Goal: Task Accomplishment & Management: Complete application form

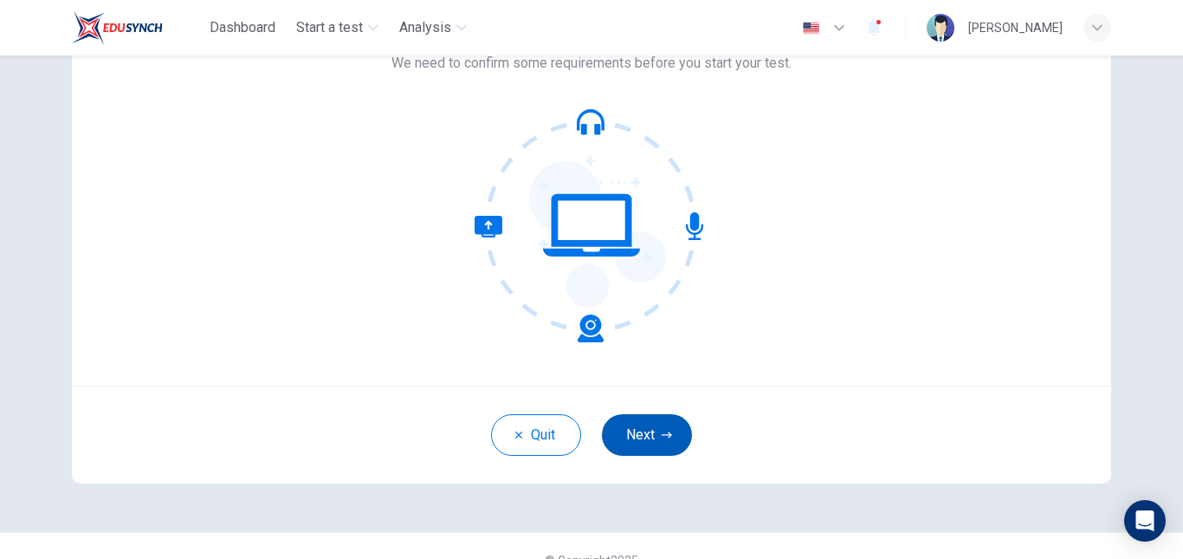
scroll to position [163, 0]
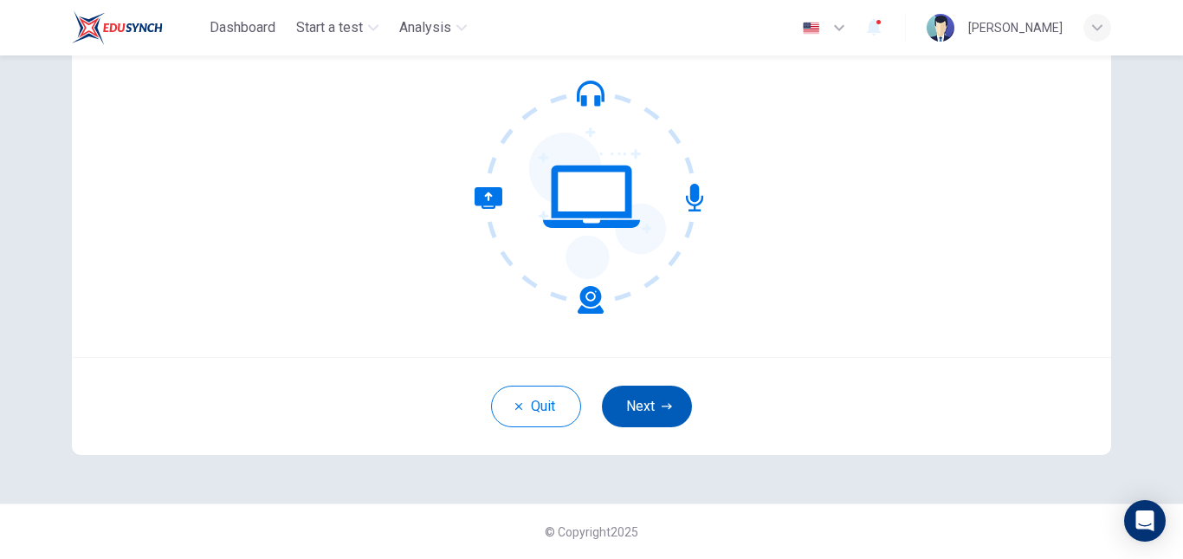
click at [618, 407] on button "Next" at bounding box center [647, 406] width 90 height 42
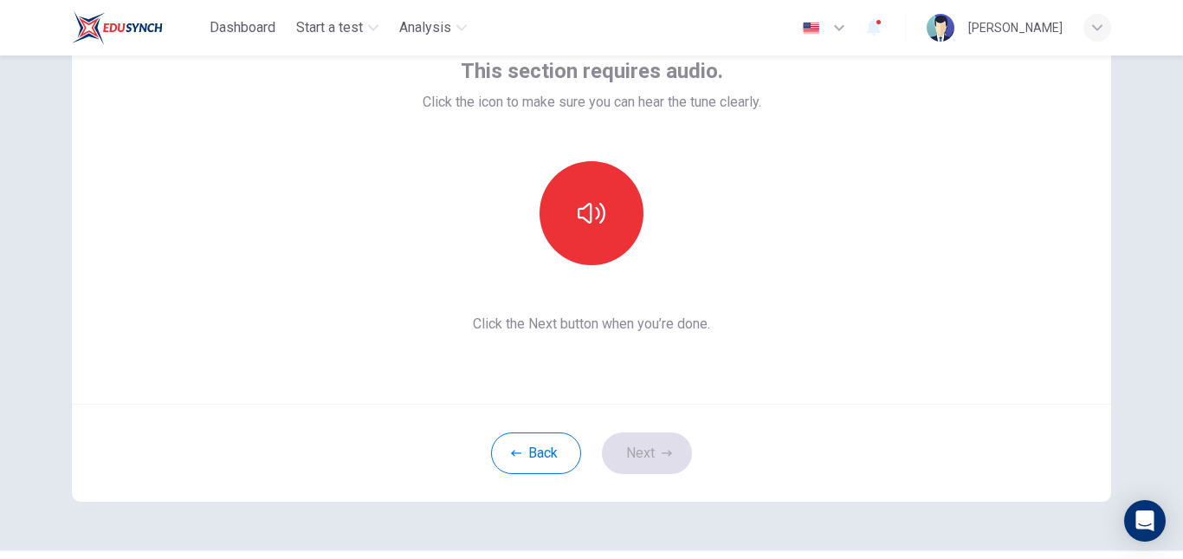
scroll to position [76, 0]
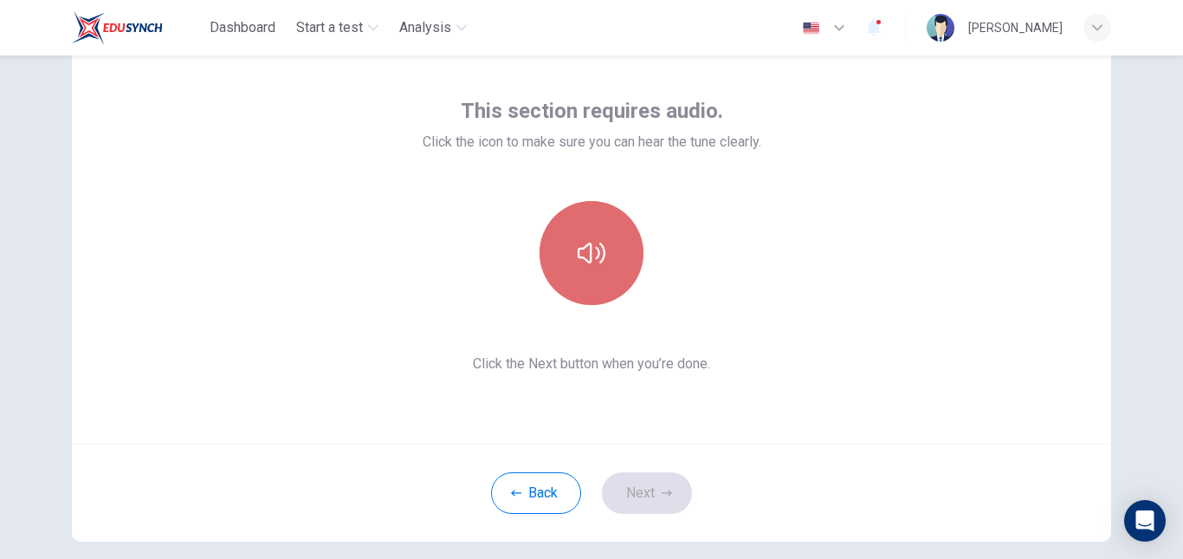
click at [607, 260] on button "button" at bounding box center [592, 253] width 104 height 104
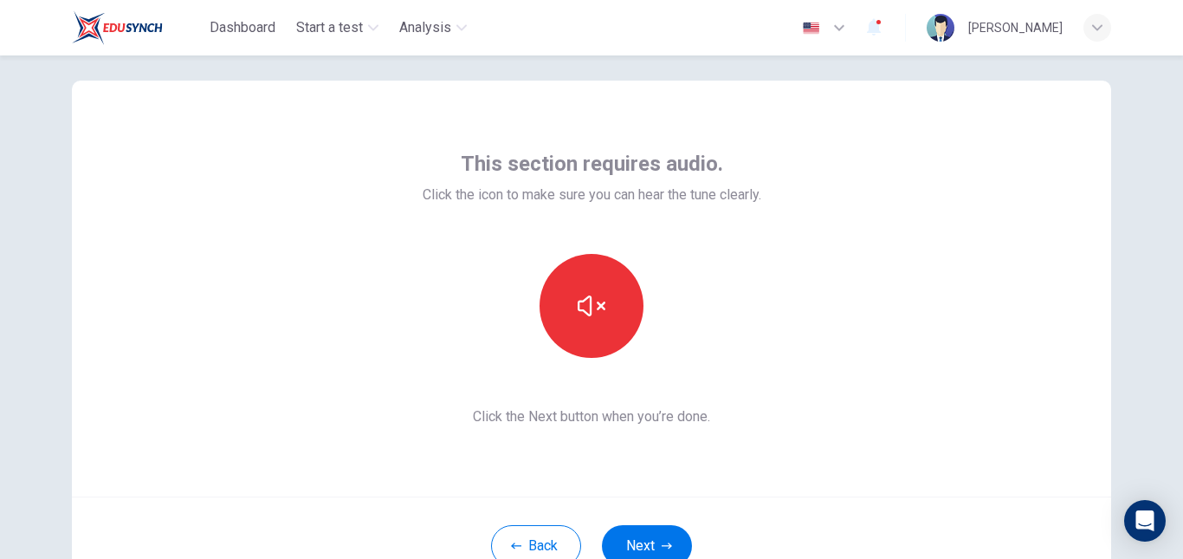
scroll to position [0, 0]
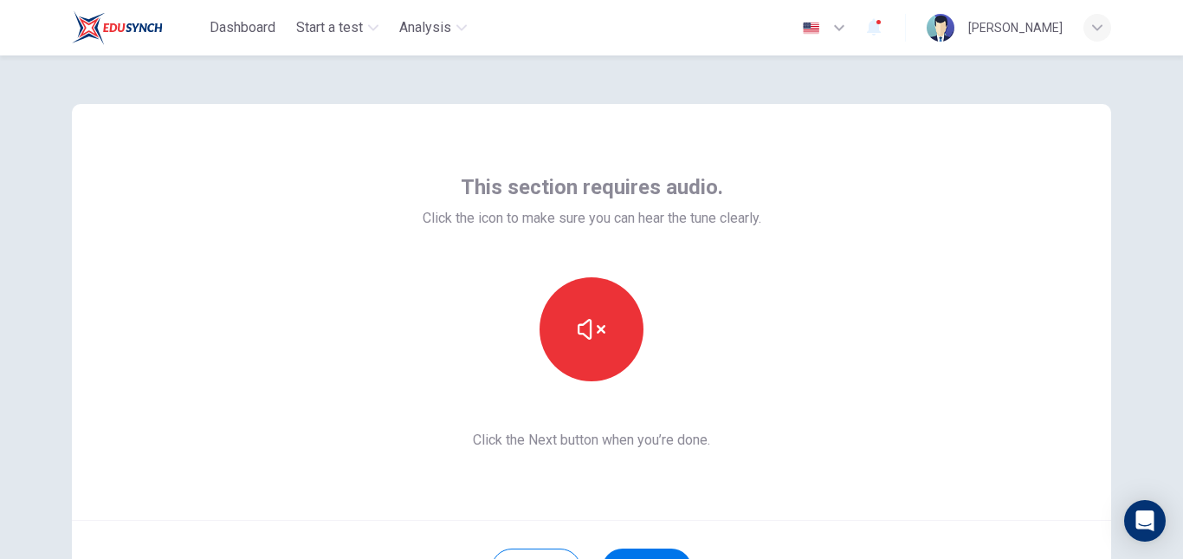
click at [741, 323] on div at bounding box center [592, 329] width 339 height 104
click at [613, 327] on button "button" at bounding box center [592, 329] width 104 height 104
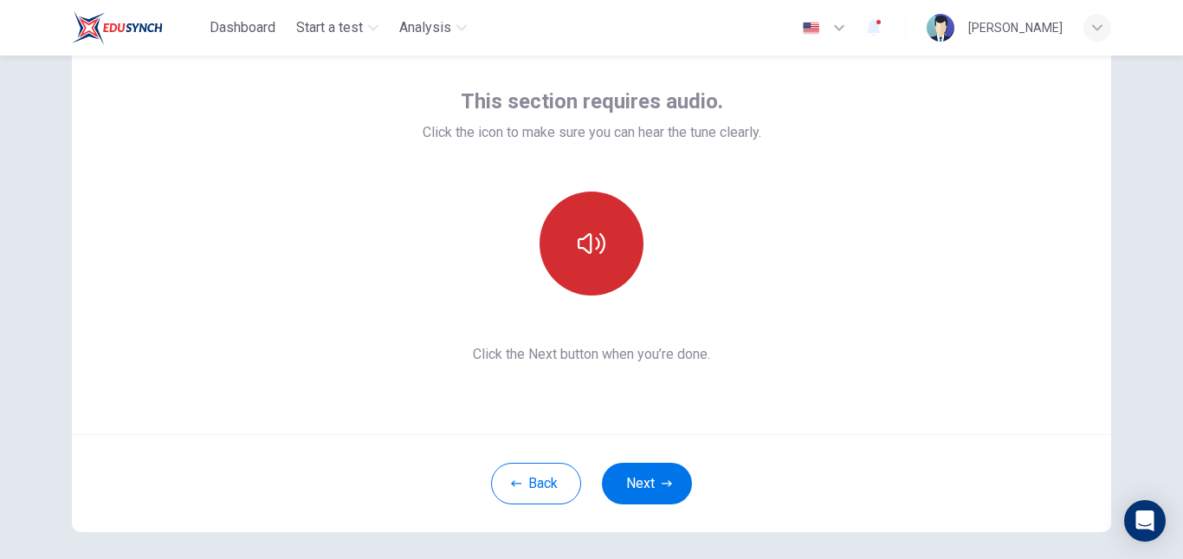
scroll to position [87, 0]
click at [606, 271] on button "button" at bounding box center [592, 243] width 104 height 104
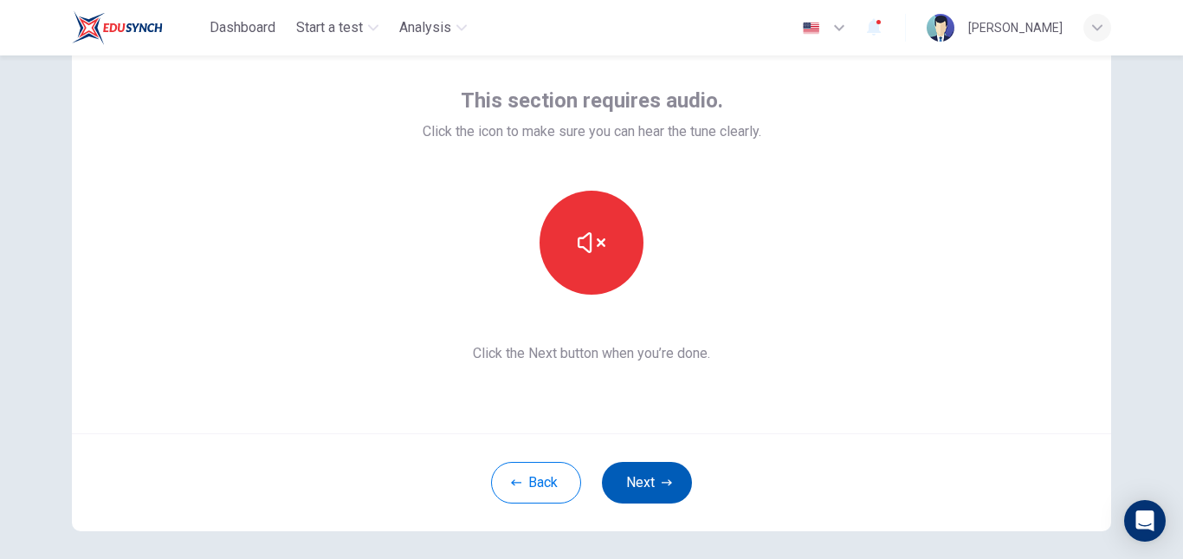
click at [648, 479] on button "Next" at bounding box center [647, 483] width 90 height 42
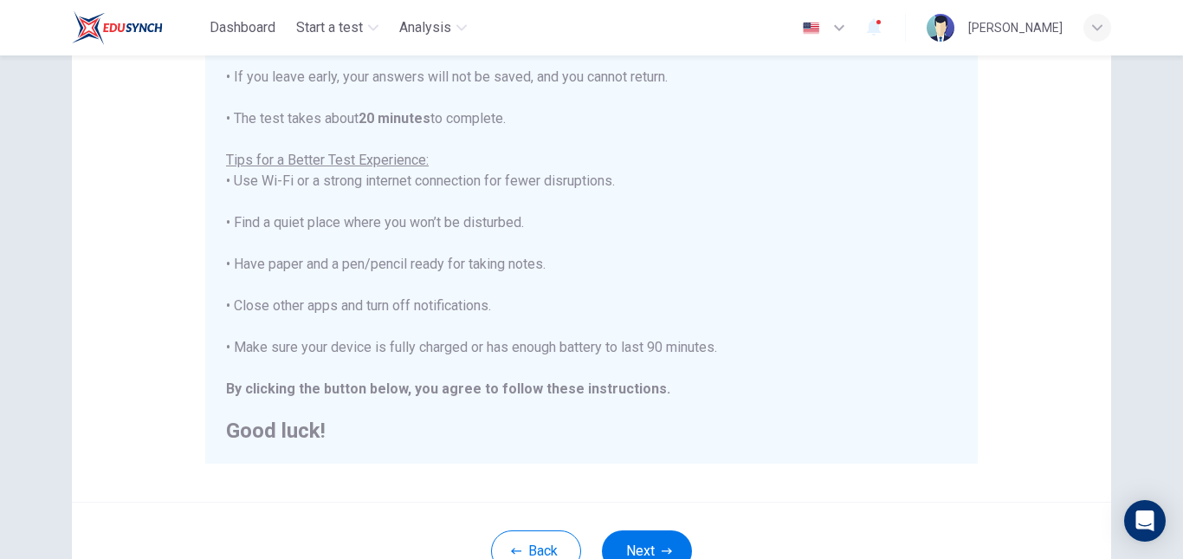
scroll to position [0, 0]
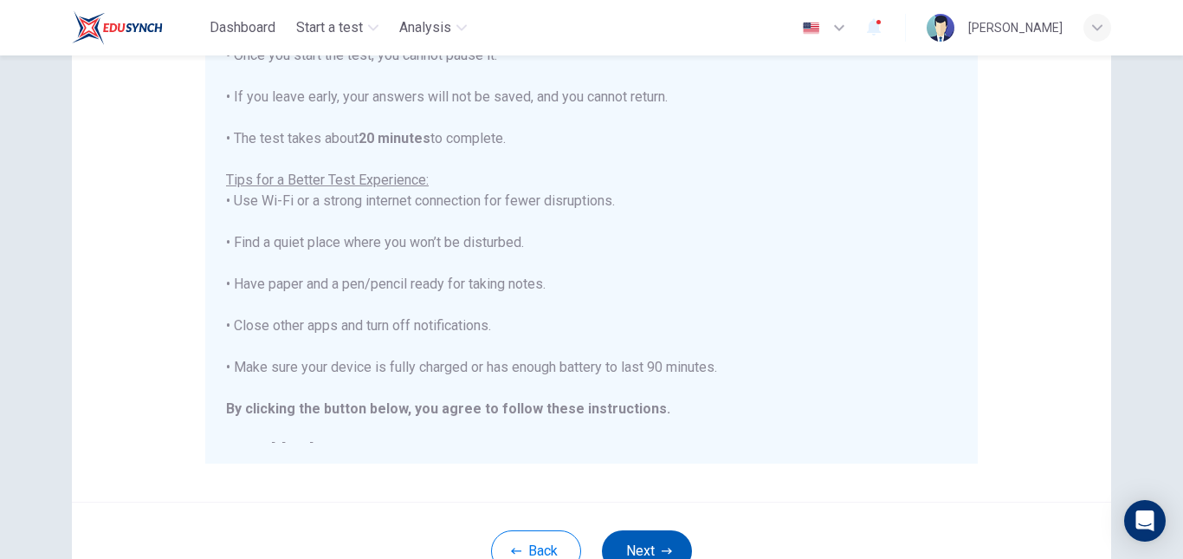
click at [654, 534] on button "Next" at bounding box center [647, 551] width 90 height 42
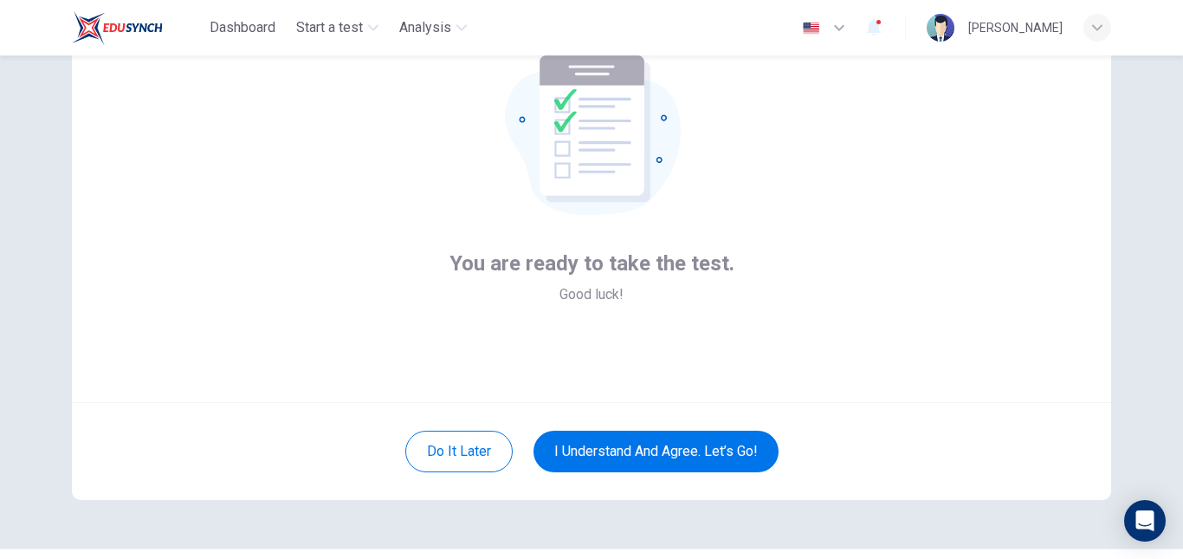
scroll to position [76, 0]
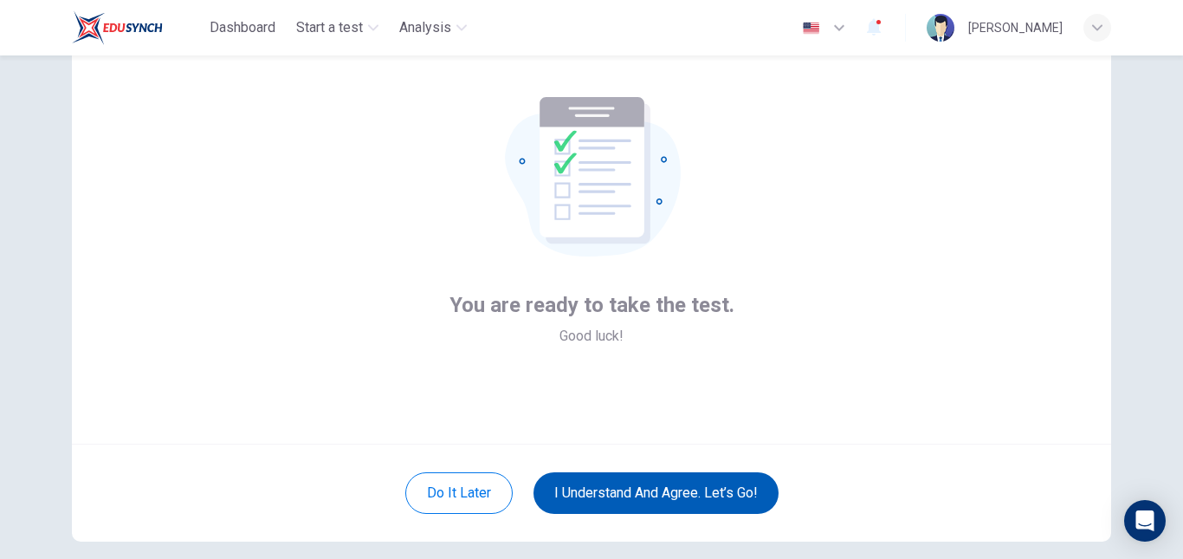
click at [689, 480] on button "I understand and agree. Let’s go!" at bounding box center [656, 493] width 245 height 42
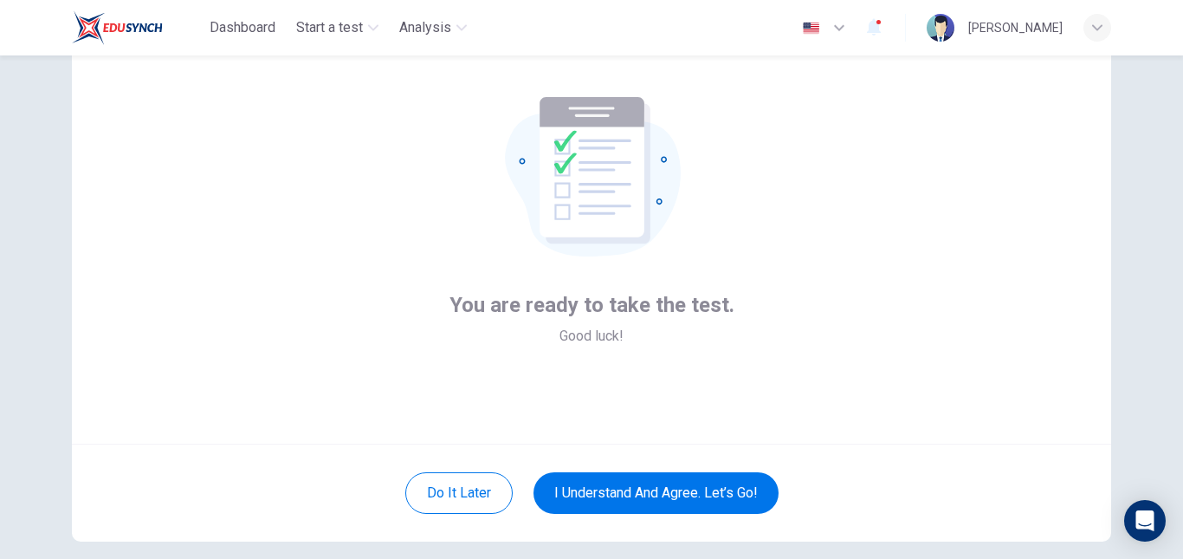
scroll to position [0, 0]
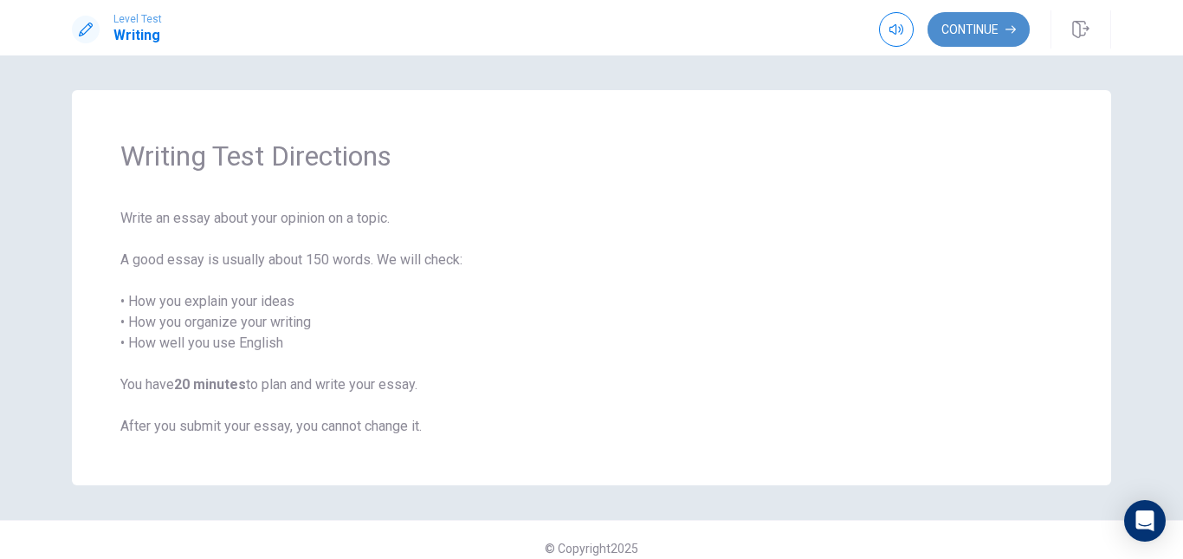
click at [964, 36] on button "Continue" at bounding box center [979, 29] width 102 height 35
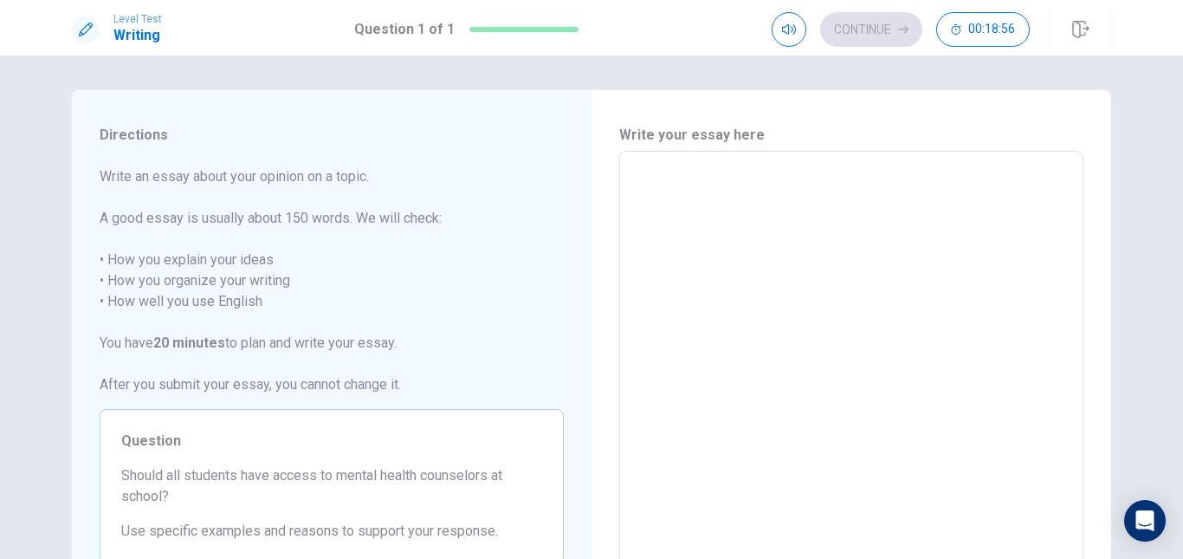
click at [731, 186] on textarea at bounding box center [851, 390] width 440 height 450
type textarea "t"
type textarea "x"
type textarea "T"
type textarea "x"
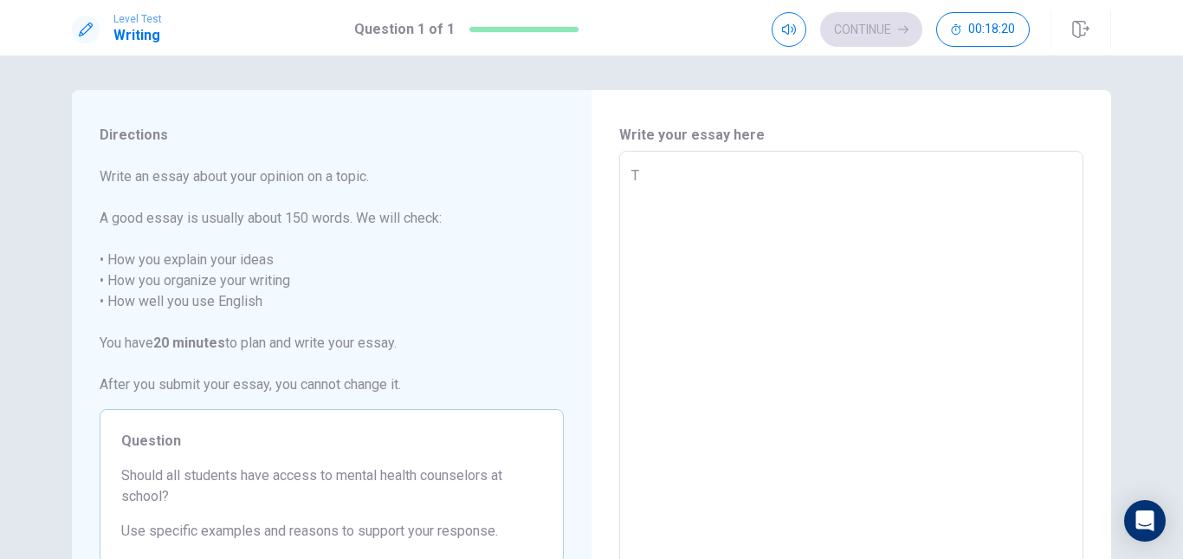
type textarea "TH"
type textarea "x"
type textarea "THE"
type textarea "x"
type textarea "THE"
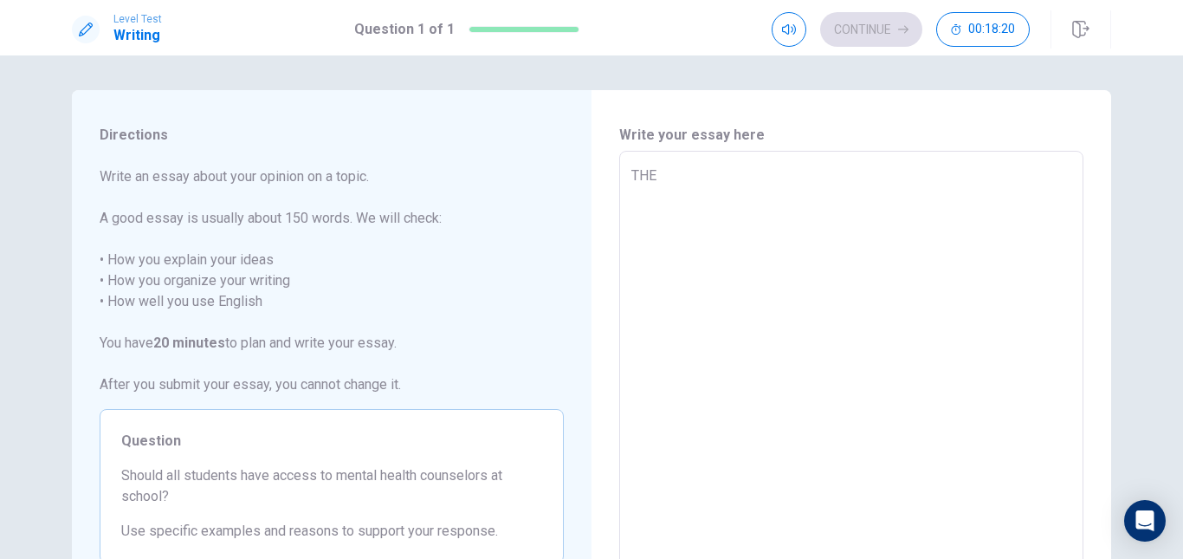
type textarea "x"
type textarea "THE Q"
type textarea "x"
type textarea "THE QU"
type textarea "x"
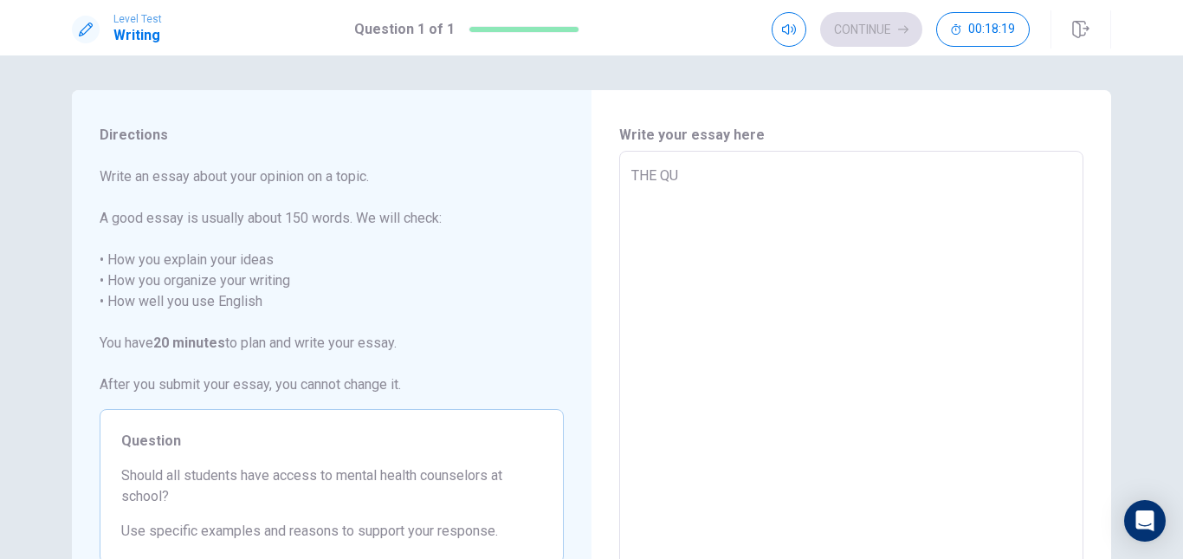
type textarea "THE QUE"
type textarea "x"
type textarea "THE QU"
type textarea "x"
type textarea "THE Q"
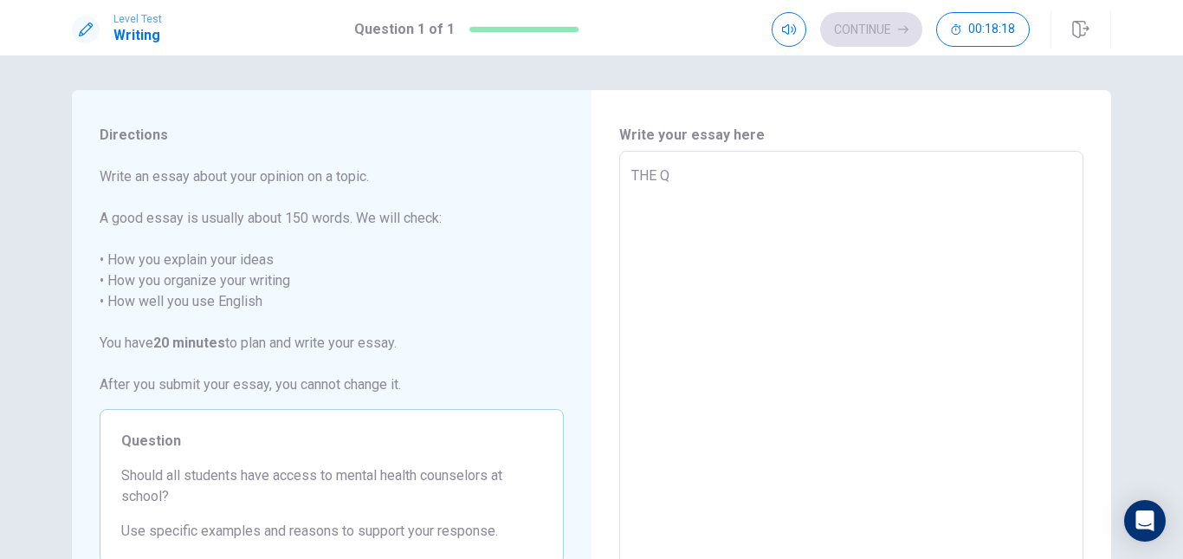
type textarea "x"
type textarea "THE"
type textarea "x"
type textarea "THE"
type textarea "x"
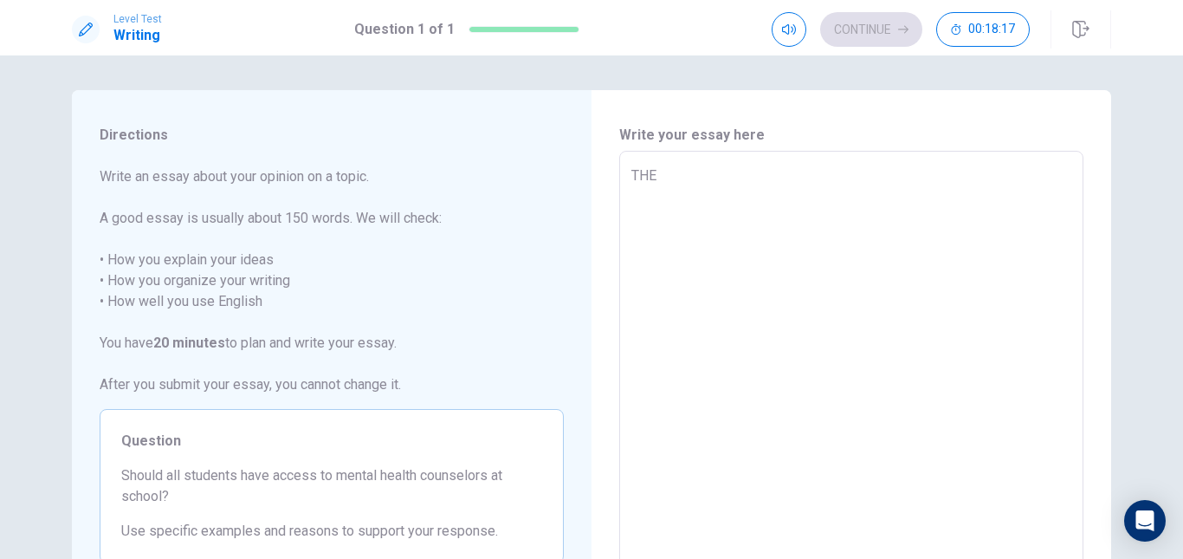
type textarea "TH"
type textarea "x"
type textarea "T"
type textarea "x"
type textarea "TH"
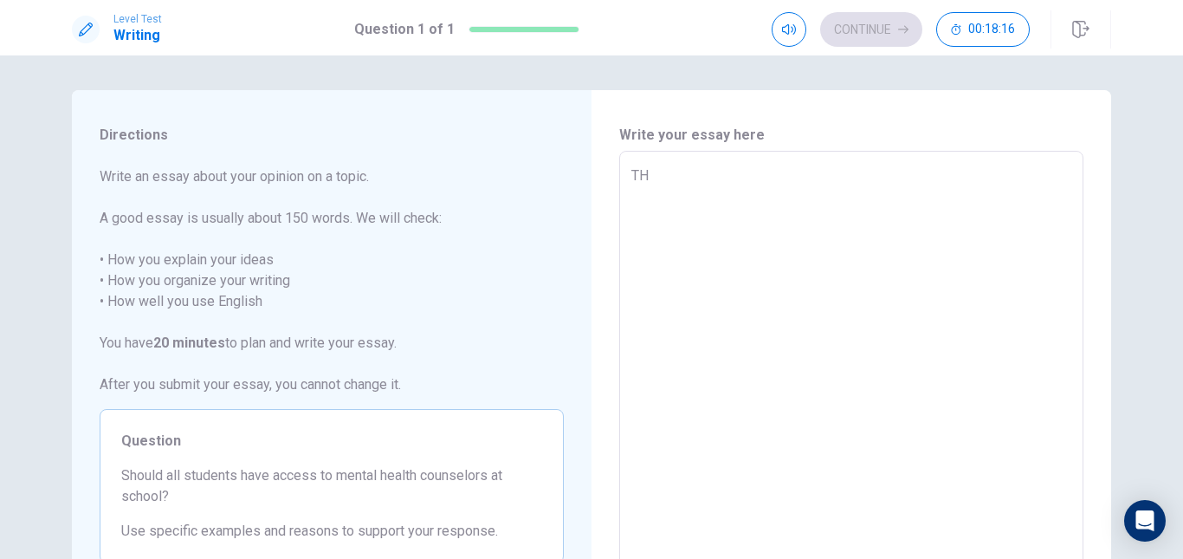
type textarea "x"
type textarea "THE"
type textarea "x"
type textarea "THE"
type textarea "x"
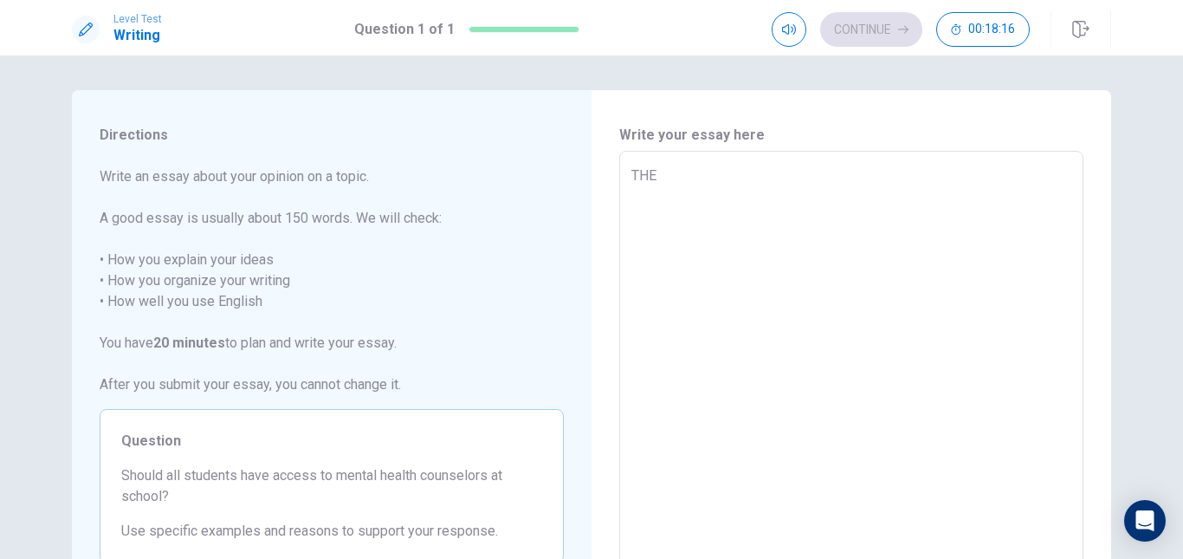
type textarea "THE Q"
type textarea "x"
type textarea "THE QU"
type textarea "x"
type textarea "THE QUE"
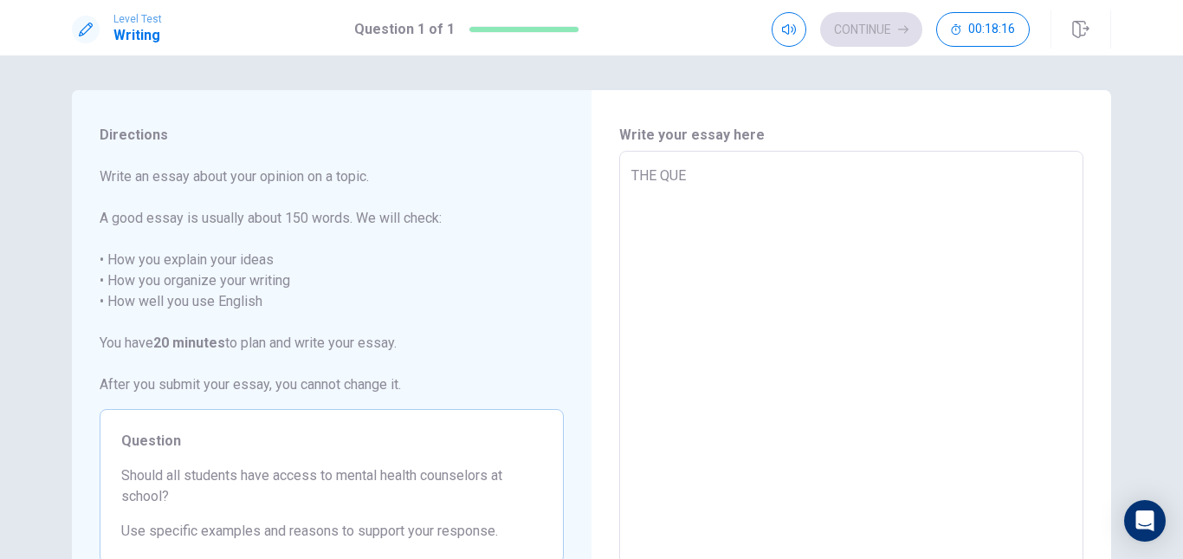
type textarea "x"
type textarea "THE QUES"
type textarea "x"
type textarea "THE QUEST"
type textarea "x"
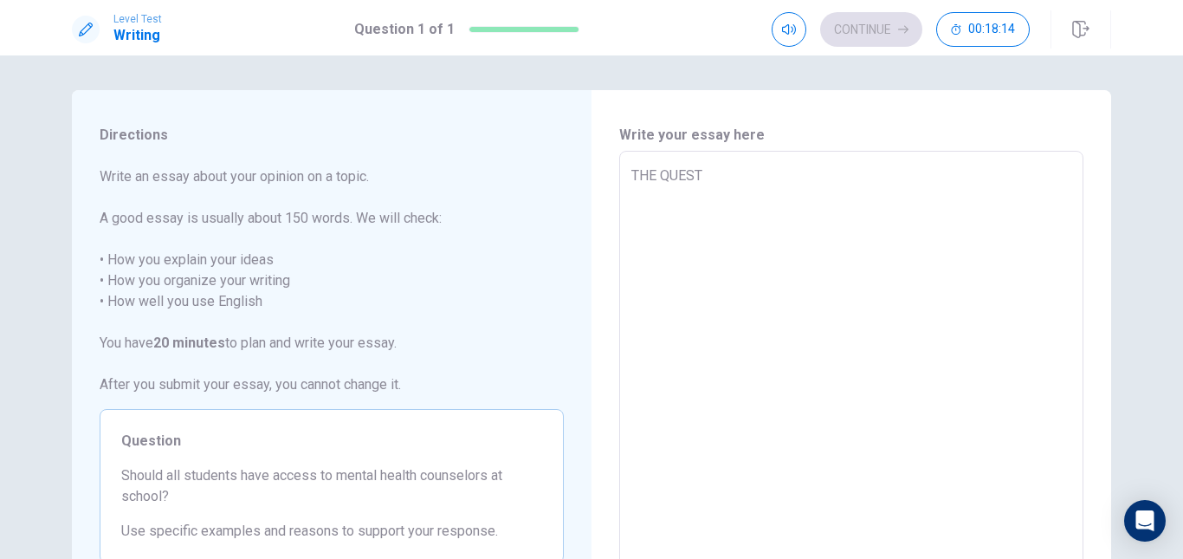
type textarea "THE QUESTI"
type textarea "x"
type textarea "THE QUESTIO"
type textarea "x"
type textarea "THE QUESTION"
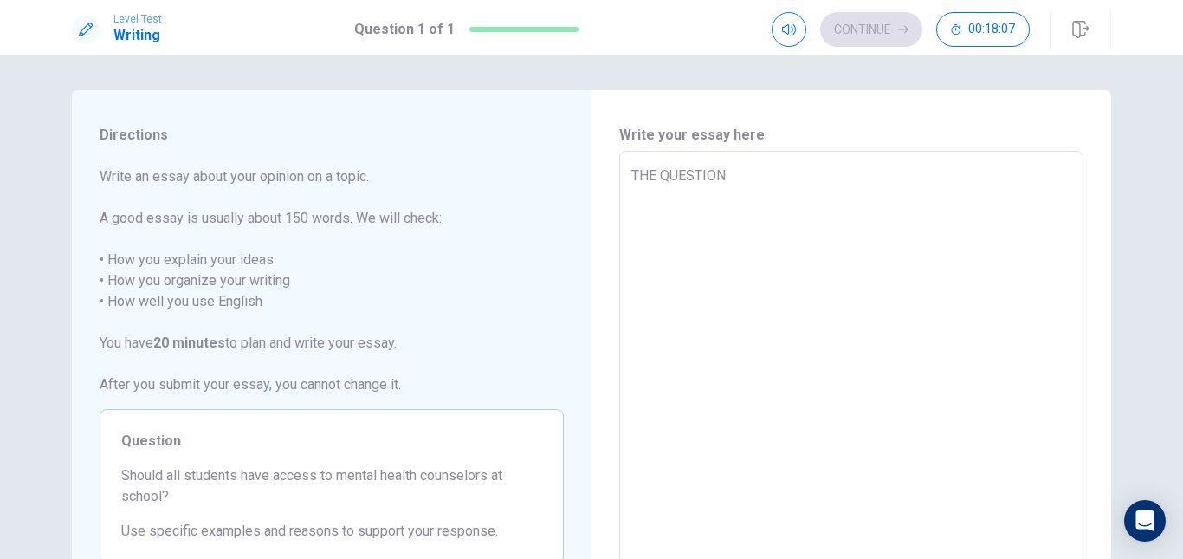
type textarea "x"
type textarea "THE QUESTIO"
type textarea "x"
type textarea "THE QUESTI"
type textarea "x"
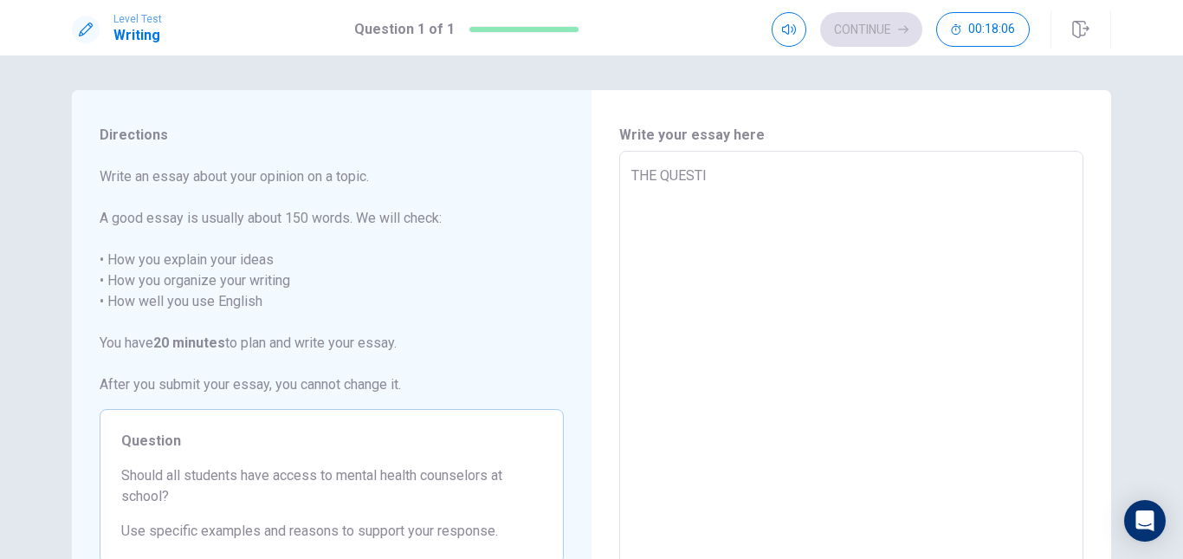
type textarea "THE QUEST"
type textarea "x"
type textarea "THE QUES"
type textarea "x"
type textarea "THE QUE"
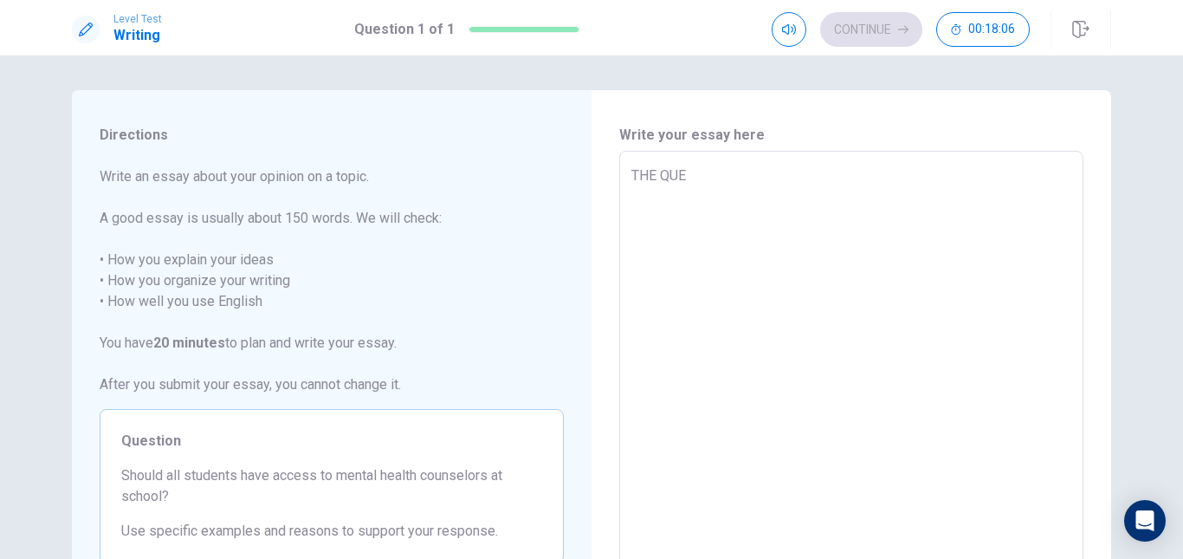
type textarea "x"
type textarea "THE QU"
type textarea "x"
type textarea "THE Q"
type textarea "x"
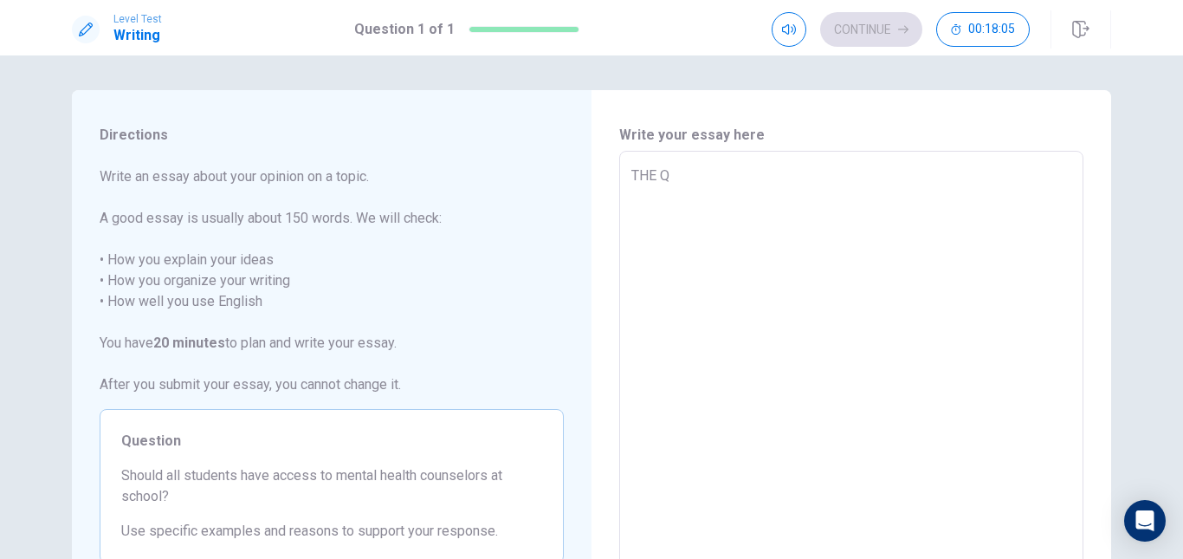
type textarea "THE"
type textarea "x"
type textarea "THE"
type textarea "x"
type textarea "TH"
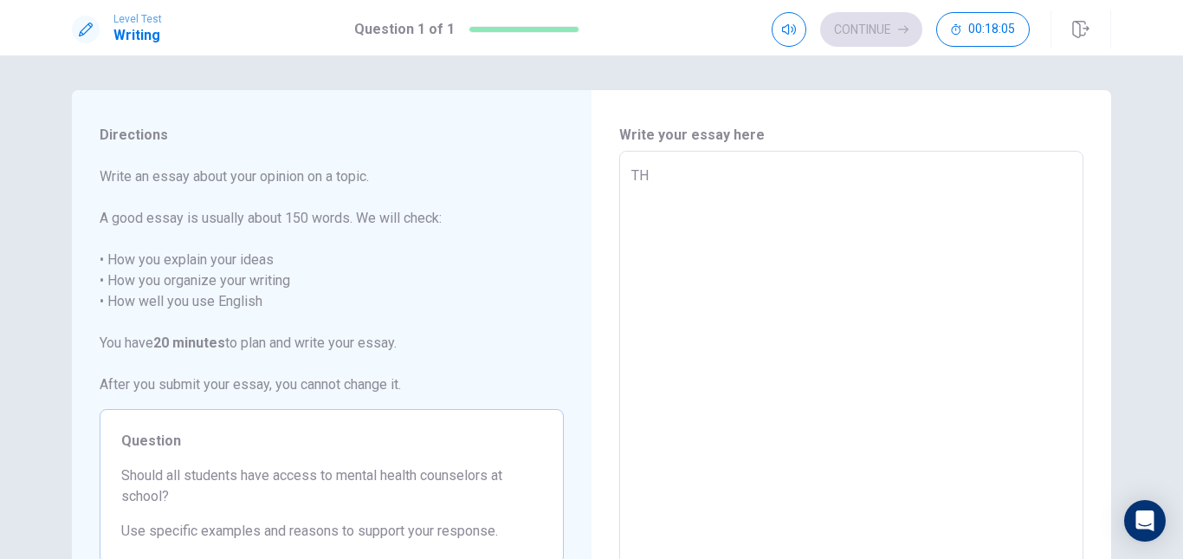
type textarea "x"
type textarea "T"
type textarea "x"
type textarea "Th"
type textarea "x"
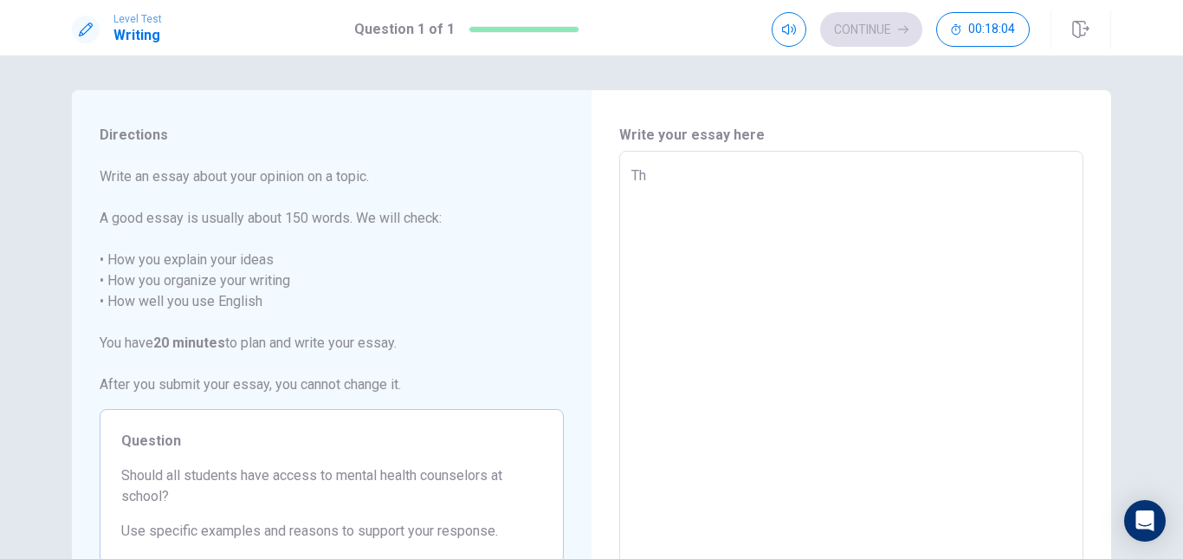
type textarea "The"
type textarea "x"
type textarea "The"
type textarea "x"
type textarea "The q"
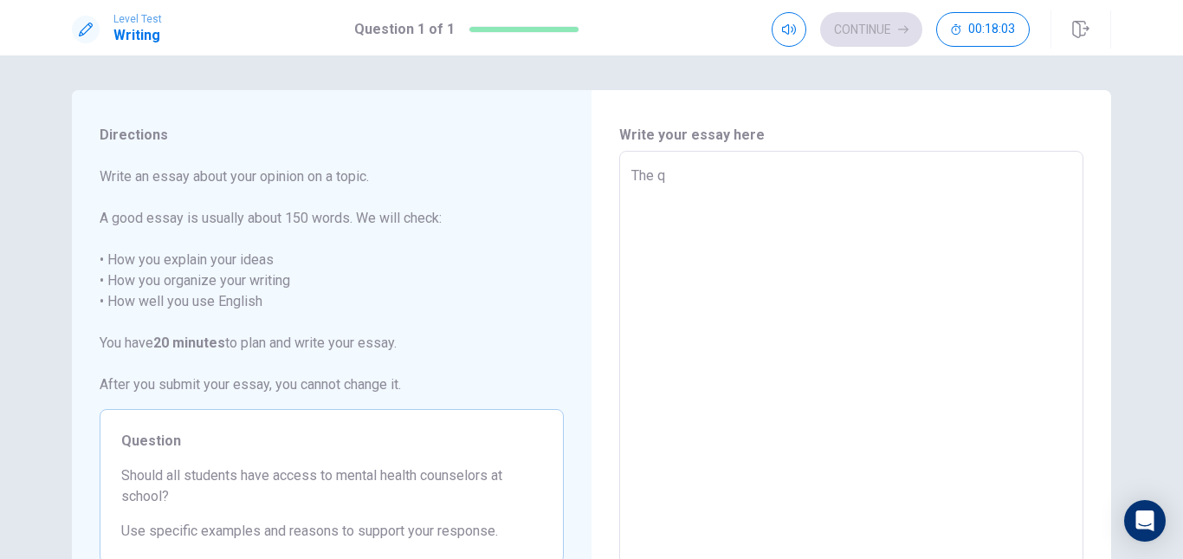
type textarea "x"
type textarea "The qu"
type textarea "x"
type textarea "The que"
type textarea "x"
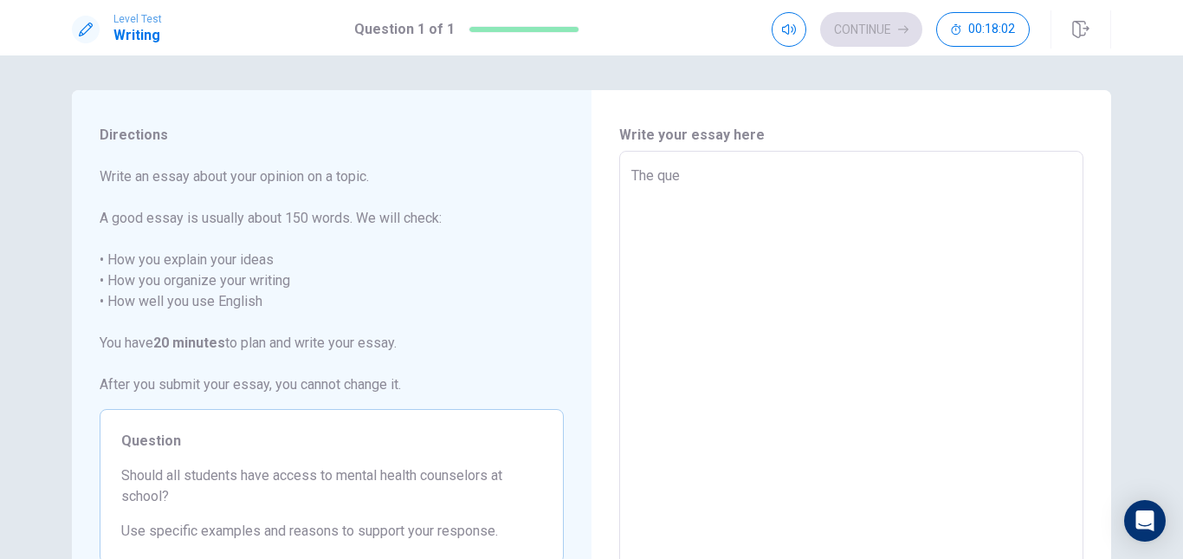
type textarea "The ques"
type textarea "x"
type textarea "The quest"
type textarea "x"
type textarea "The questi"
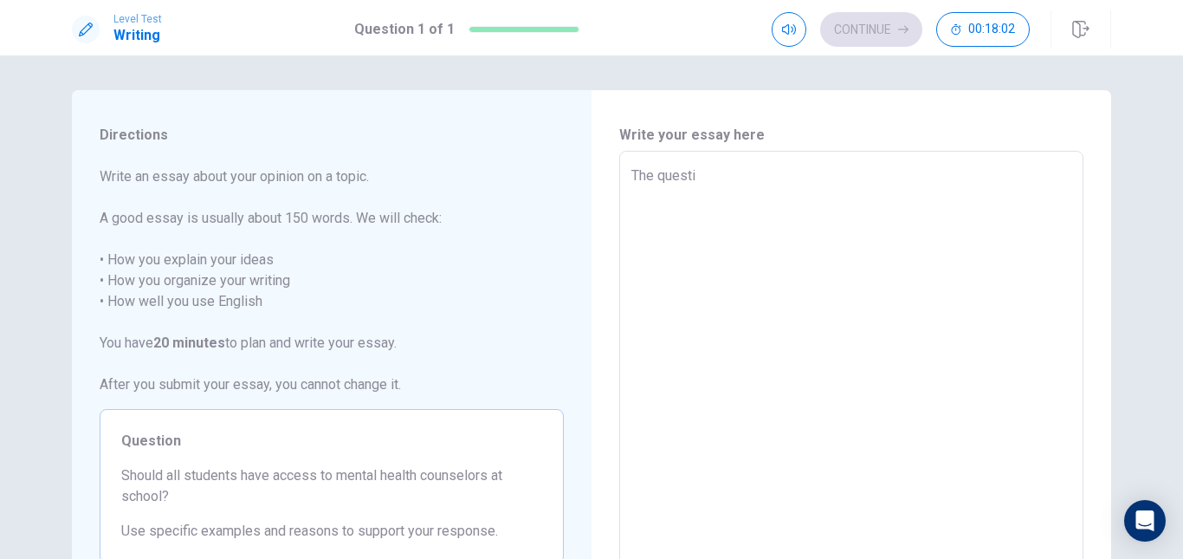
type textarea "x"
type textarea "The questio"
type textarea "x"
type textarea "The question"
type textarea "x"
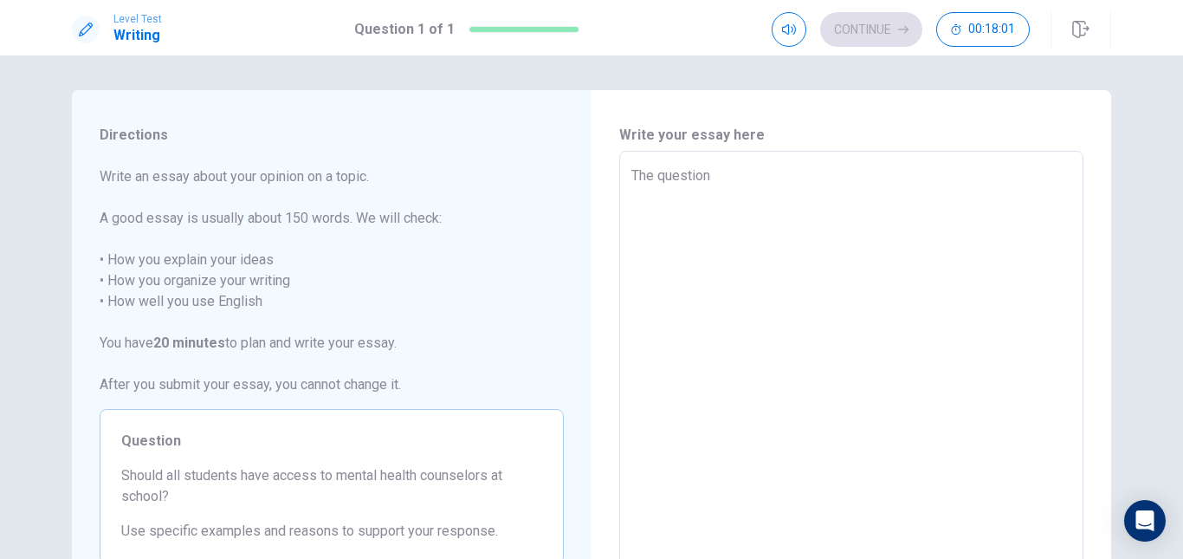
type textarea "The question"
type textarea "x"
type textarea "The question o"
type textarea "x"
type textarea "The question of"
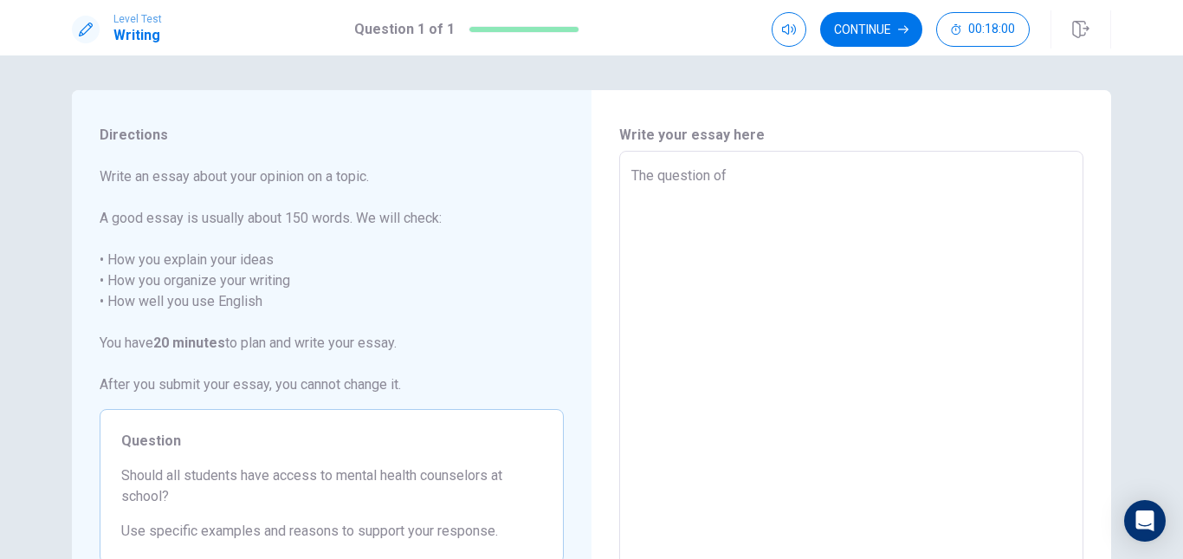
type textarea "x"
type textarea "The question of"
type textarea "x"
type textarea "The question of w"
type textarea "x"
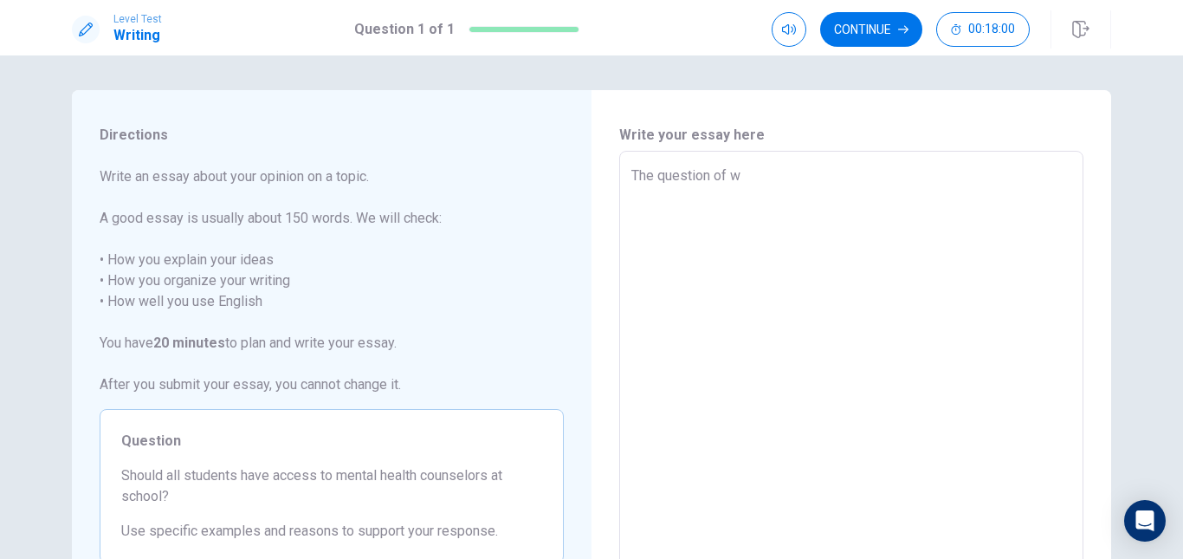
type textarea "The question of we"
type textarea "x"
type textarea "The question of wet"
type textarea "x"
type textarea "The question of weth"
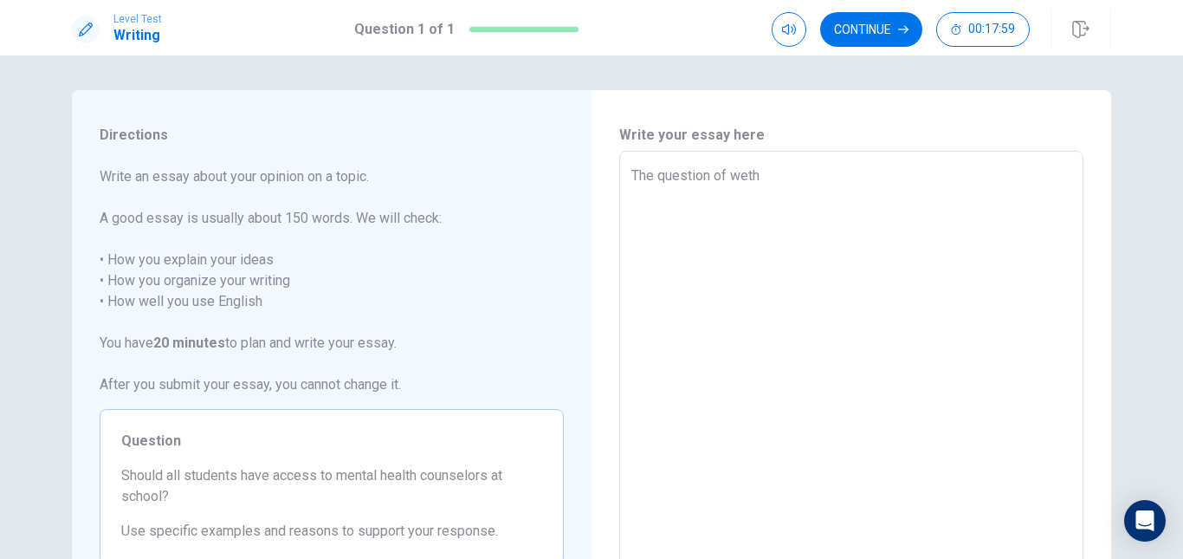
type textarea "x"
type textarea "The question of wethe"
type textarea "x"
type textarea "The question of wether"
type textarea "x"
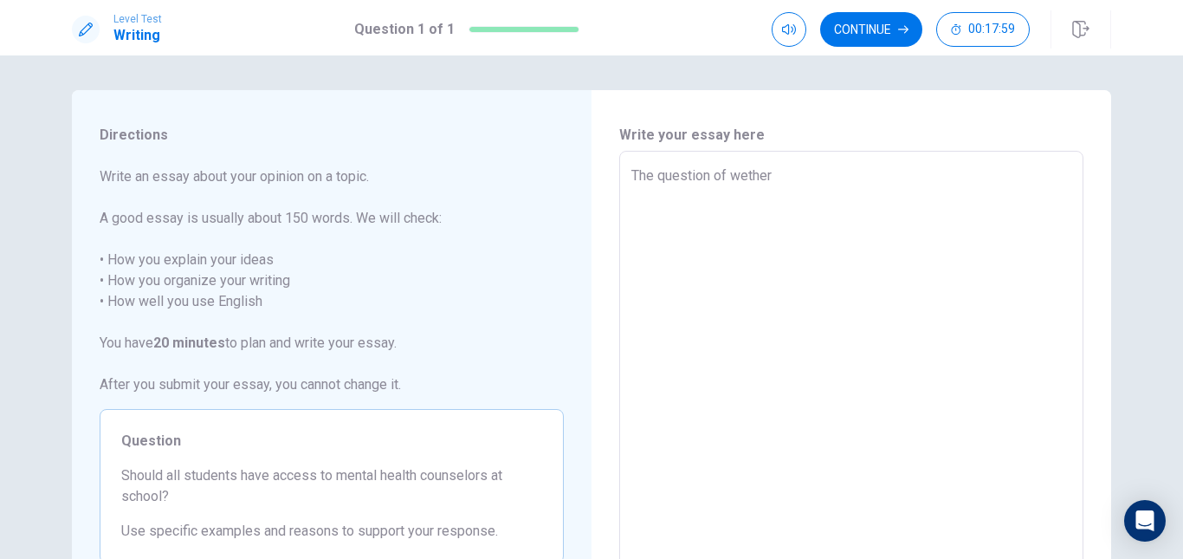
type textarea "The question of wether"
type textarea "x"
type textarea "The question of wether a"
type textarea "x"
type textarea "The question of wether al"
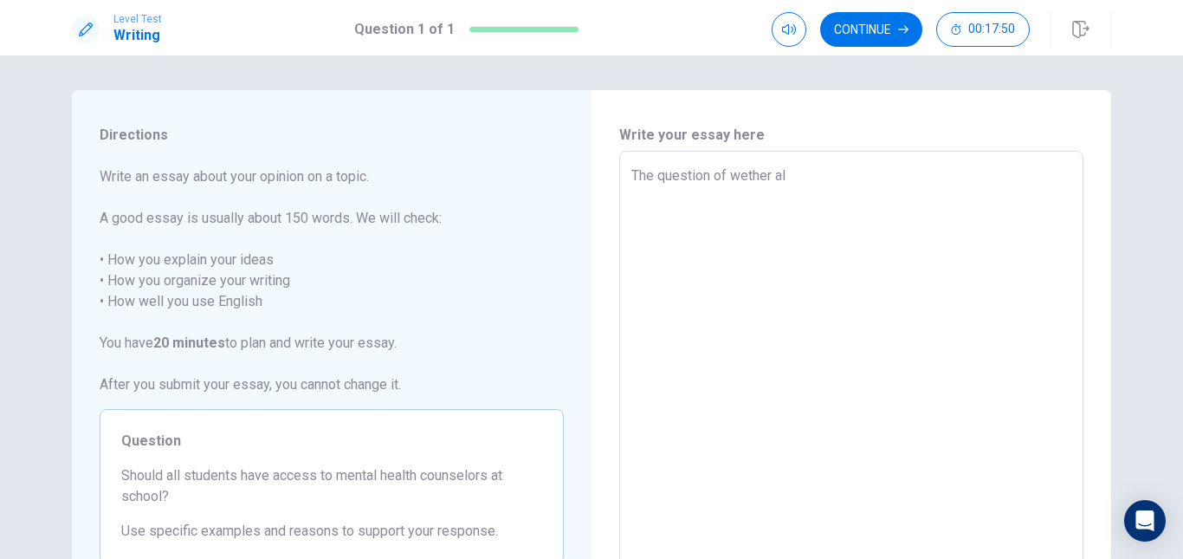
type textarea "x"
type textarea "The question of wether all"
type textarea "x"
type textarea "The question of wether all"
type textarea "x"
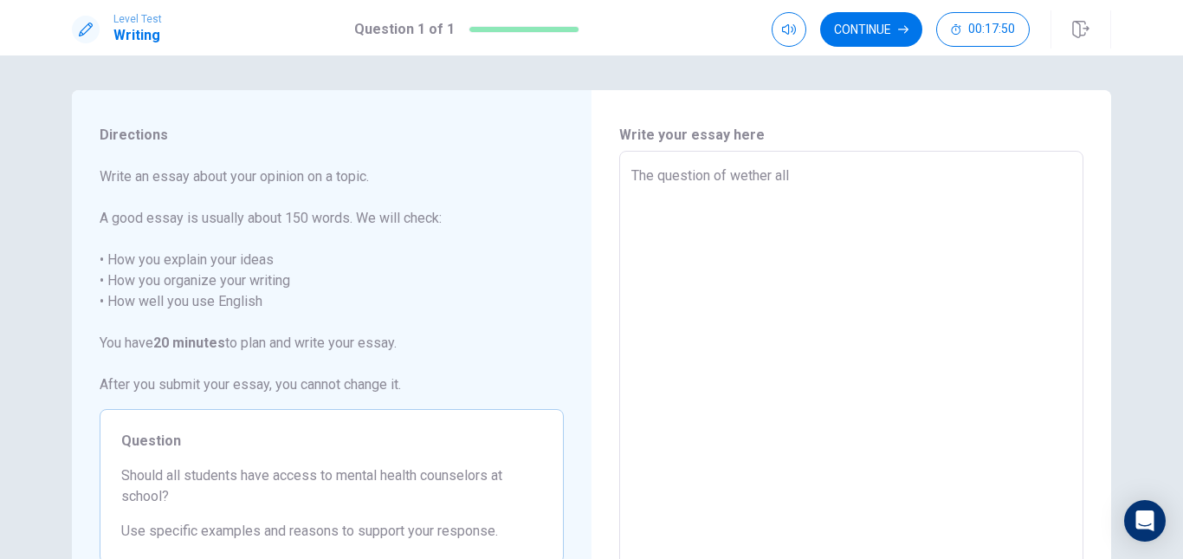
type textarea "The question of wether all s"
type textarea "x"
type textarea "The question of wether all st"
type textarea "x"
type textarea "The question of wether all stu"
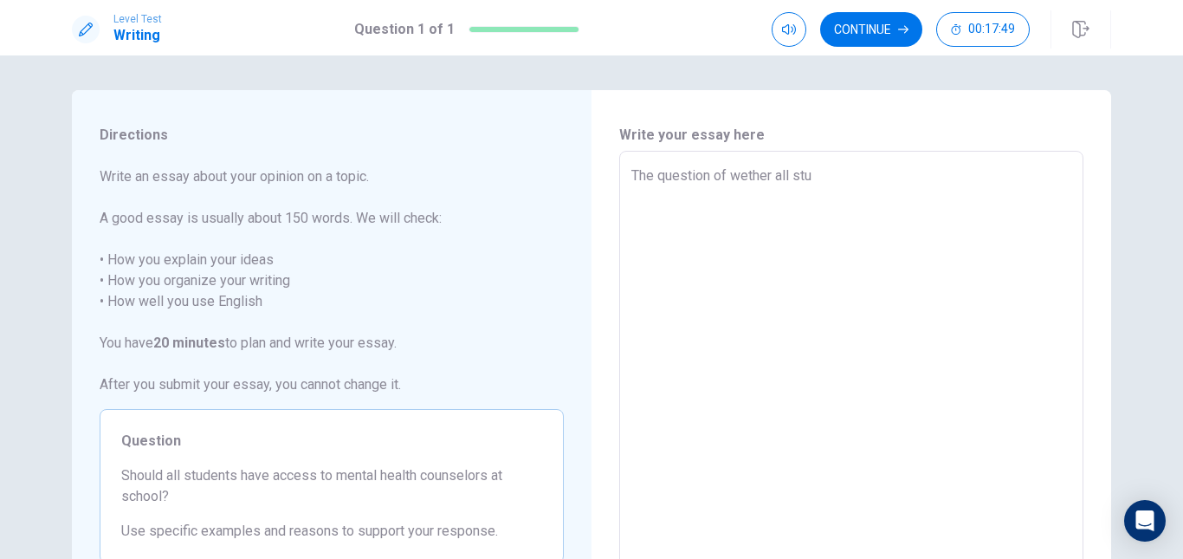
type textarea "x"
type textarea "The question of wether all stud"
type textarea "x"
type textarea "The question of wether all stude"
type textarea "x"
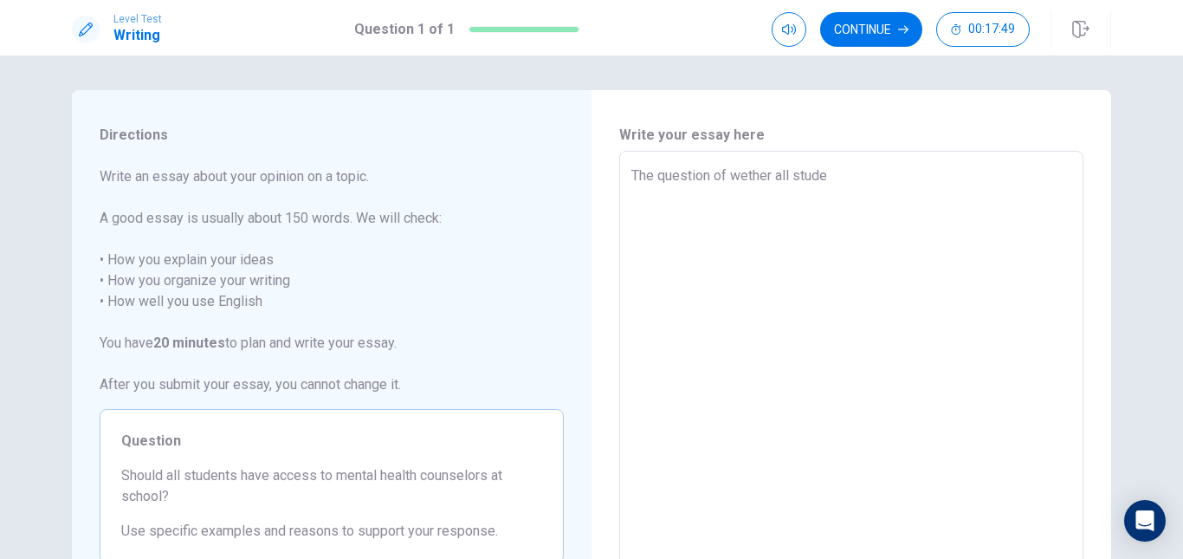
type textarea "The question of wether all studen"
type textarea "x"
type textarea "The question of wether all student"
type textarea "x"
type textarea "The question of wether all students"
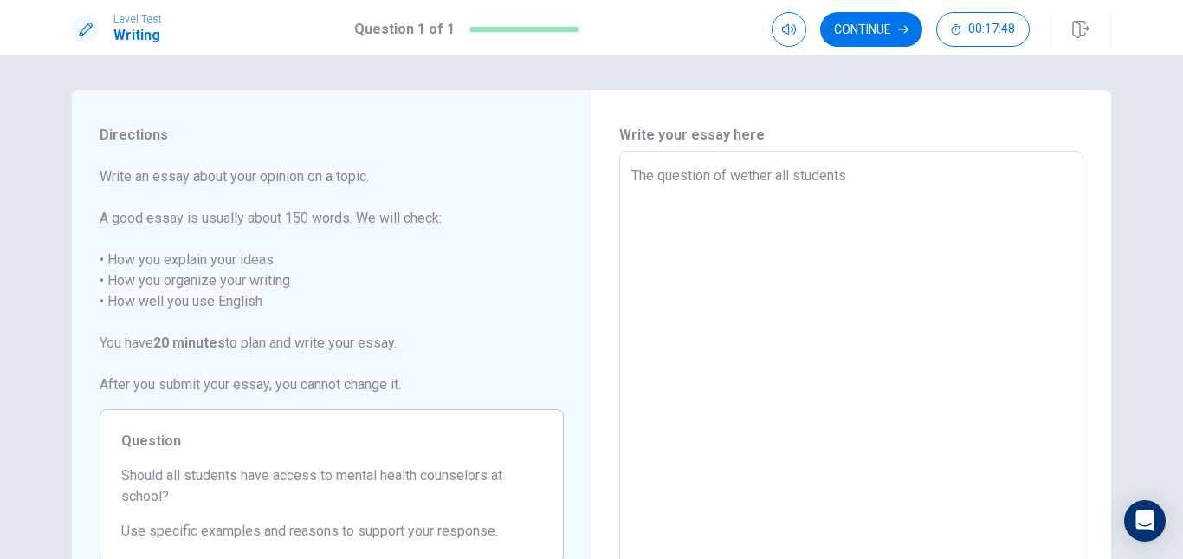
type textarea "x"
type textarea "The question of wether all students"
type textarea "x"
type textarea "The question of wether all students s"
type textarea "x"
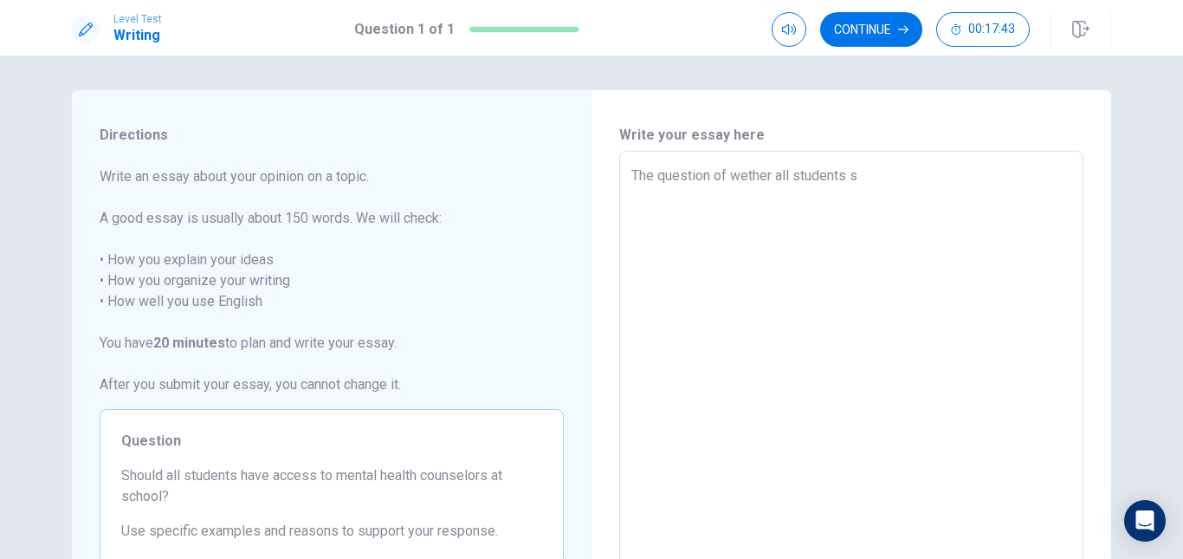
type textarea "The question of wether all students sh"
type textarea "x"
type textarea "The question of wether all students sho"
type textarea "x"
type textarea "The question of wether all students shou"
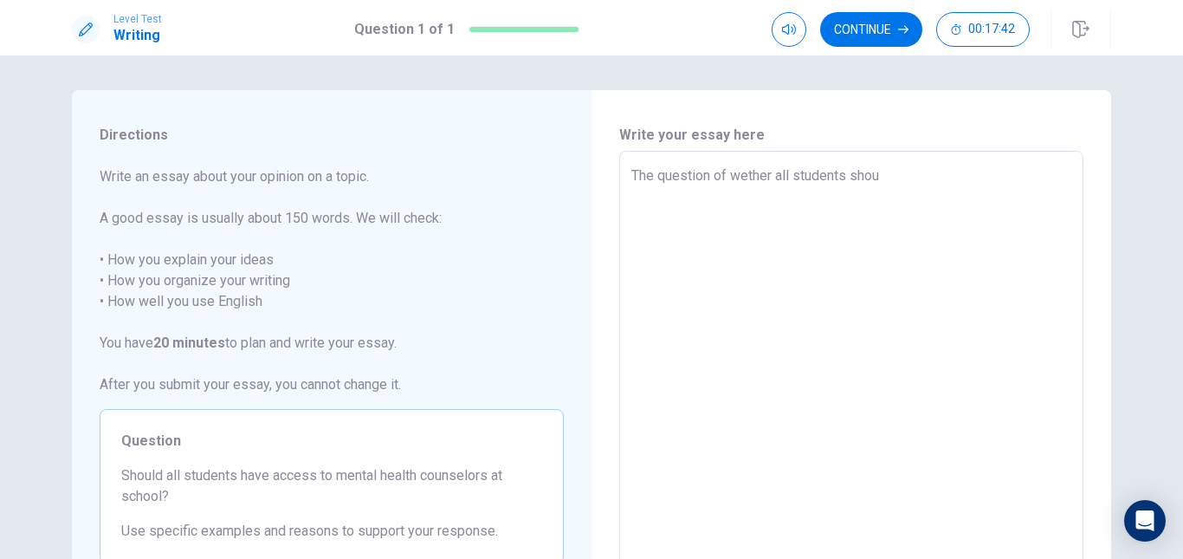
type textarea "x"
type textarea "The question of wether all students shoul"
type textarea "x"
type textarea "The question of wether all students should"
type textarea "x"
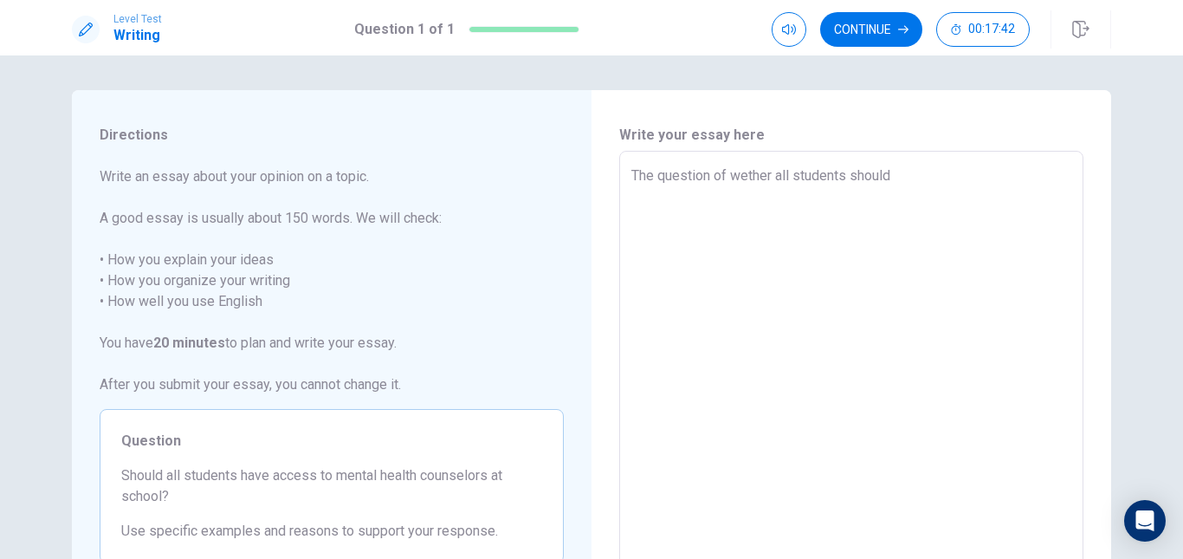
type textarea "The question of wether all students should"
type textarea "x"
type textarea "The question of wether all students should h"
type textarea "x"
type textarea "The question of wether all students should hs"
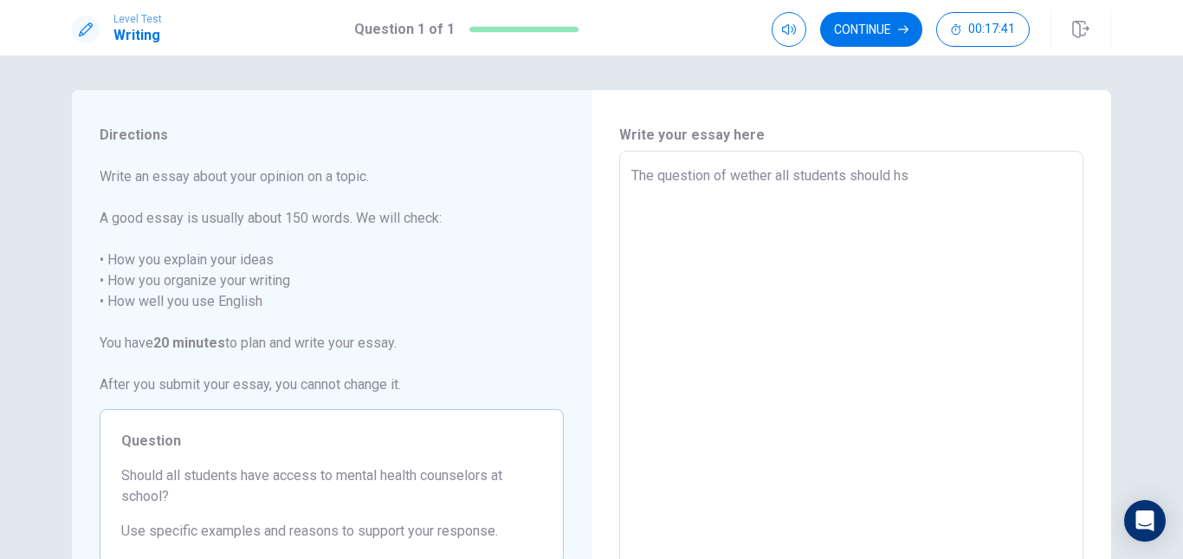
type textarea "x"
type textarea "The question of wether all students should h"
type textarea "x"
type textarea "The question of wether all students should ha"
type textarea "x"
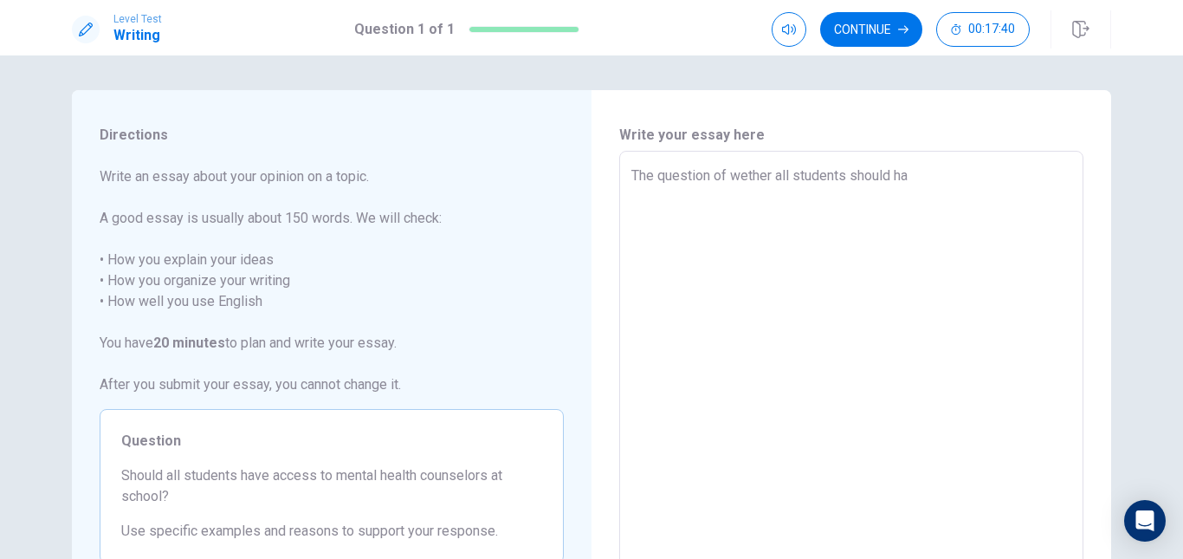
type textarea "The question of wether all students should hav"
type textarea "x"
type textarea "The question of wether all students should have"
type textarea "x"
type textarea "The question of wether all students should have"
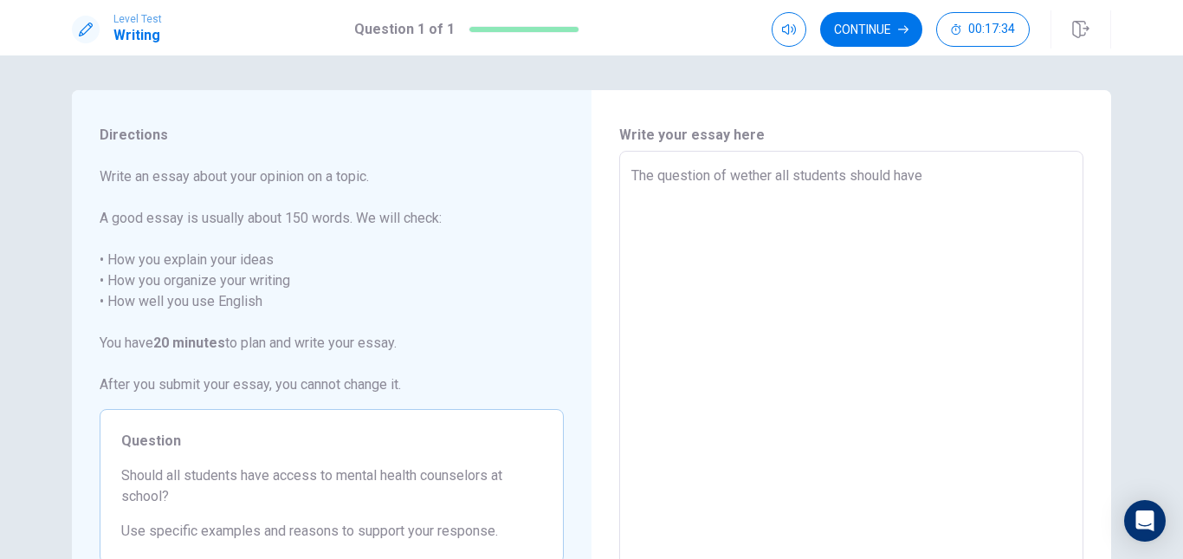
type textarea "x"
type textarea "The question of wether all students should have a"
type textarea "x"
type textarea "The question of wether all students should have ac"
type textarea "x"
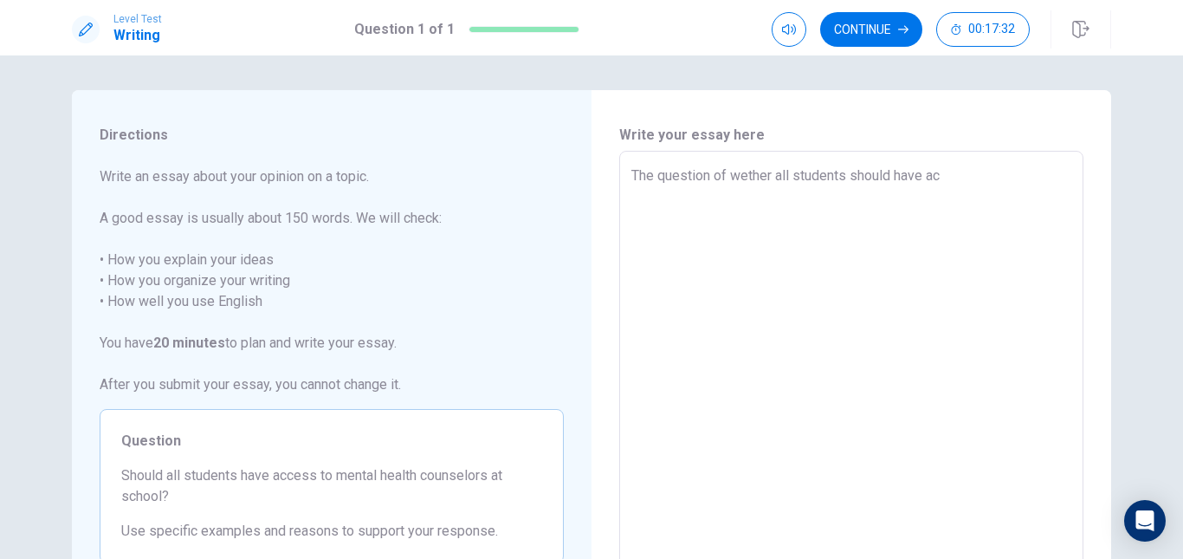
type textarea "The question of wether all students should have acc"
type textarea "x"
type textarea "The question of wether all students should have acce"
type textarea "x"
type textarea "The question of wether all students should have acces"
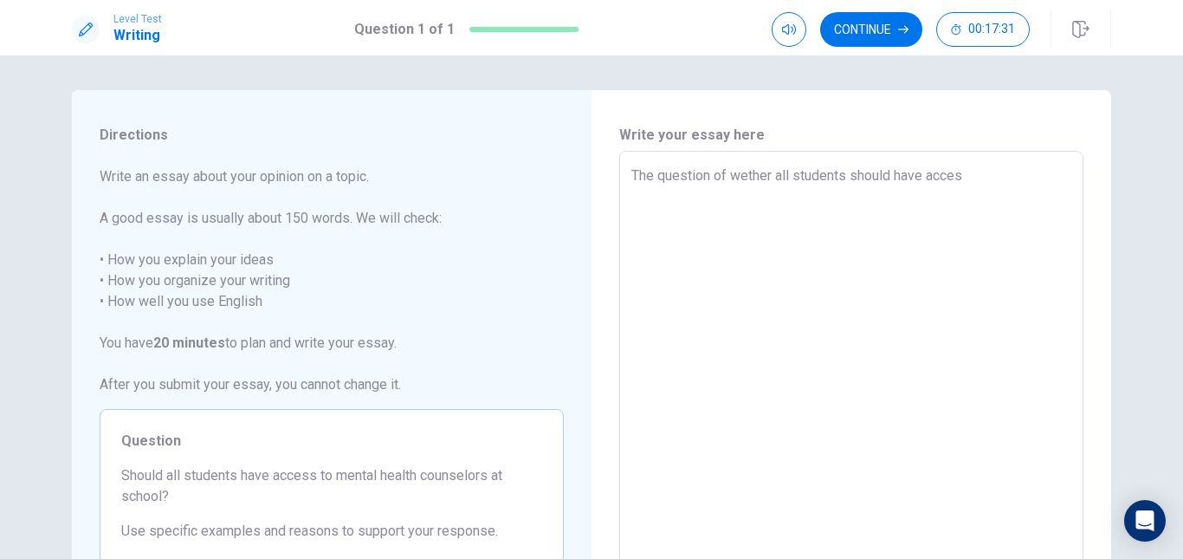
type textarea "x"
type textarea "The question of wether all students should have access"
type textarea "x"
type textarea "The question of wether all students should have access"
type textarea "x"
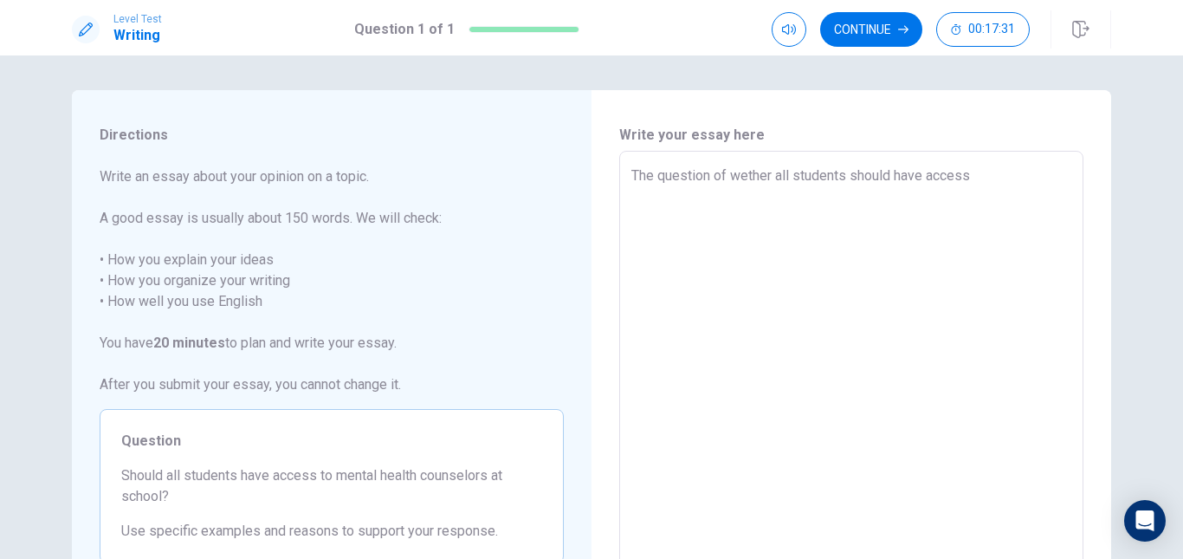
type textarea "The question of wether all students should have access t"
type textarea "x"
type textarea "The question of wether all students should have access to"
type textarea "x"
type textarea "The question of wether all students should have access to"
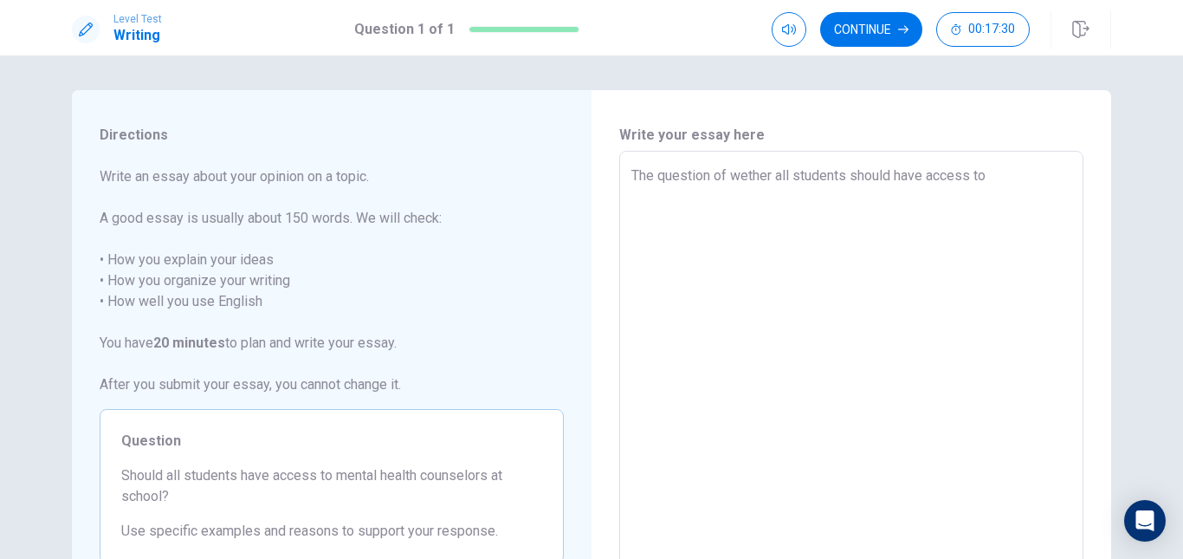
type textarea "x"
type textarea "The question of wether all students should have access to a"
type textarea "x"
type textarea "The question of wether all students should have access to a"
type textarea "x"
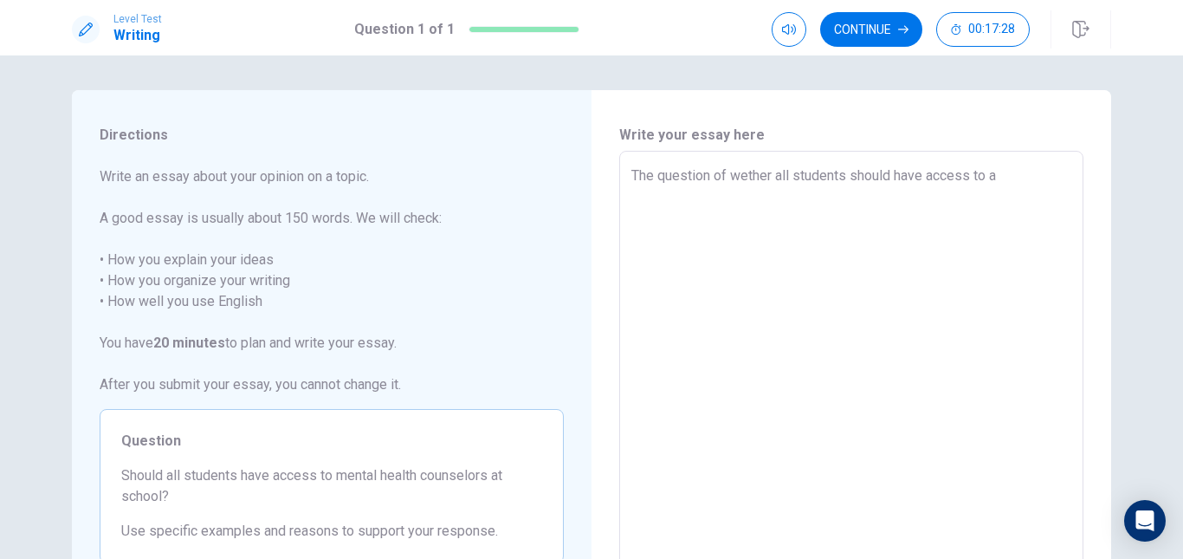
type textarea "The question of wether all students should have access to a m"
type textarea "x"
type textarea "The question of wether all students should have access to a me"
type textarea "x"
type textarea "The question of wether all students should have access to a men"
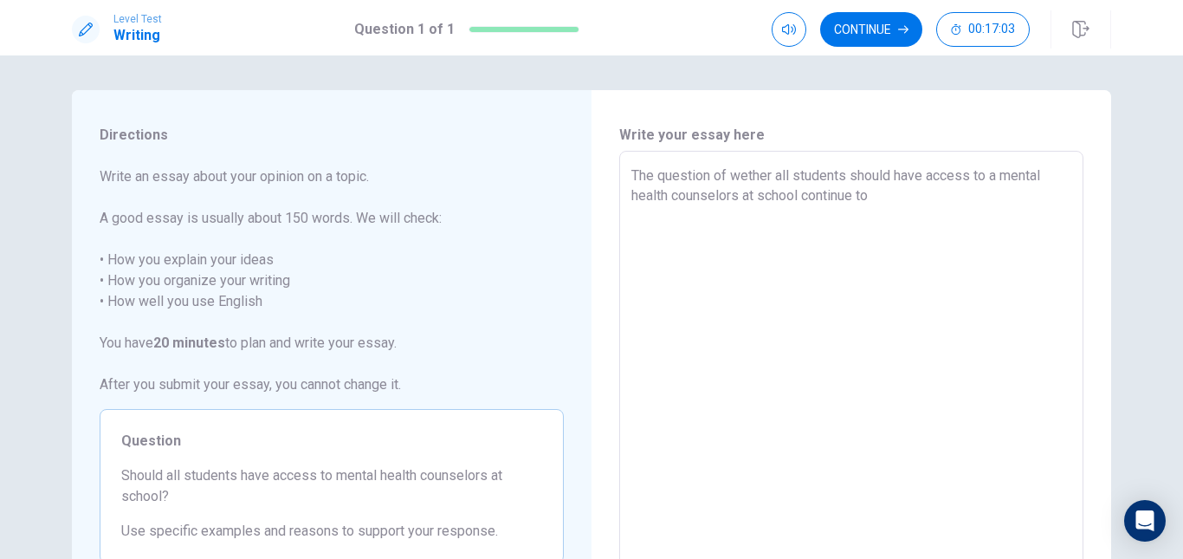
click at [1020, 314] on textarea "The question of wether all students should have access to a mental health couns…" at bounding box center [851, 390] width 440 height 450
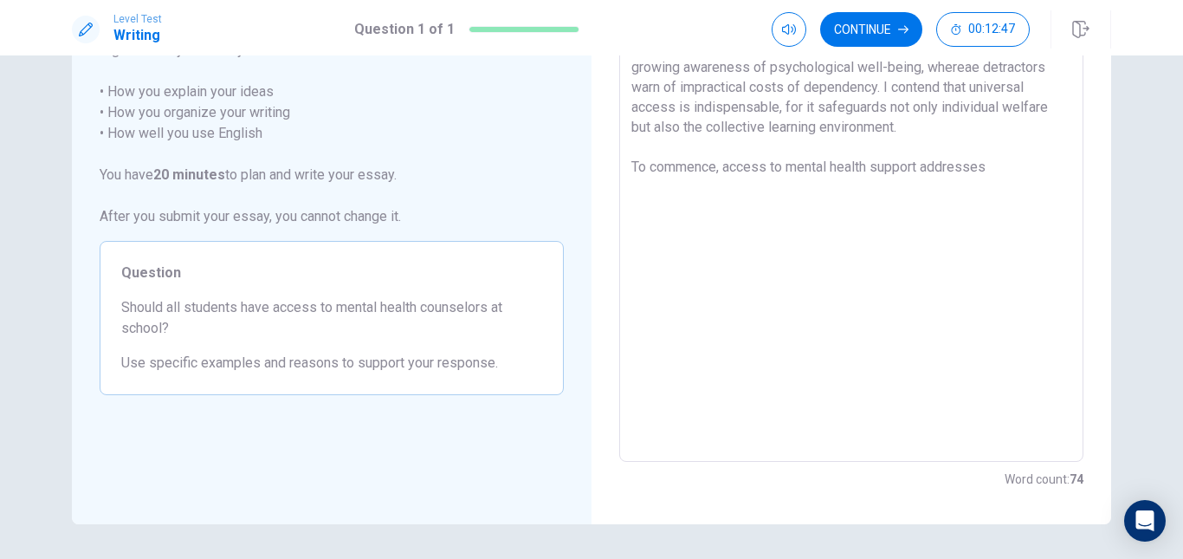
scroll to position [137, 0]
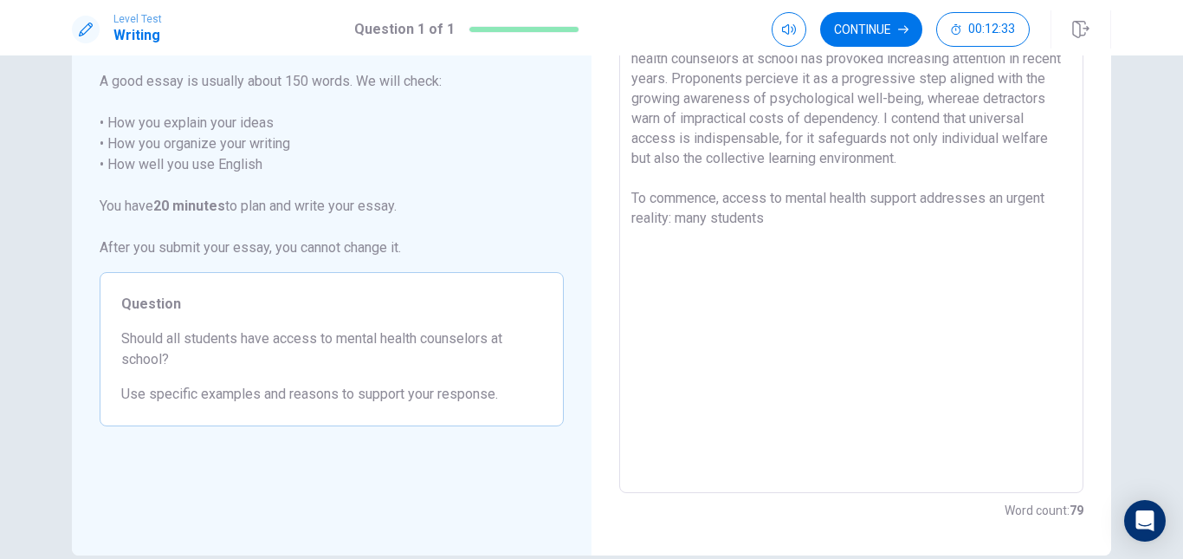
click at [670, 223] on textarea "The question of wether all students should have access to a mental health couns…" at bounding box center [851, 254] width 440 height 450
click at [812, 218] on textarea "The question of wether all students should have access to a mental health couns…" at bounding box center [851, 254] width 440 height 450
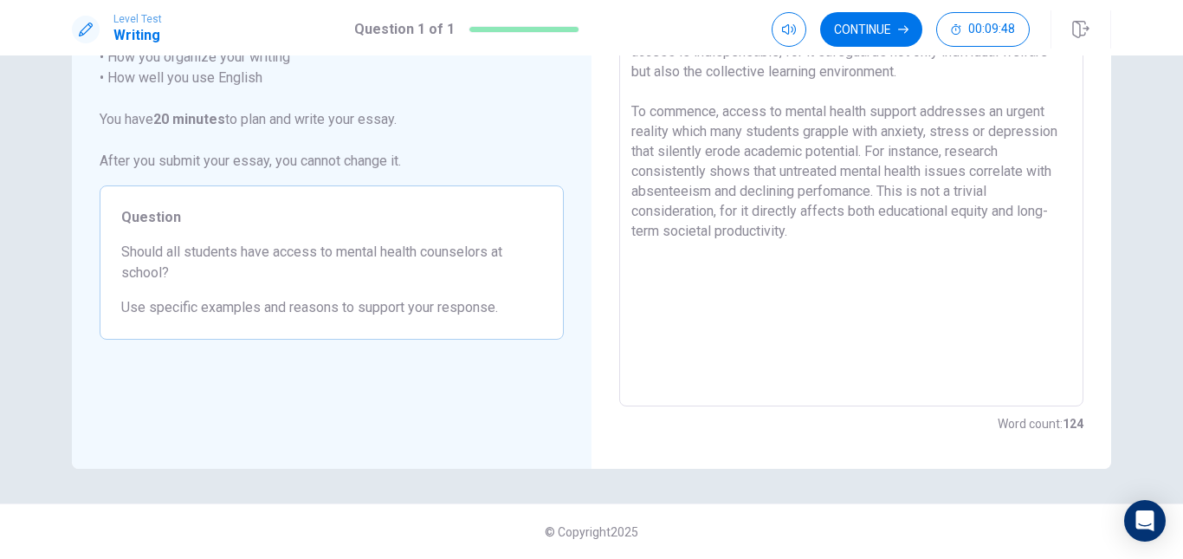
click at [836, 247] on textarea "The question of wether all students should have access to a mental health couns…" at bounding box center [851, 167] width 440 height 450
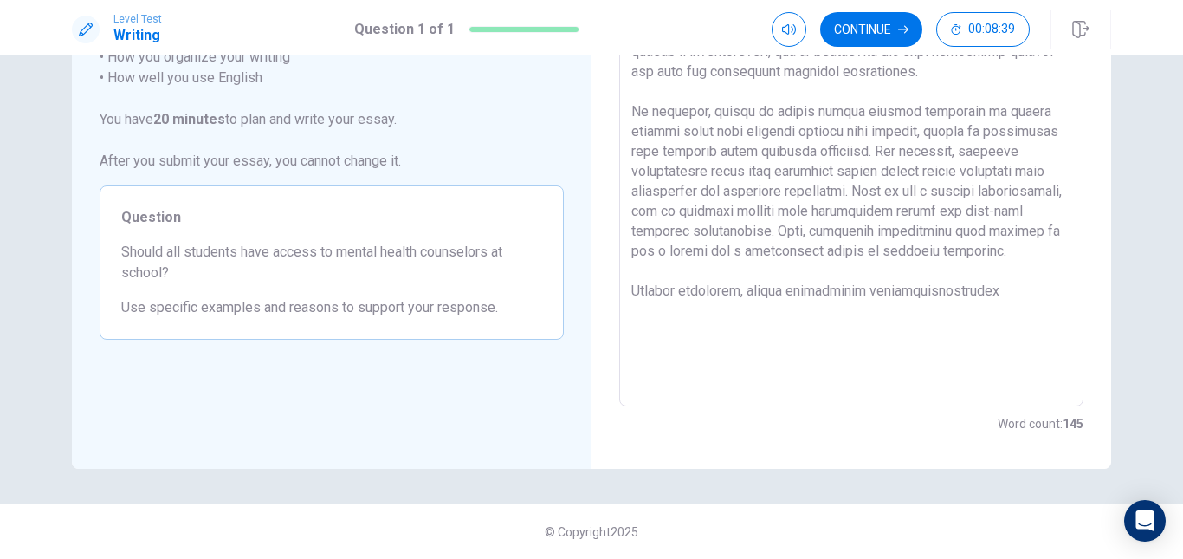
click at [912, 290] on textarea at bounding box center [851, 167] width 440 height 450
click at [996, 289] on textarea at bounding box center [851, 167] width 440 height 450
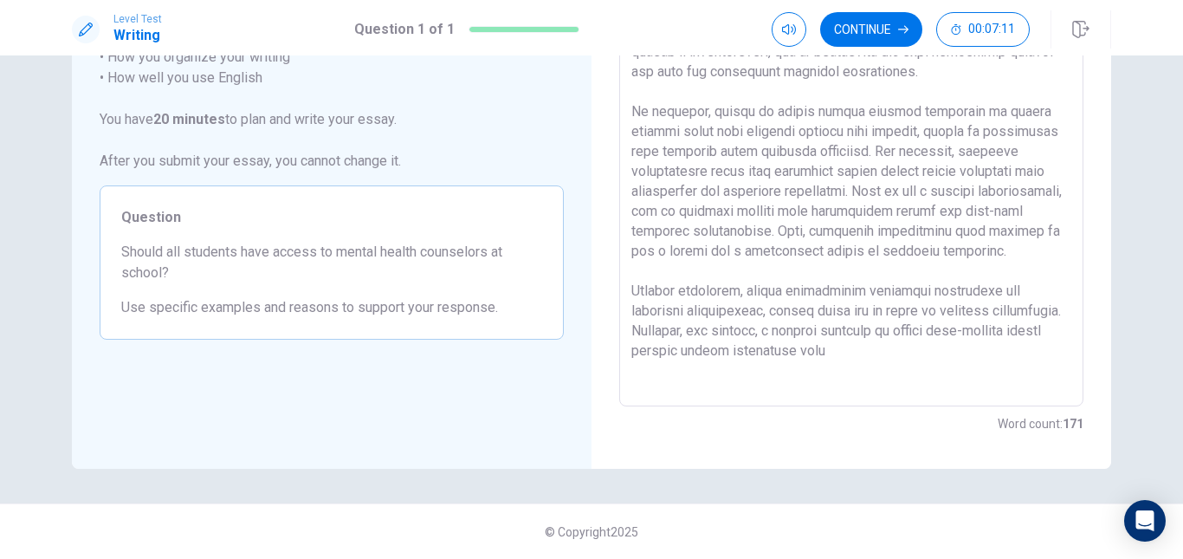
click at [915, 354] on textarea at bounding box center [851, 167] width 440 height 450
click at [967, 353] on textarea at bounding box center [851, 167] width 440 height 450
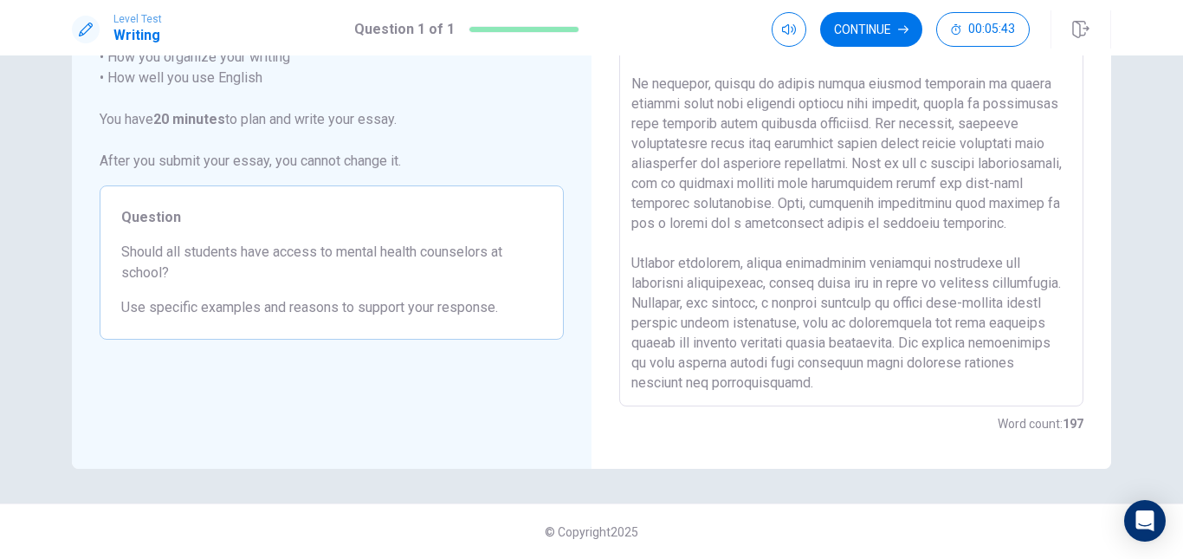
scroll to position [87, 0]
click at [922, 352] on textarea at bounding box center [851, 167] width 440 height 450
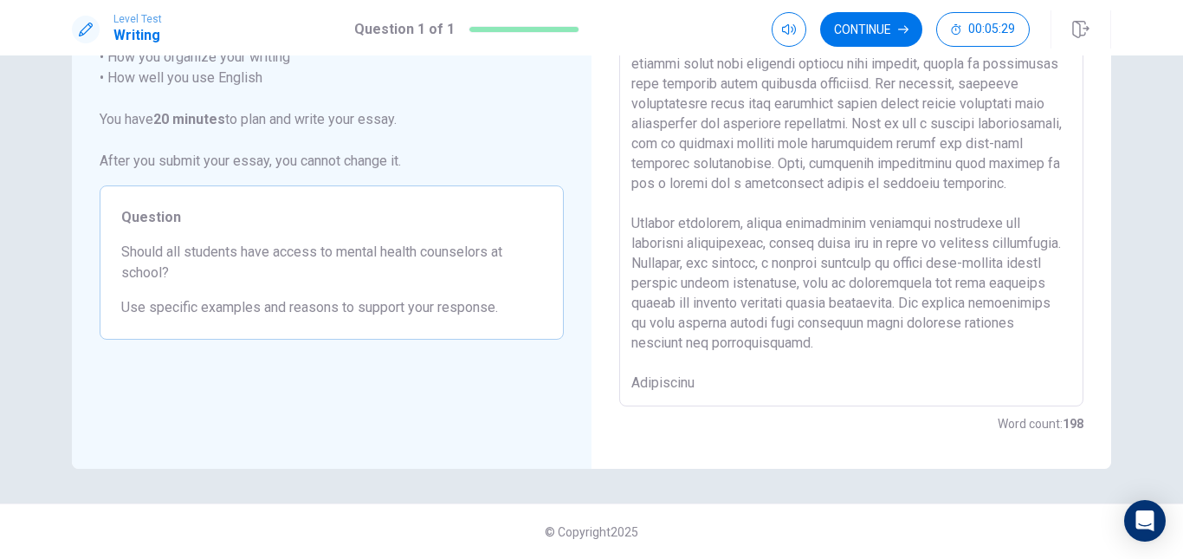
scroll to position [146, 0]
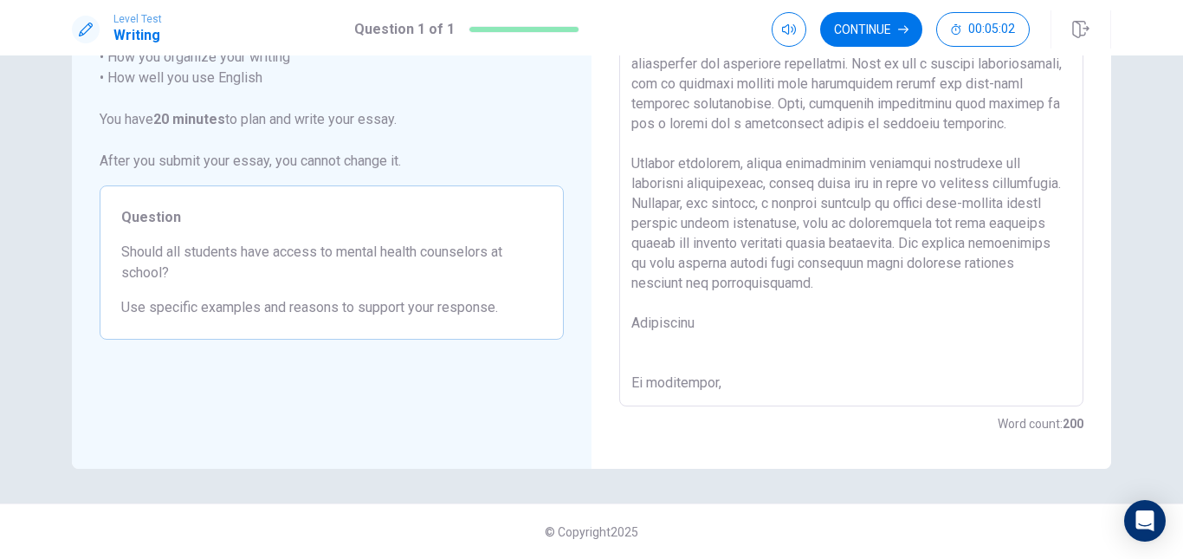
click at [730, 326] on textarea at bounding box center [851, 167] width 440 height 450
click at [806, 317] on textarea at bounding box center [851, 167] width 440 height 450
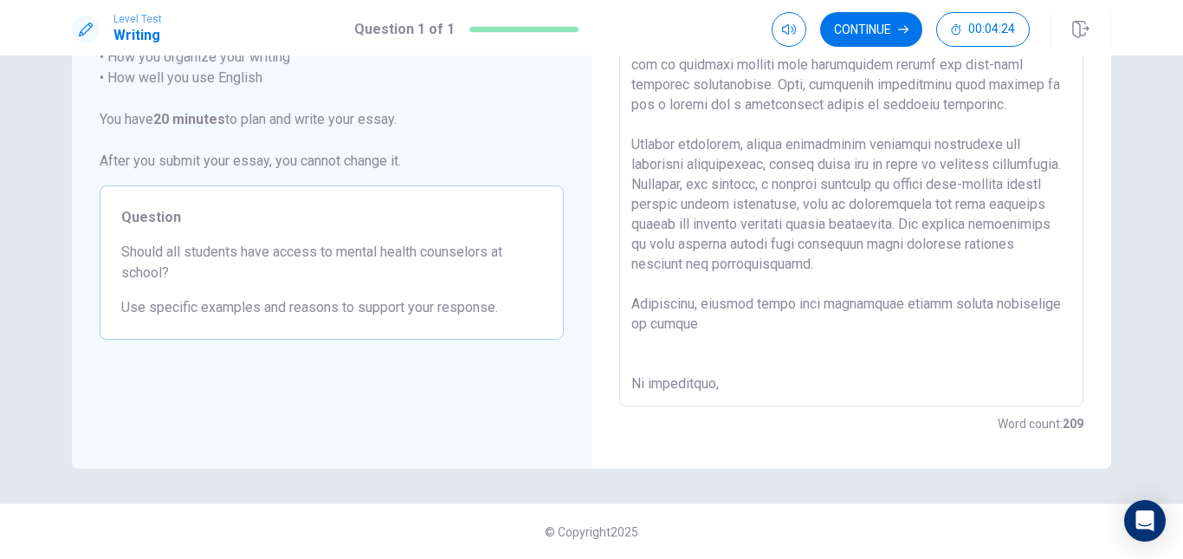
click at [689, 354] on textarea at bounding box center [851, 167] width 440 height 450
click at [730, 349] on textarea at bounding box center [851, 167] width 440 height 450
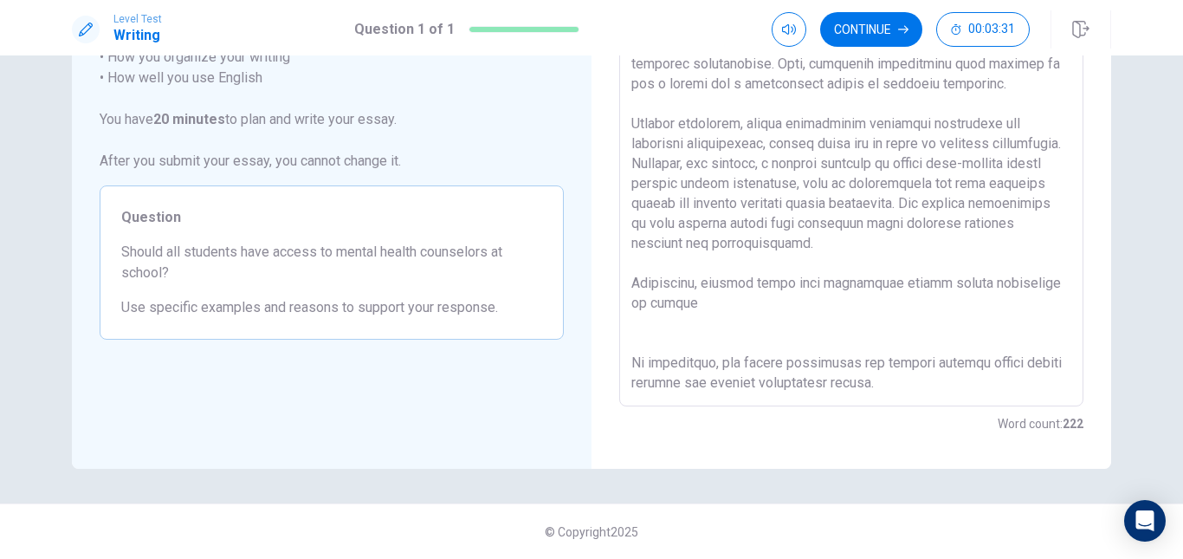
click at [956, 360] on textarea at bounding box center [851, 167] width 440 height 450
drag, startPoint x: 666, startPoint y: 293, endPoint x: 634, endPoint y: 255, distance: 49.8
click at [634, 255] on textarea at bounding box center [851, 167] width 440 height 450
click at [631, 292] on textarea at bounding box center [851, 167] width 440 height 450
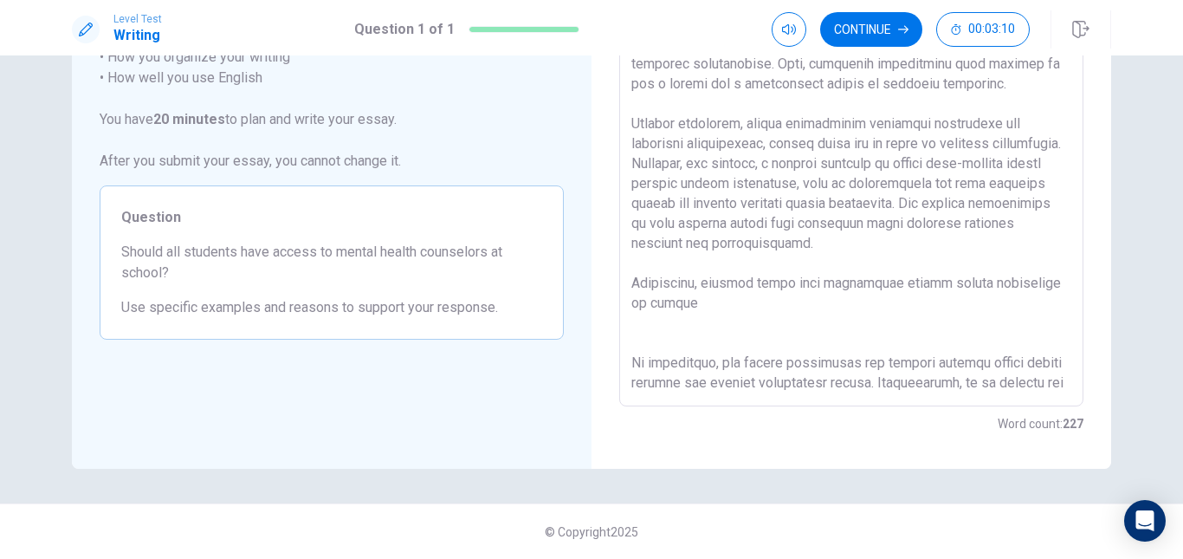
click at [684, 271] on textarea at bounding box center [851, 167] width 440 height 450
click at [697, 343] on textarea at bounding box center [851, 167] width 440 height 450
drag, startPoint x: 998, startPoint y: 329, endPoint x: 1006, endPoint y: 345, distance: 17.8
click at [1006, 345] on textarea at bounding box center [851, 167] width 440 height 450
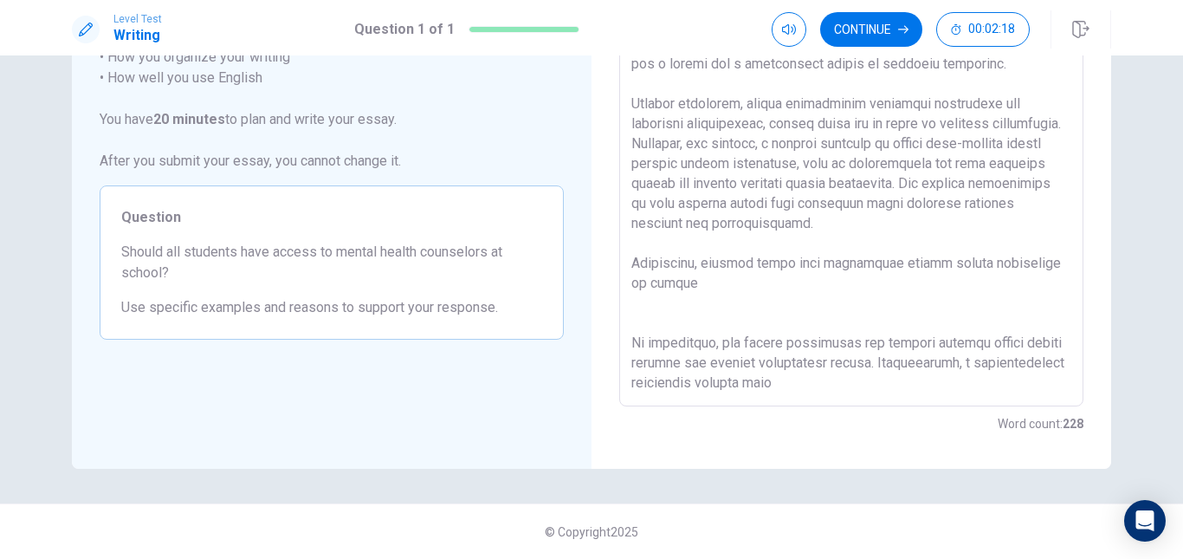
click at [951, 344] on textarea at bounding box center [851, 167] width 440 height 450
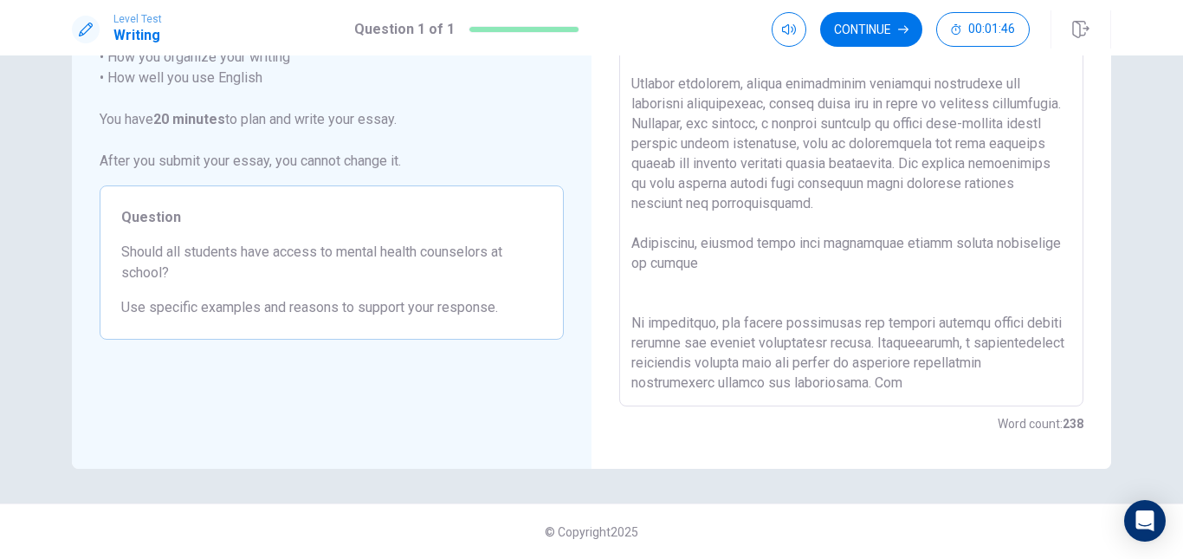
click at [726, 256] on textarea at bounding box center [851, 167] width 440 height 450
click at [625, 228] on div "x ​" at bounding box center [851, 166] width 464 height 479
click at [634, 227] on textarea at bounding box center [851, 167] width 440 height 450
click at [631, 227] on textarea at bounding box center [851, 167] width 440 height 450
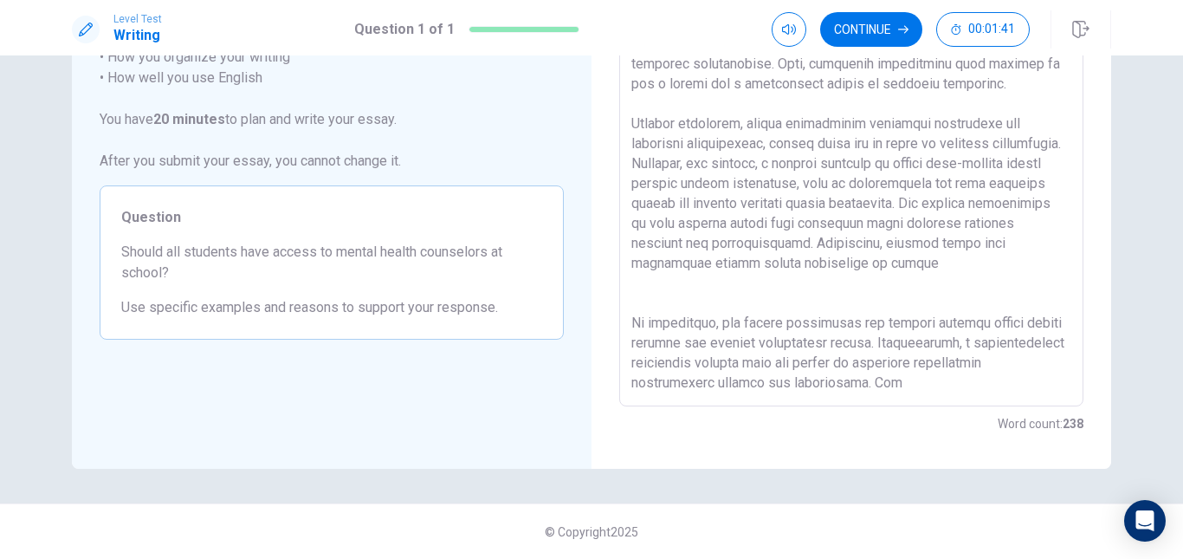
scroll to position [227, 0]
click at [966, 219] on textarea at bounding box center [851, 167] width 440 height 450
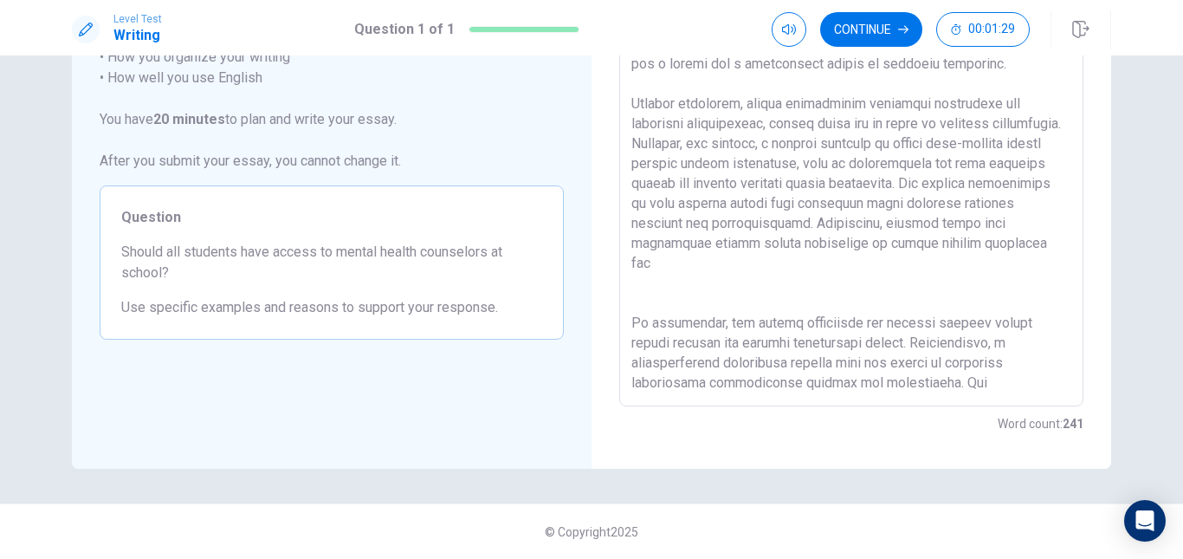
scroll to position [247, 0]
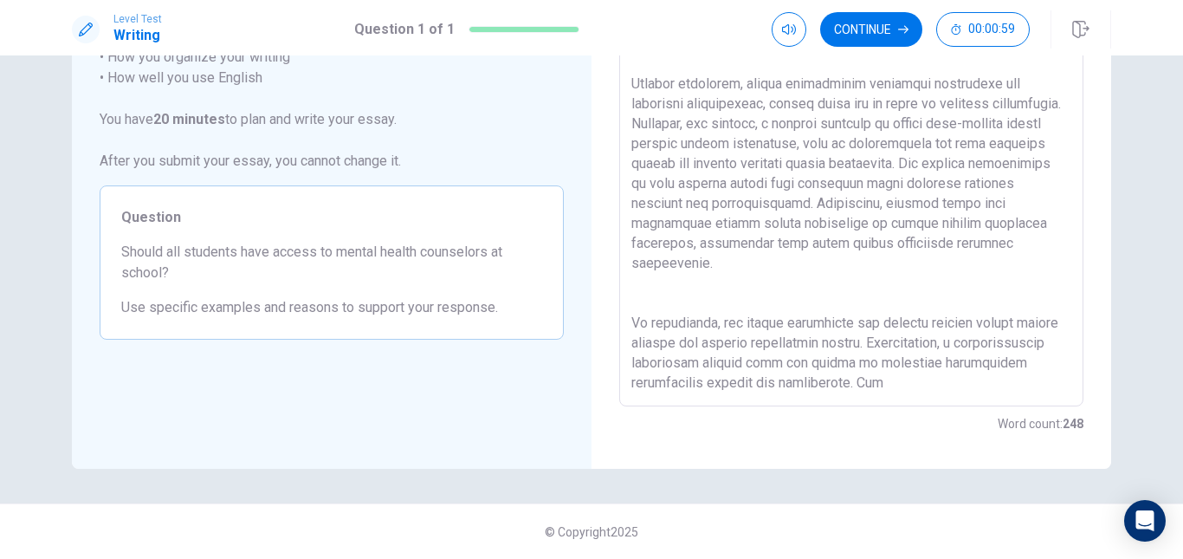
click at [782, 281] on textarea at bounding box center [851, 167] width 440 height 450
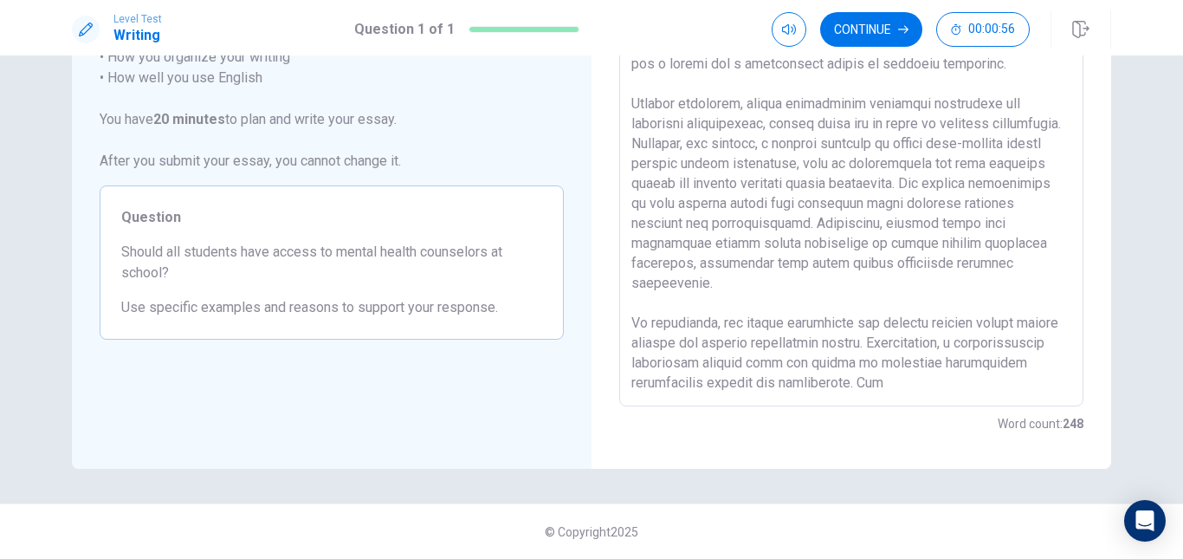
click at [948, 340] on textarea at bounding box center [851, 167] width 440 height 450
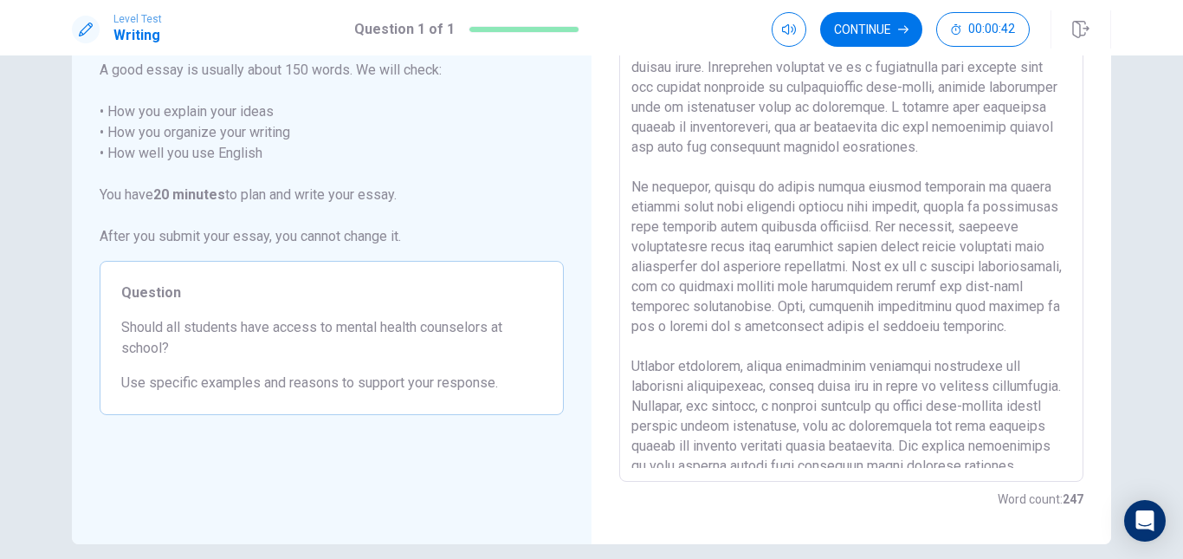
scroll to position [0, 0]
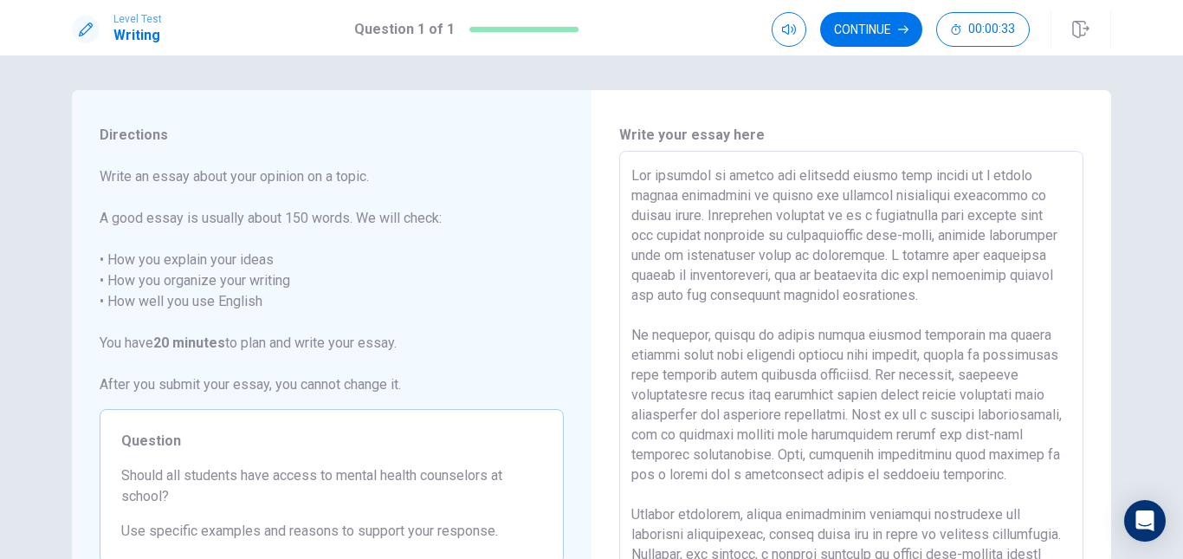
click at [1033, 239] on textarea at bounding box center [851, 390] width 440 height 450
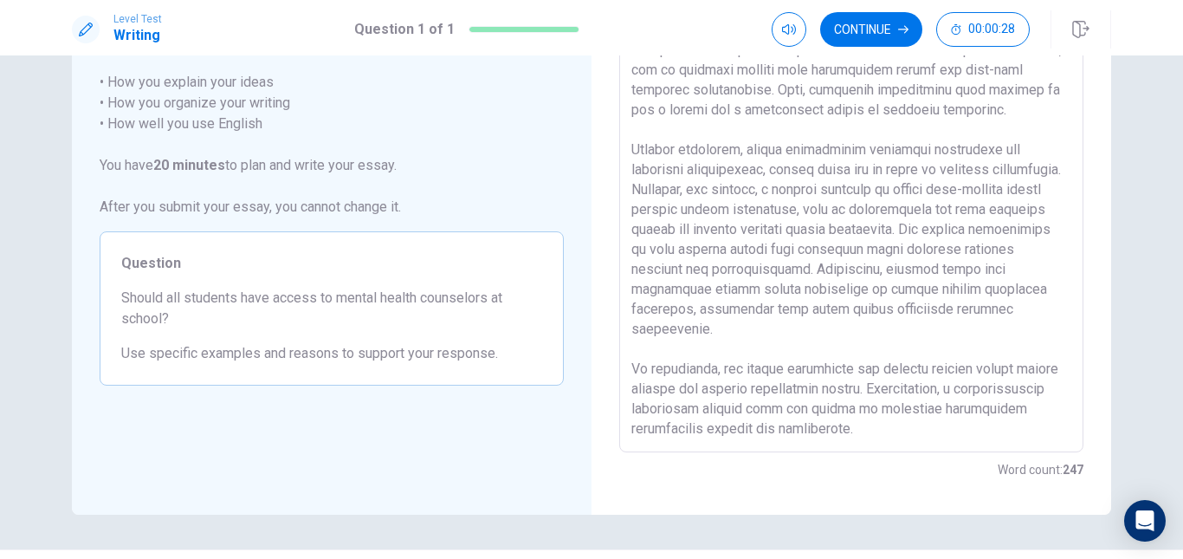
scroll to position [223, 0]
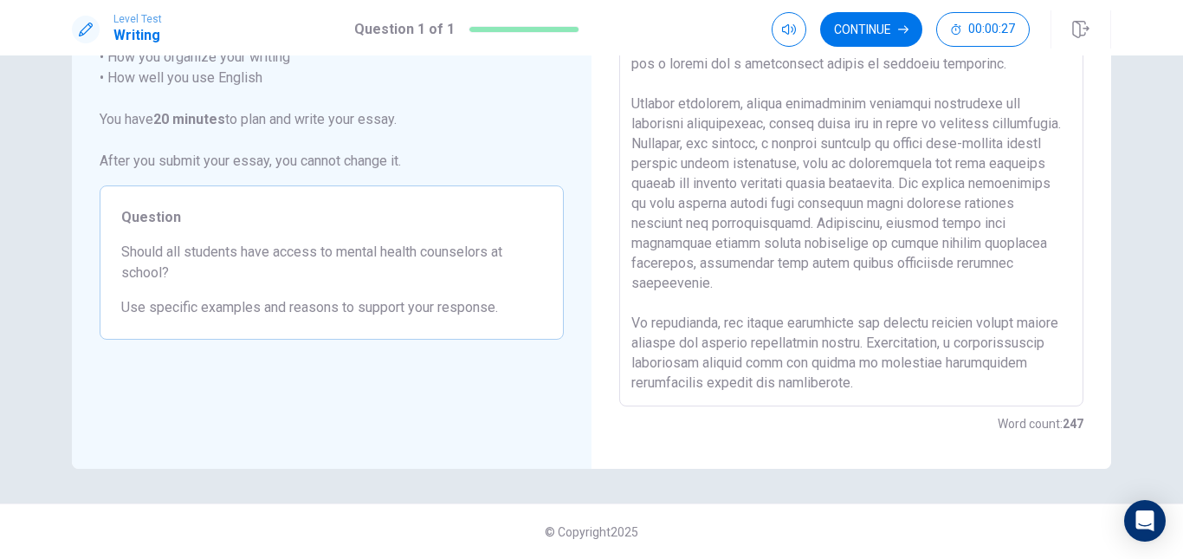
click at [931, 342] on textarea at bounding box center [851, 167] width 440 height 450
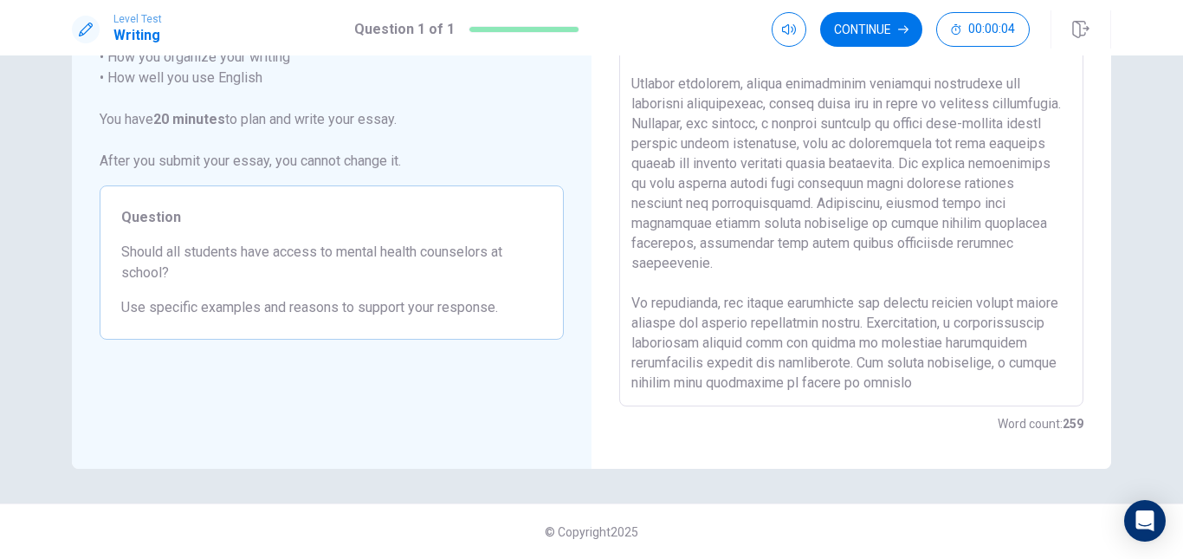
click at [702, 359] on textarea at bounding box center [851, 167] width 440 height 450
click at [703, 361] on textarea at bounding box center [851, 167] width 440 height 450
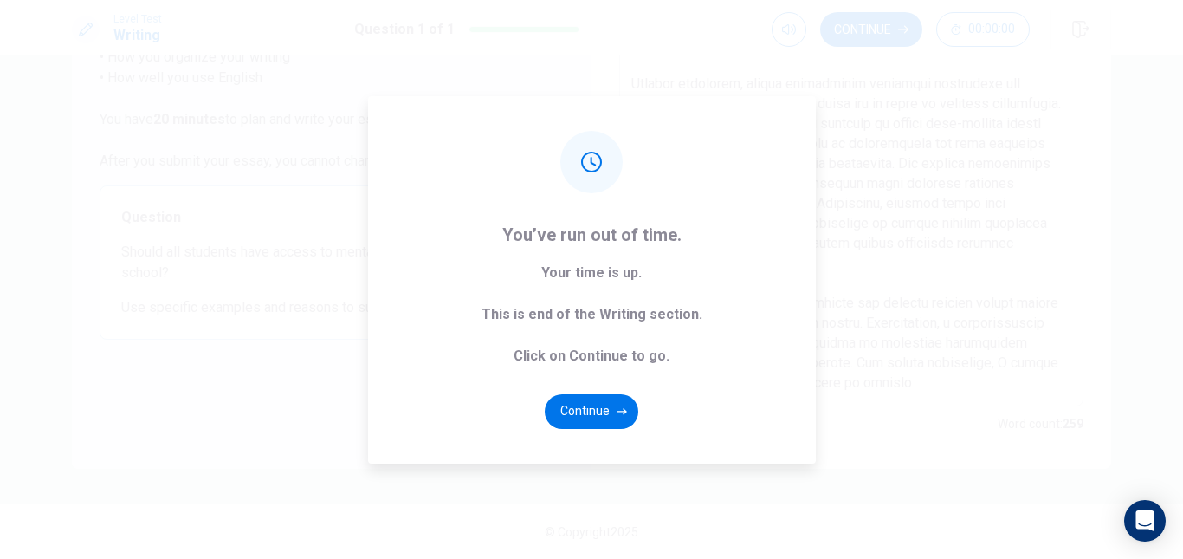
click at [1006, 344] on div "You’ve run out of time. Your time is up. This is end of the Writing section. Cl…" at bounding box center [591, 279] width 1183 height 559
click at [622, 401] on button "Continue" at bounding box center [592, 411] width 94 height 35
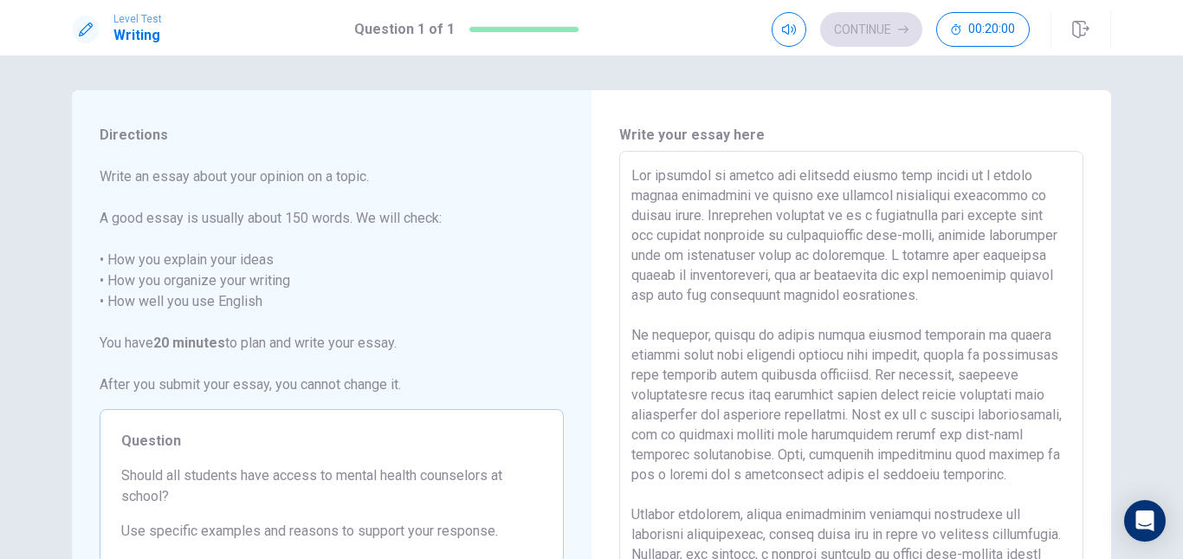
scroll to position [89, 0]
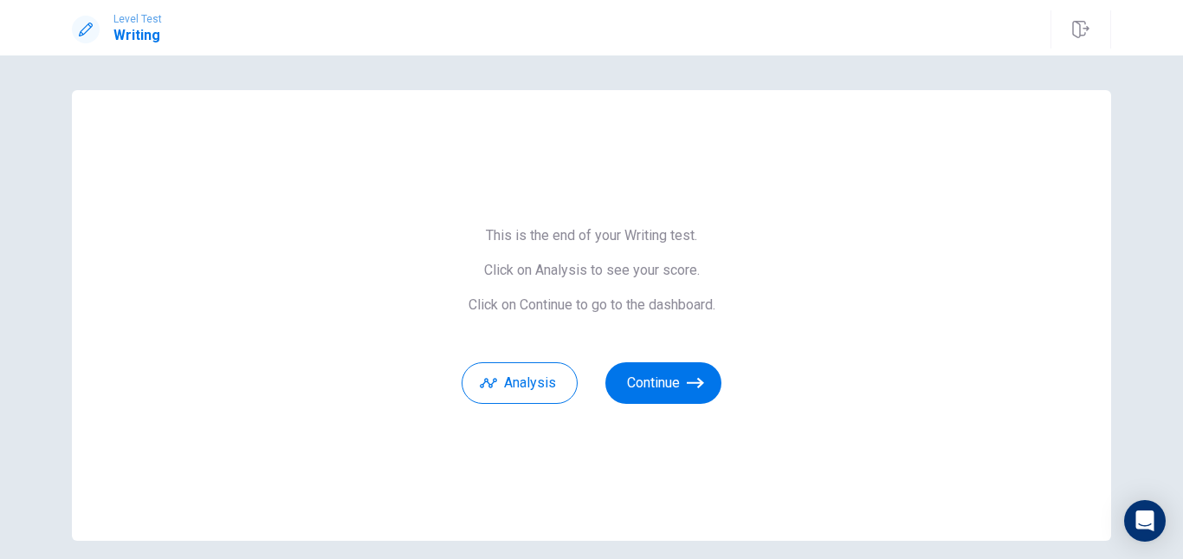
scroll to position [72, 0]
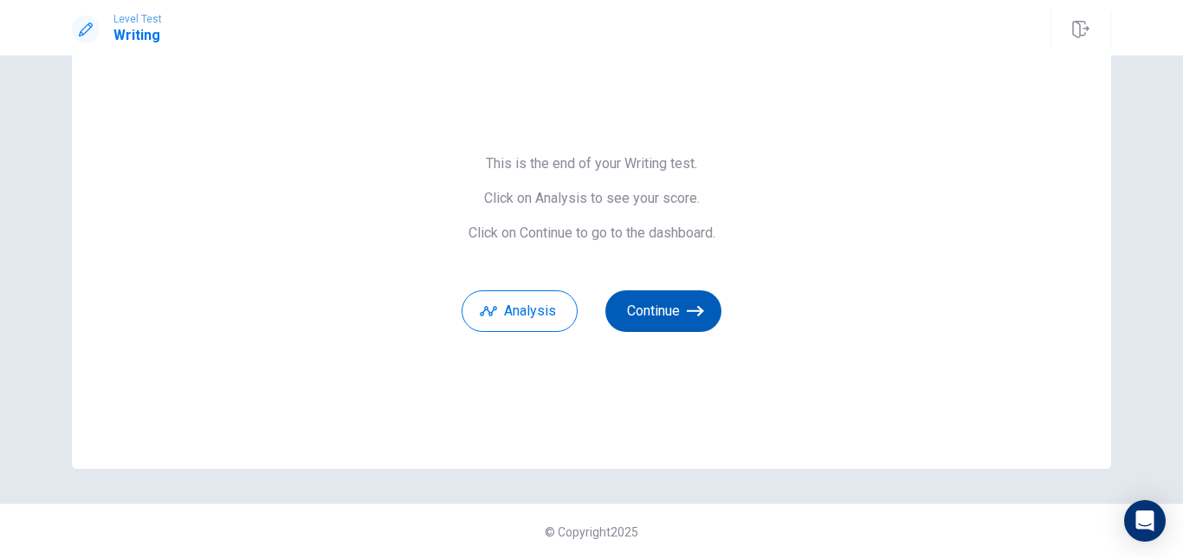
click at [697, 314] on icon "button" at bounding box center [695, 310] width 17 height 17
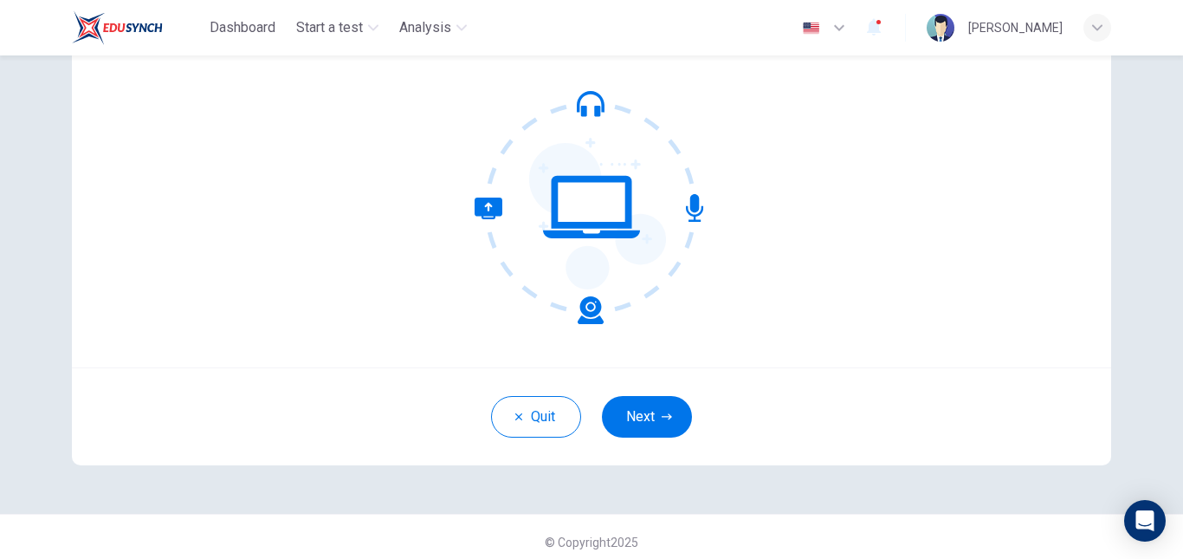
scroll to position [163, 0]
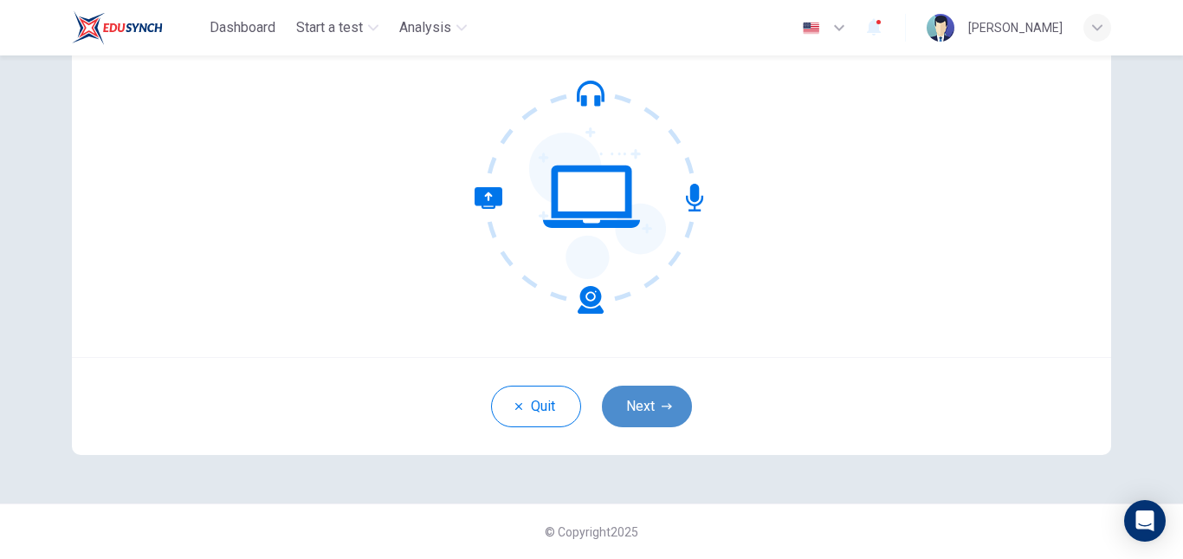
click at [631, 398] on button "Next" at bounding box center [647, 406] width 90 height 42
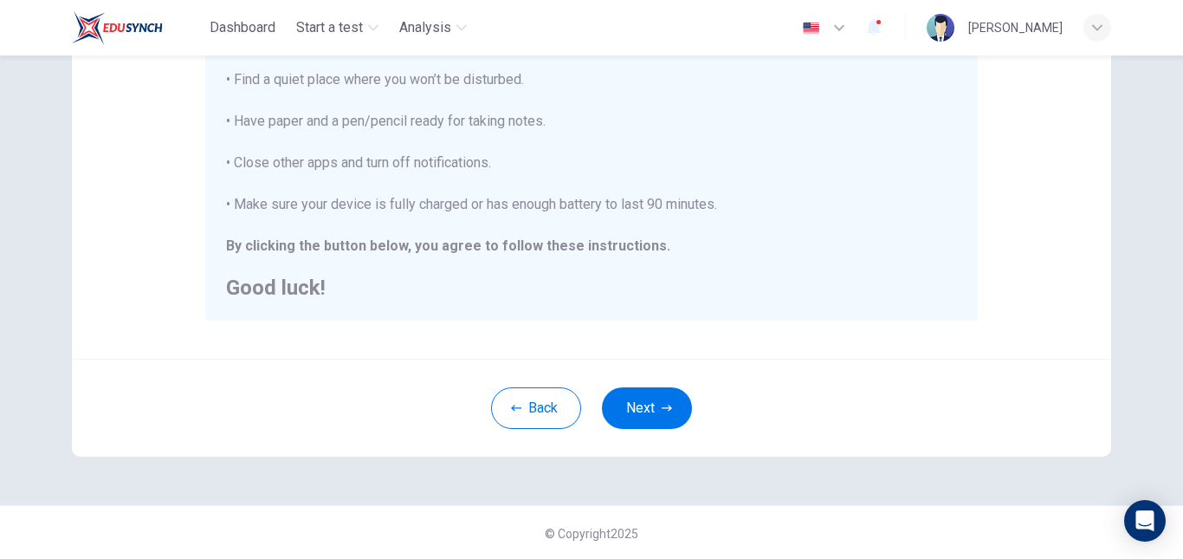
scroll to position [404, 0]
click at [662, 404] on icon "button" at bounding box center [667, 406] width 10 height 10
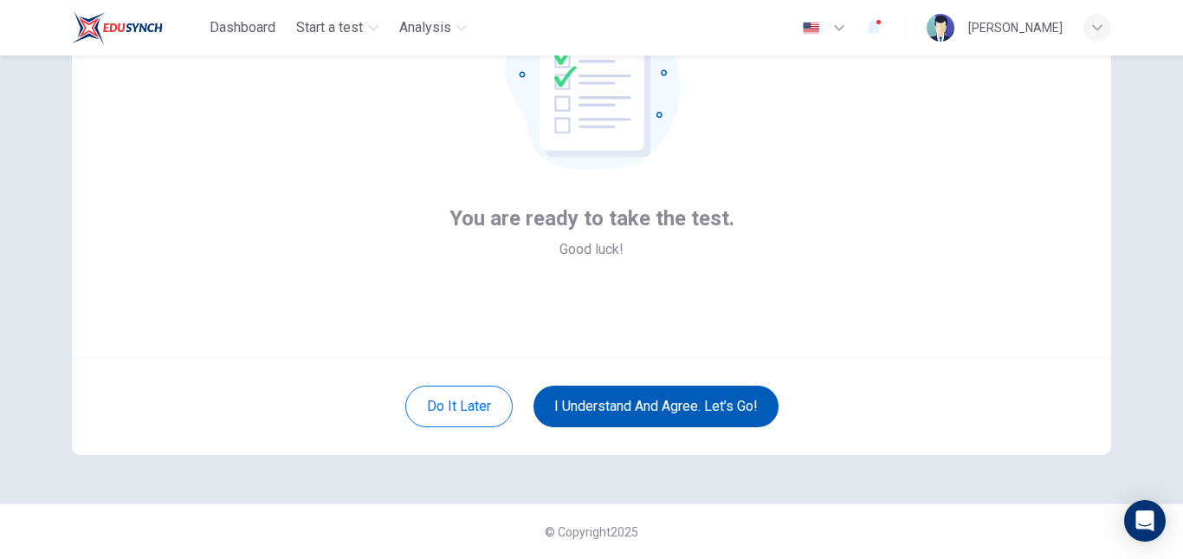
scroll to position [76, 0]
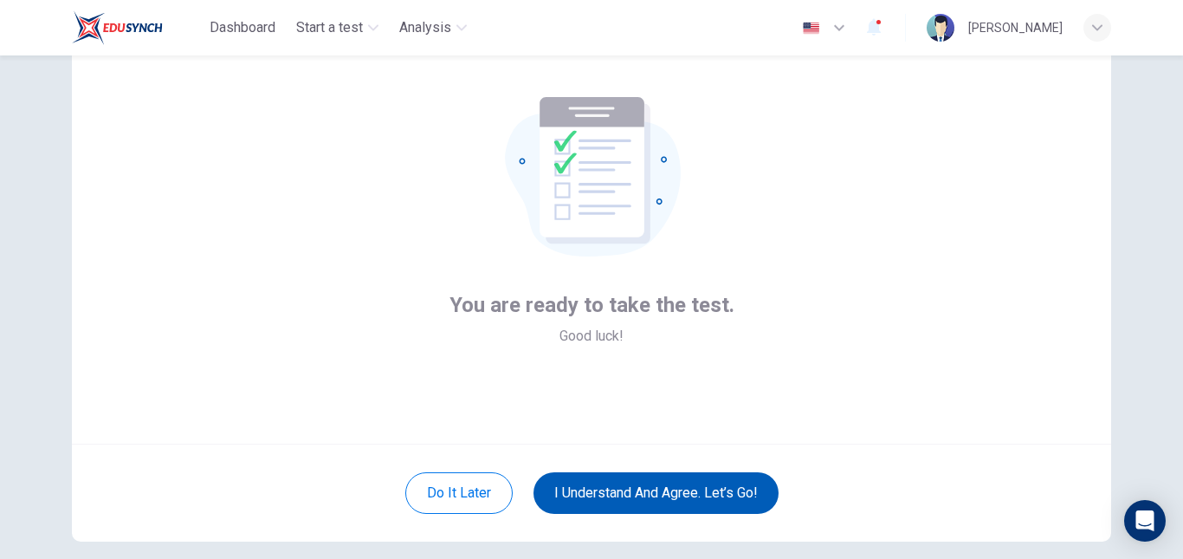
click at [656, 492] on button "I understand and agree. Let’s go!" at bounding box center [656, 493] width 245 height 42
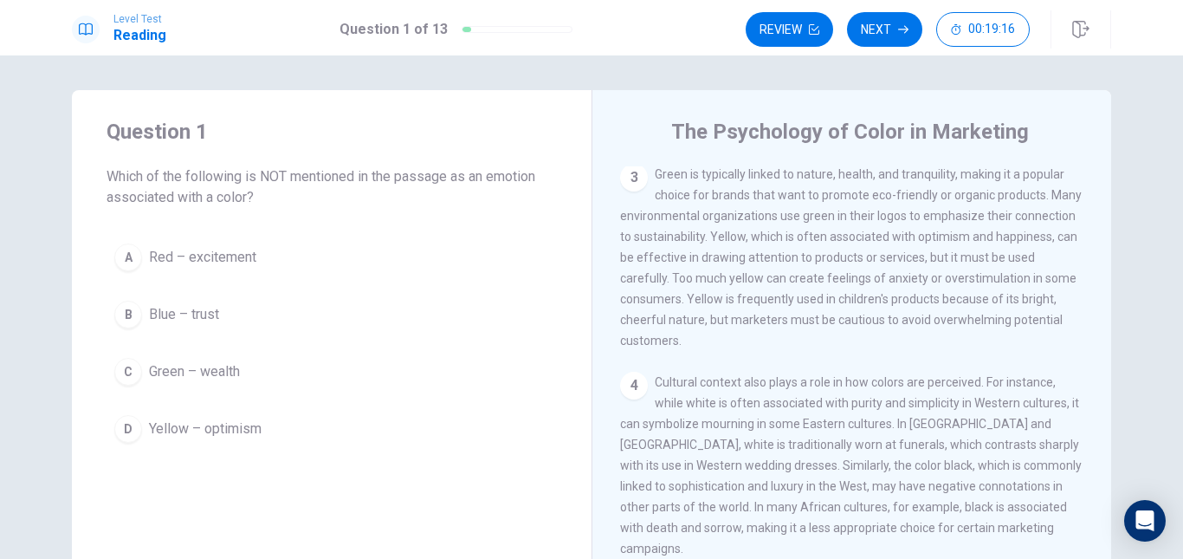
scroll to position [346, 0]
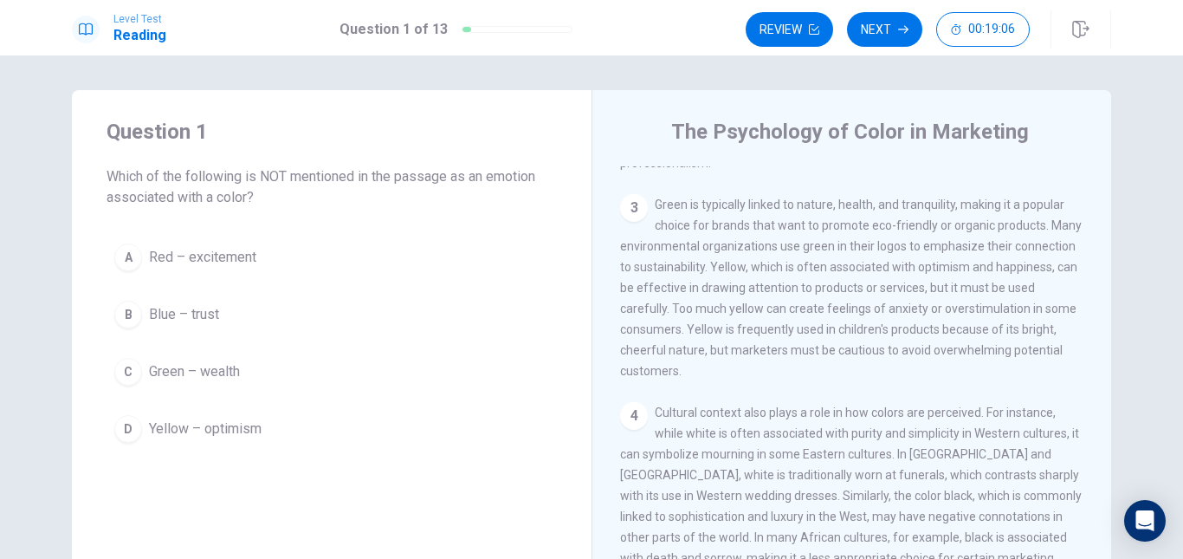
click at [165, 359] on button "C Green – wealth" at bounding box center [332, 371] width 450 height 43
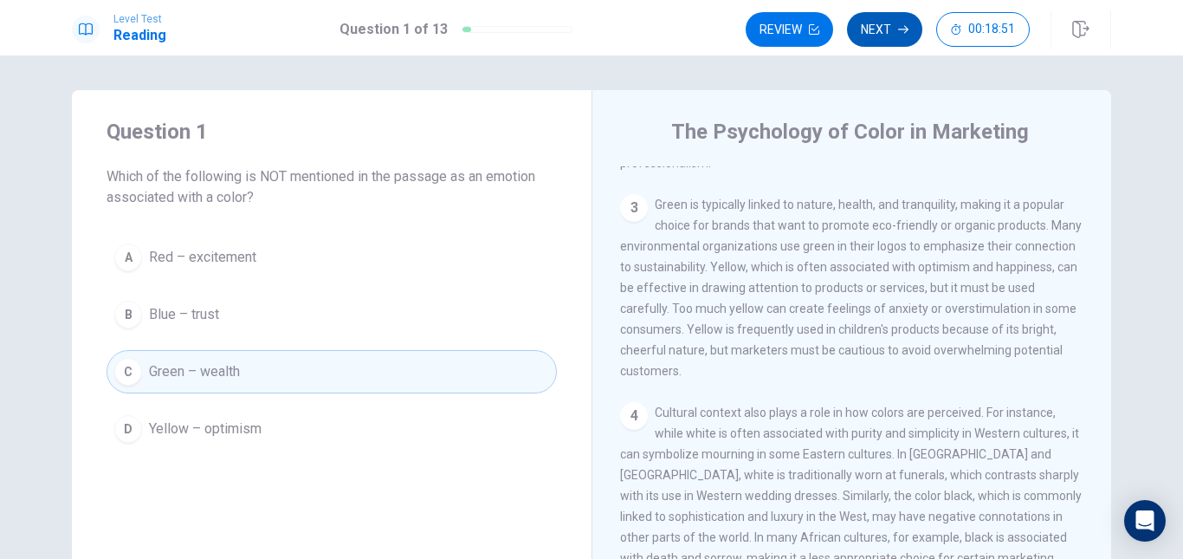
click at [870, 29] on button "Next" at bounding box center [884, 29] width 75 height 35
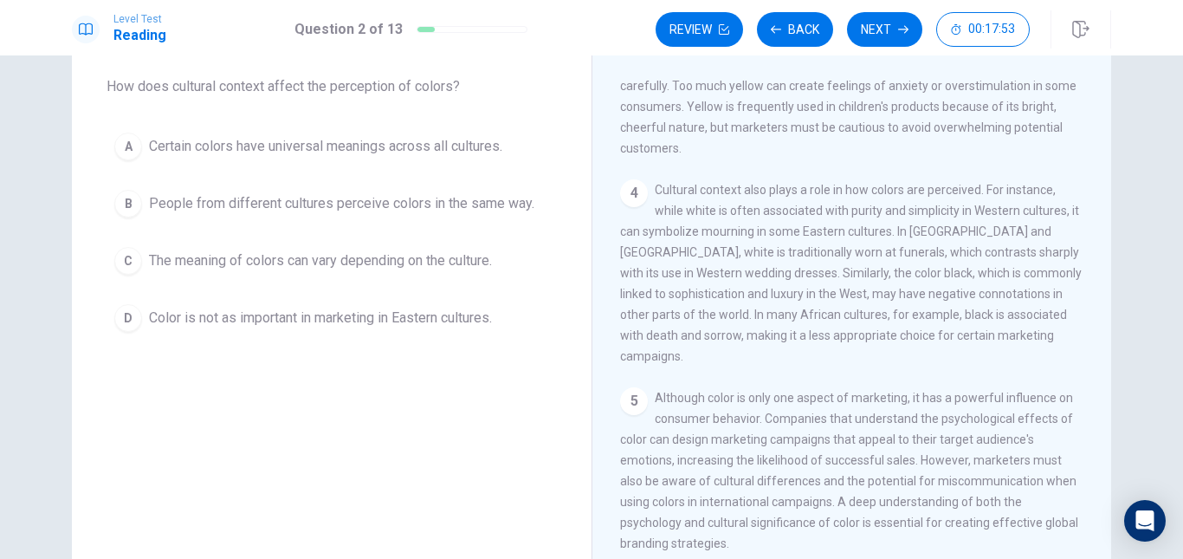
scroll to position [50, 0]
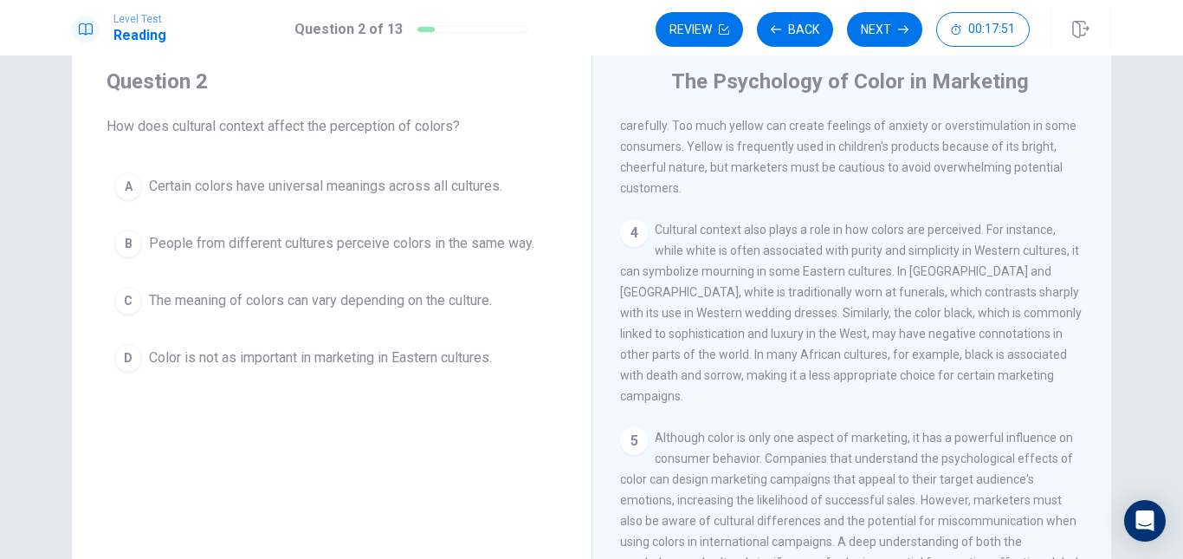
click at [372, 193] on span "Certain colors have universal meanings across all cultures." at bounding box center [325, 186] width 353 height 21
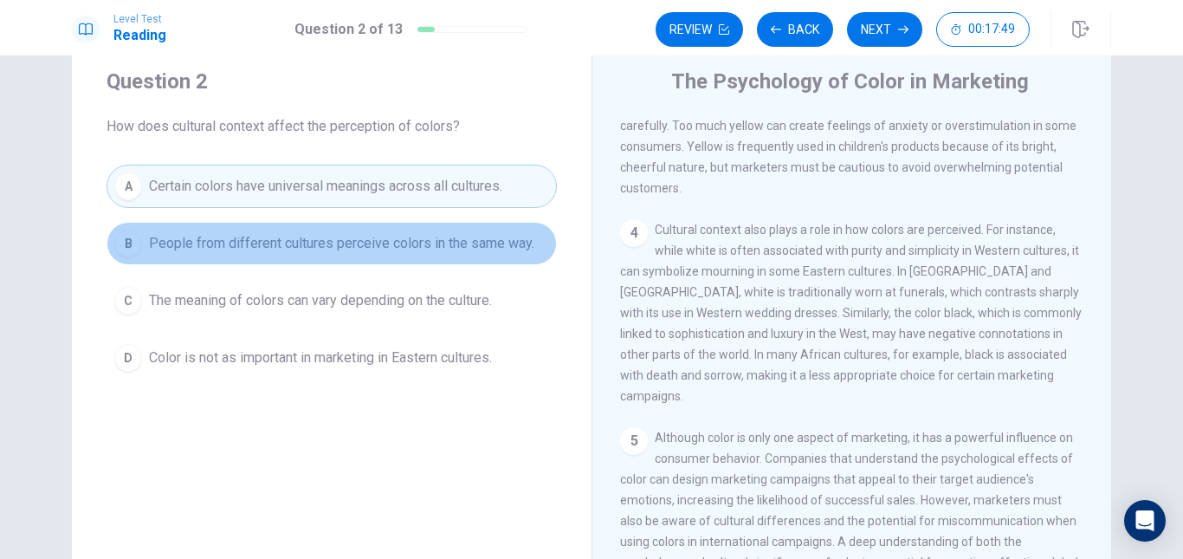
click at [358, 244] on span "People from different cultures perceive colors in the same way." at bounding box center [341, 243] width 385 height 21
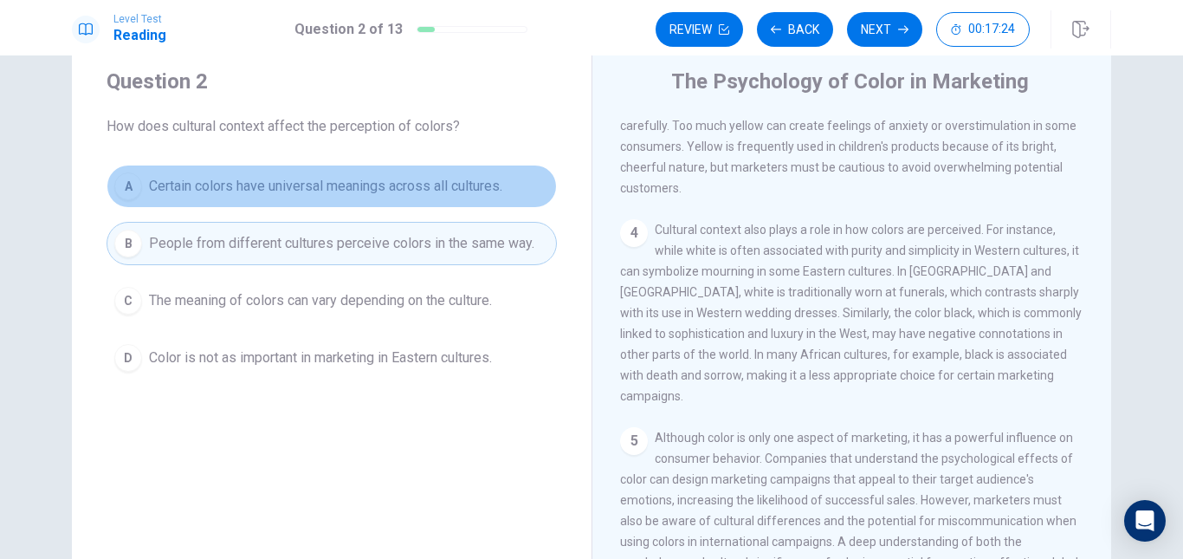
click at [346, 189] on span "Certain colors have universal meanings across all cultures." at bounding box center [325, 186] width 353 height 21
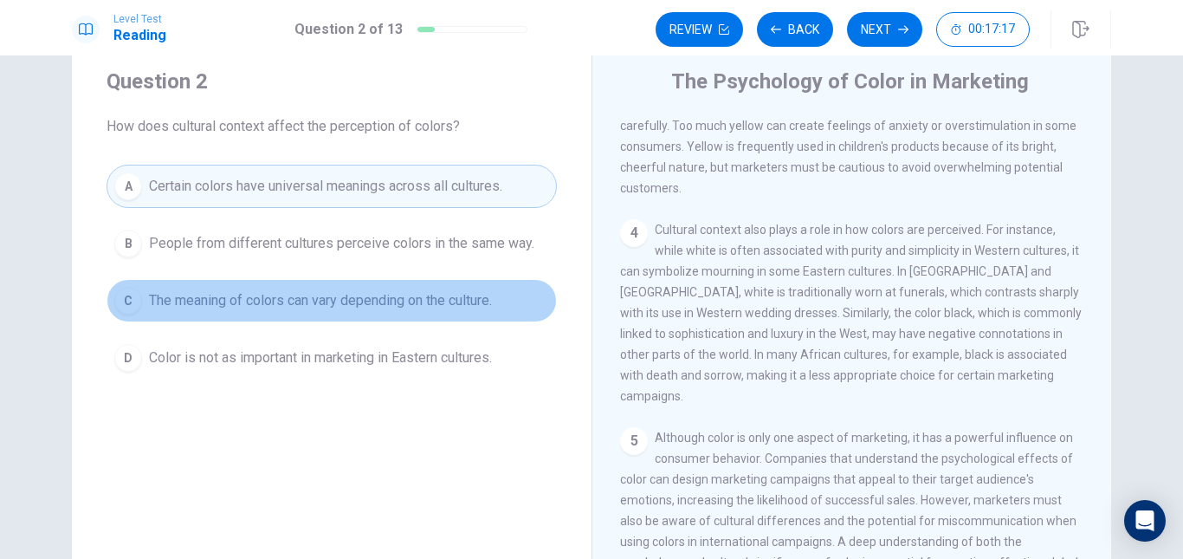
click at [289, 294] on span "The meaning of colors can vary depending on the culture." at bounding box center [320, 300] width 343 height 21
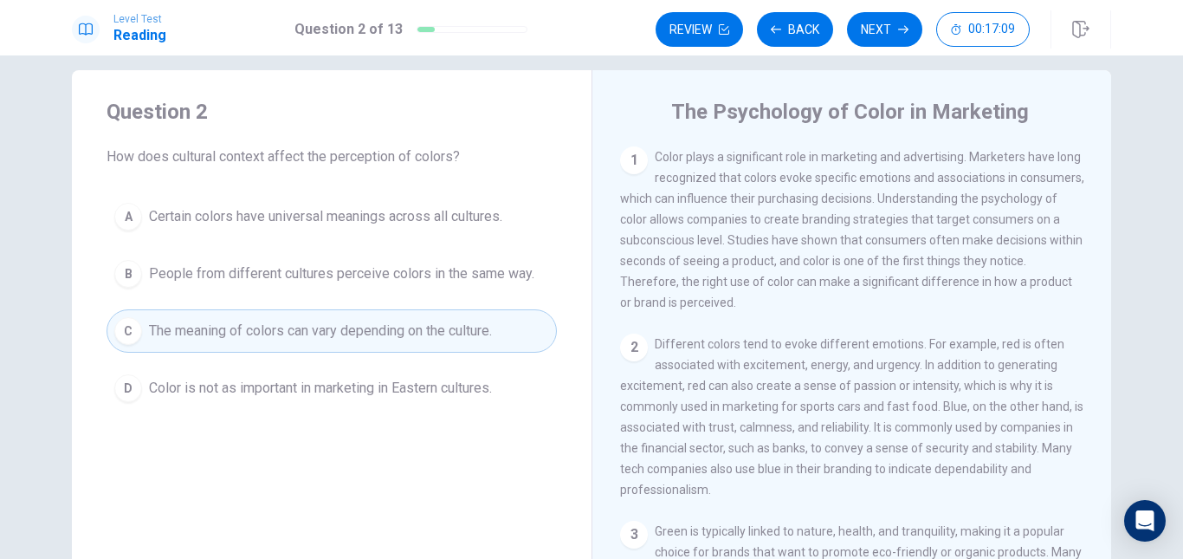
scroll to position [0, 0]
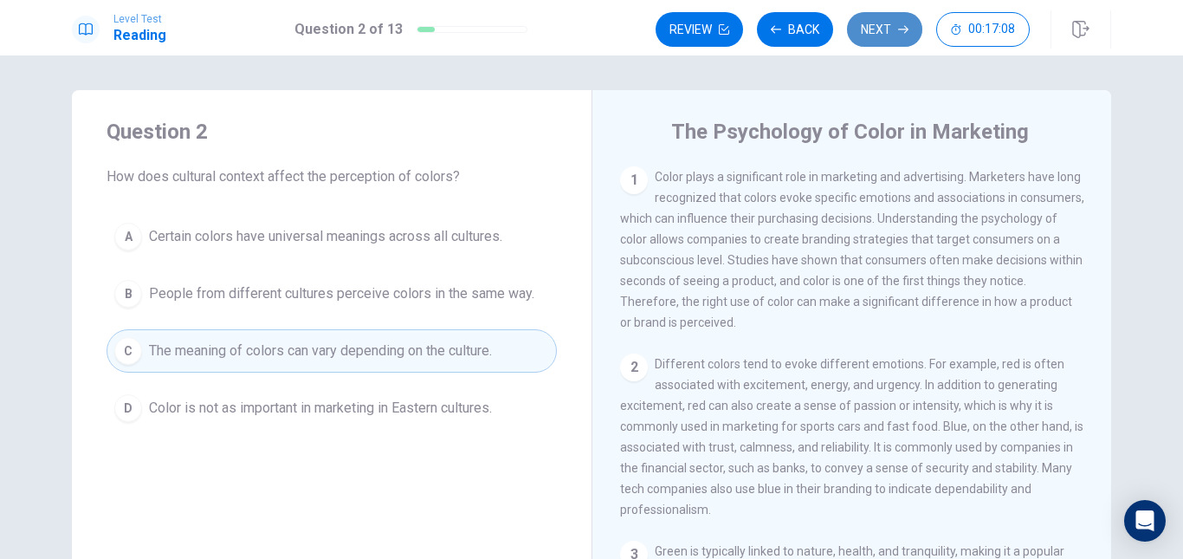
click at [887, 38] on button "Next" at bounding box center [884, 29] width 75 height 35
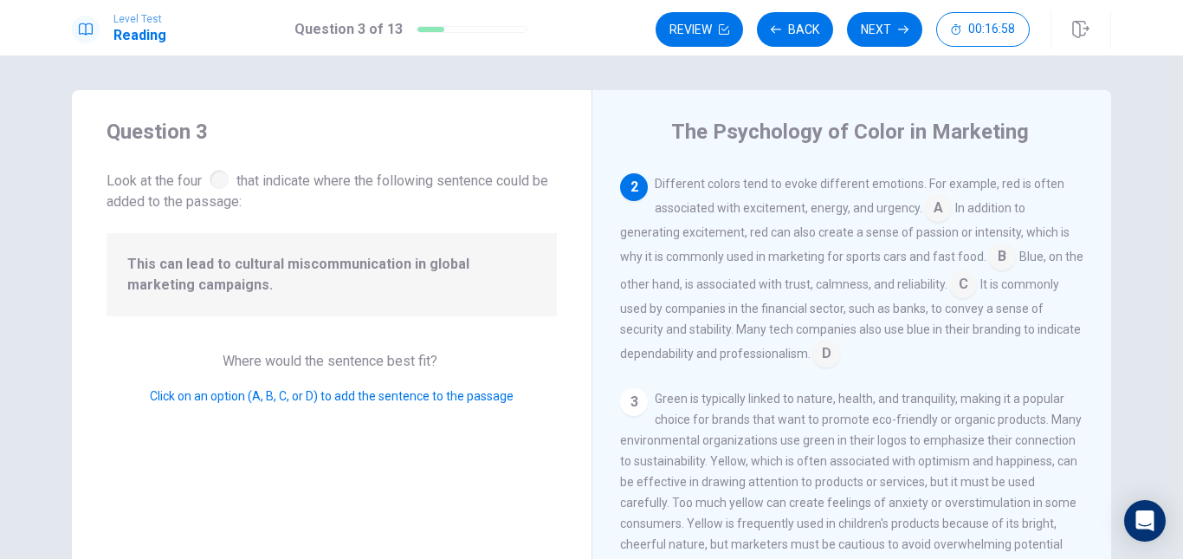
scroll to position [150, 0]
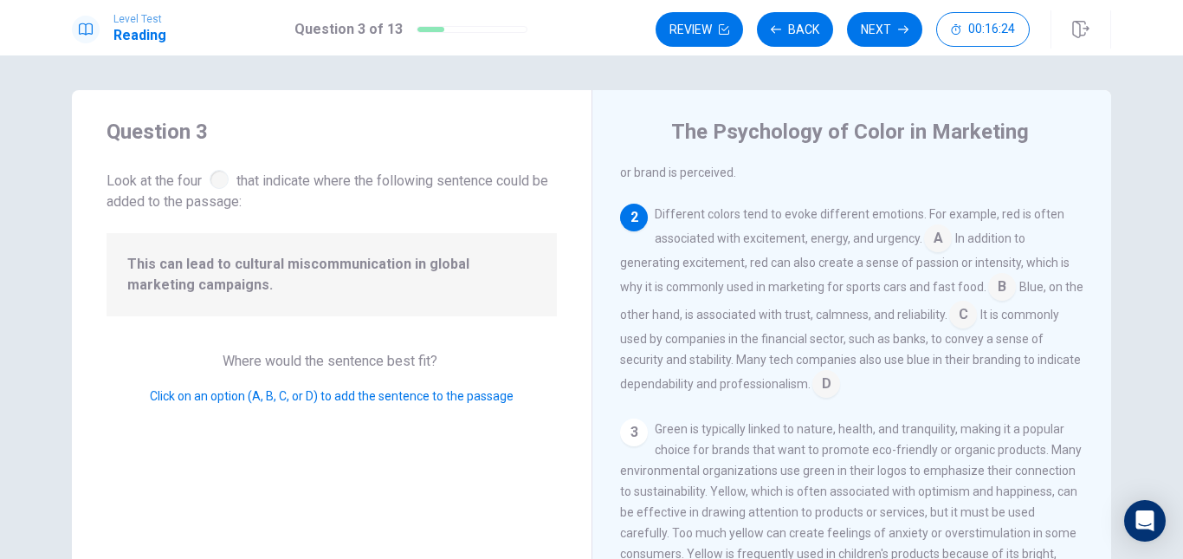
click at [840, 387] on input at bounding box center [826, 386] width 28 height 28
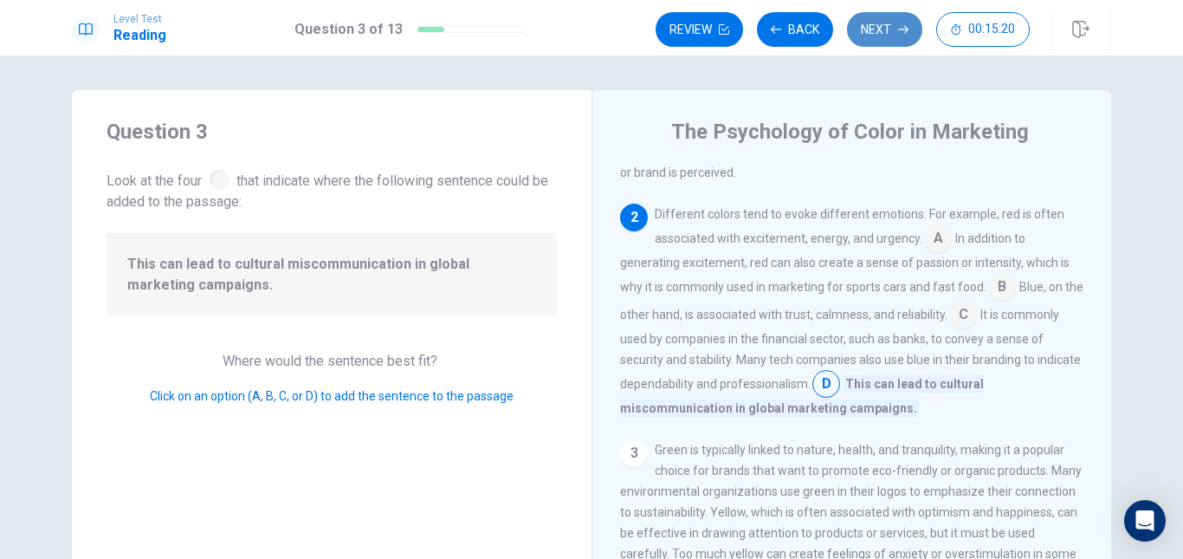
click at [892, 36] on button "Next" at bounding box center [884, 29] width 75 height 35
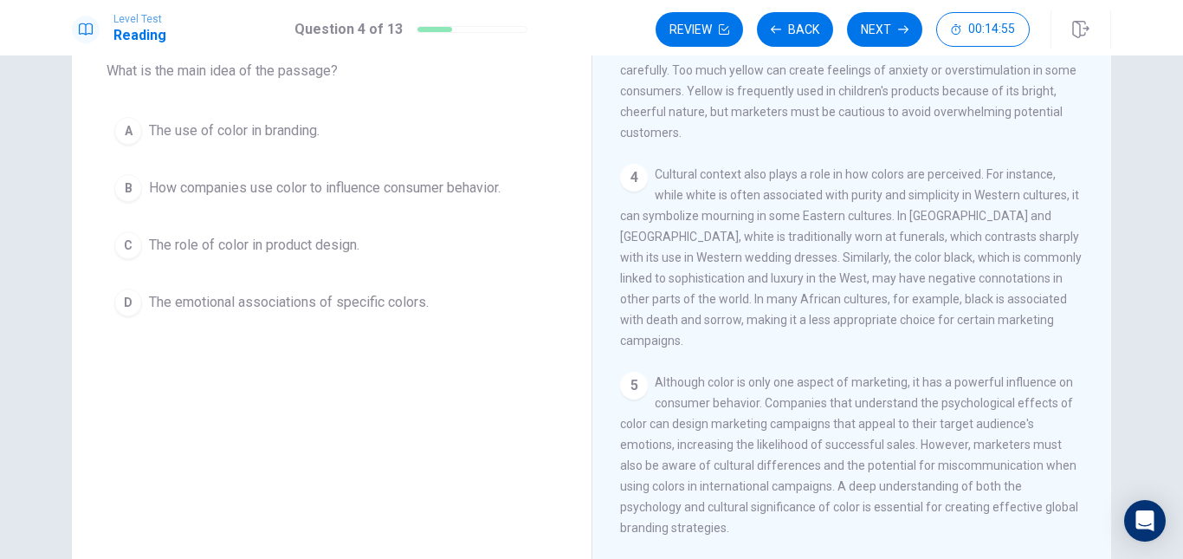
scroll to position [50, 0]
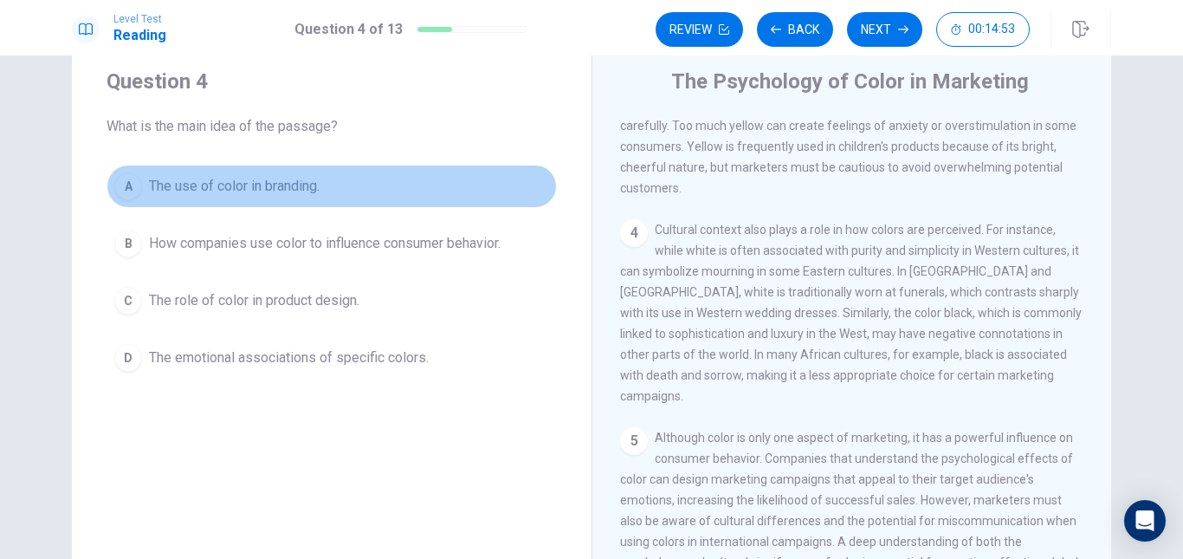
click at [270, 194] on span "The use of color in branding." at bounding box center [234, 186] width 171 height 21
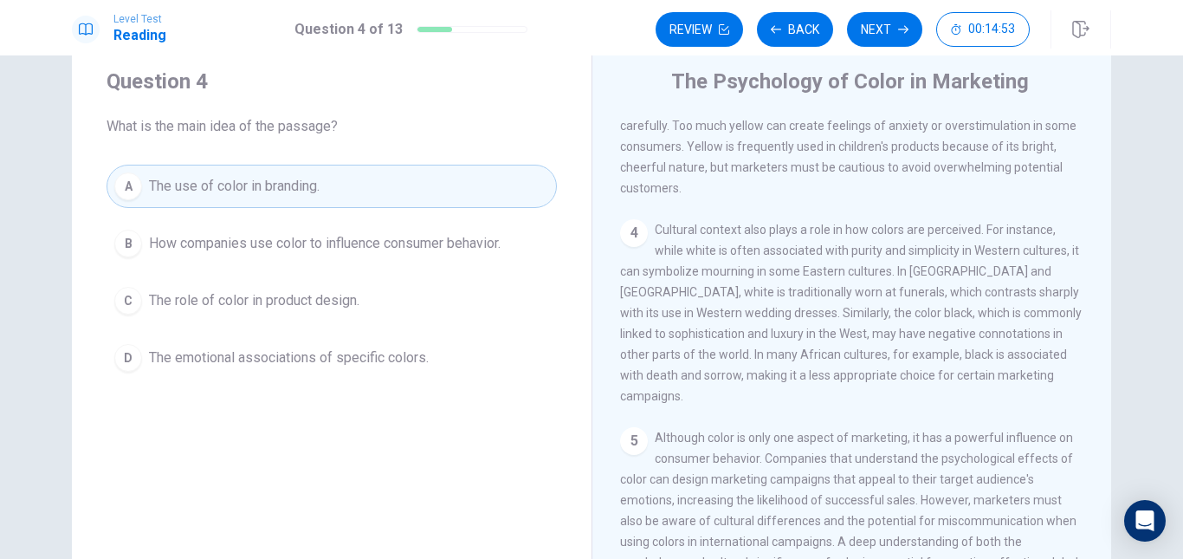
click at [260, 236] on span "How companies use color to influence consumer behavior." at bounding box center [325, 243] width 352 height 21
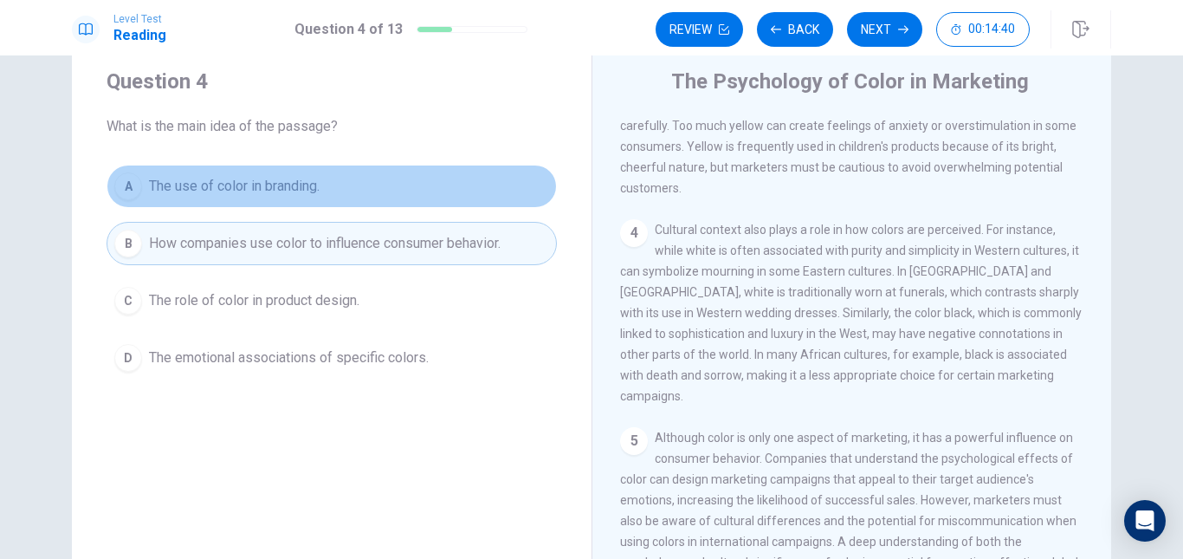
click at [262, 192] on span "The use of color in branding." at bounding box center [234, 186] width 171 height 21
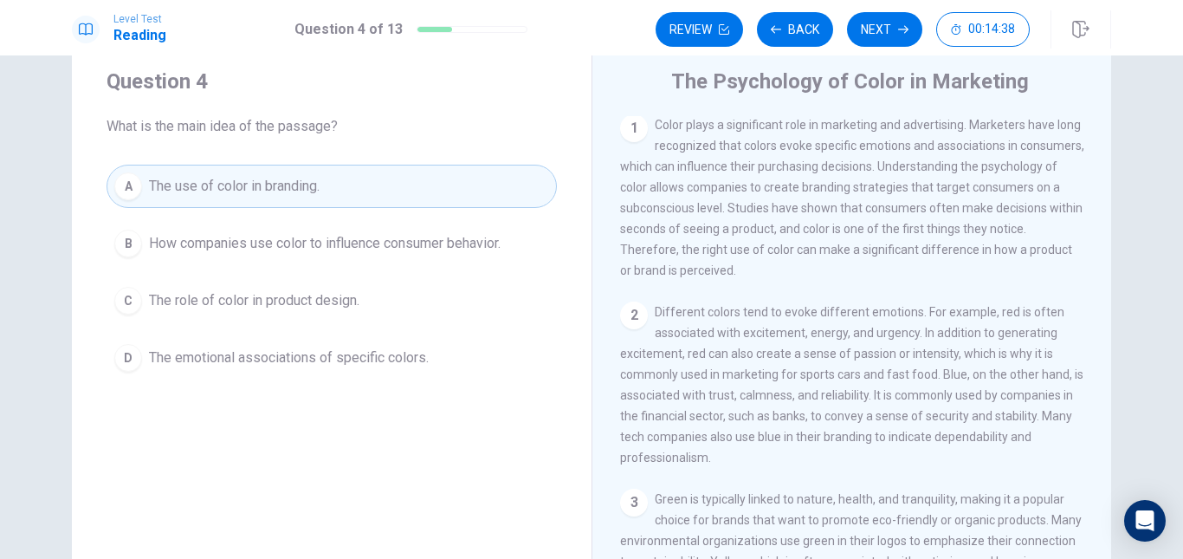
scroll to position [0, 0]
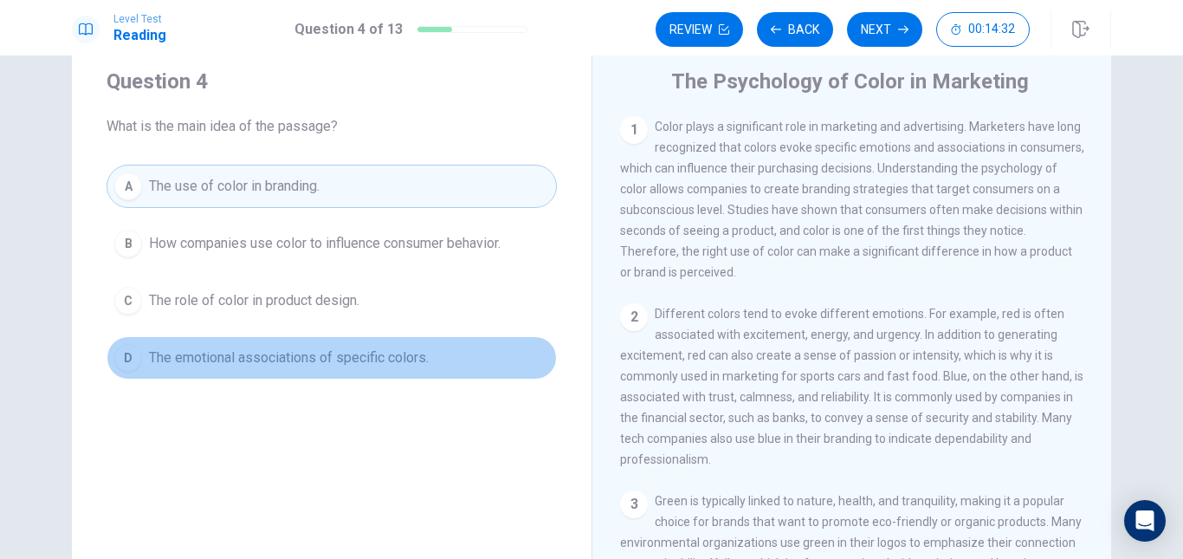
click at [269, 350] on span "The emotional associations of specific colors." at bounding box center [289, 357] width 280 height 21
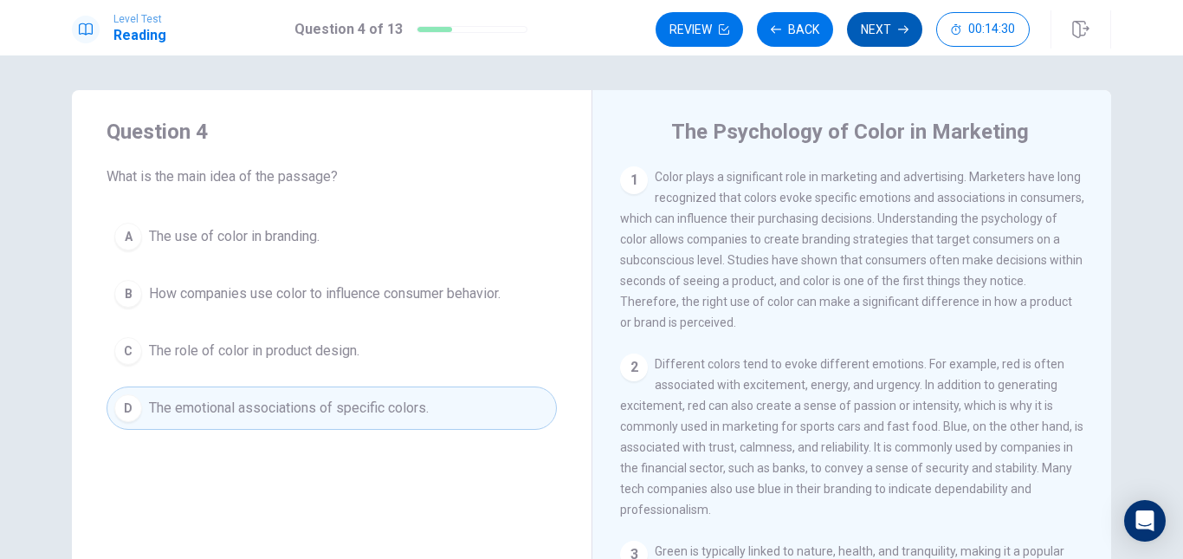
click at [876, 23] on button "Next" at bounding box center [884, 29] width 75 height 35
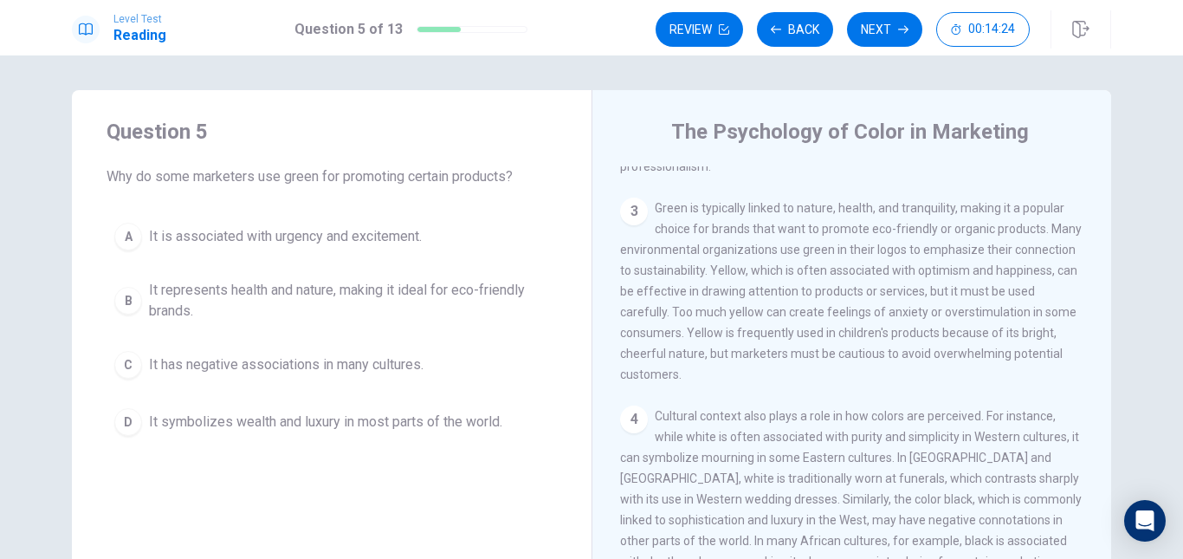
scroll to position [346, 0]
drag, startPoint x: 692, startPoint y: 264, endPoint x: 663, endPoint y: 220, distance: 53.1
click at [663, 220] on span "Green is typically linked to nature, health, and tranquility, making it a popul…" at bounding box center [851, 287] width 462 height 180
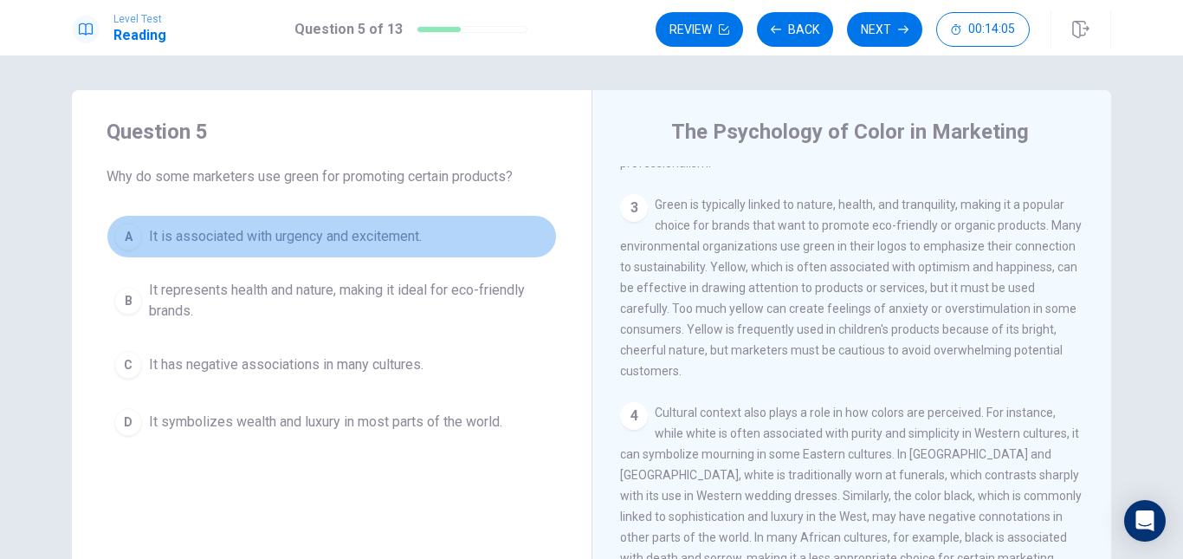
click at [334, 241] on span "It is associated with urgency and excitement." at bounding box center [285, 236] width 273 height 21
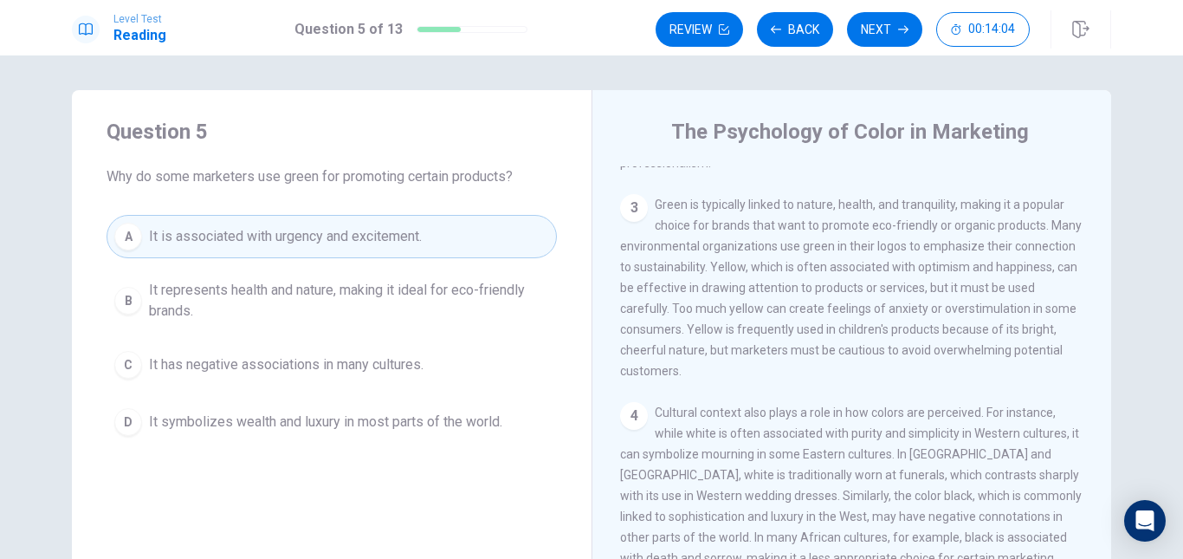
click at [300, 300] on span "It represents health and nature, making it ideal for eco-friendly brands." at bounding box center [349, 301] width 400 height 42
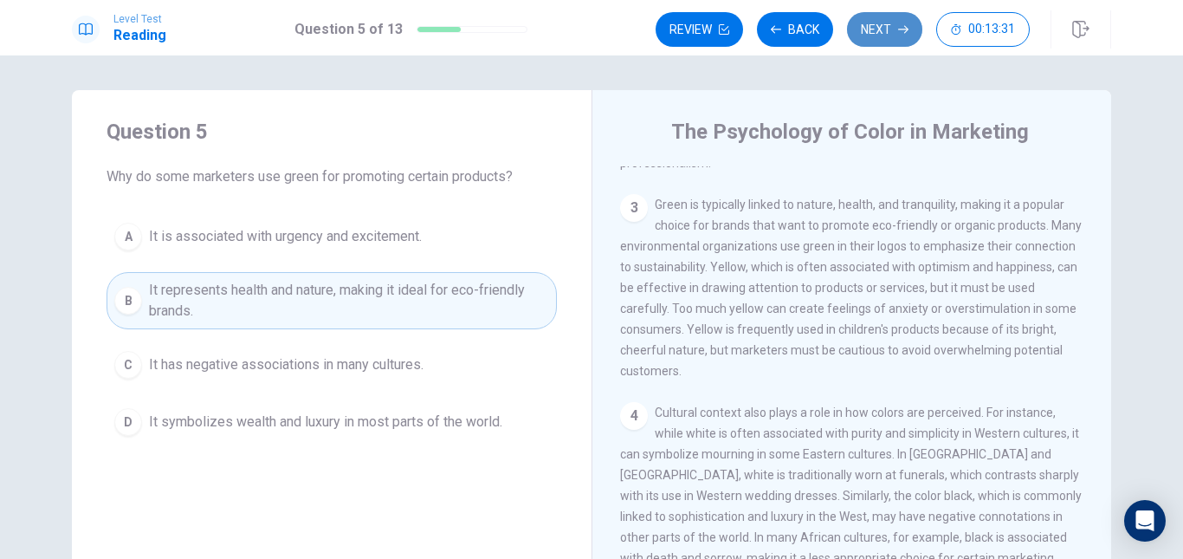
click at [864, 43] on button "Next" at bounding box center [884, 29] width 75 height 35
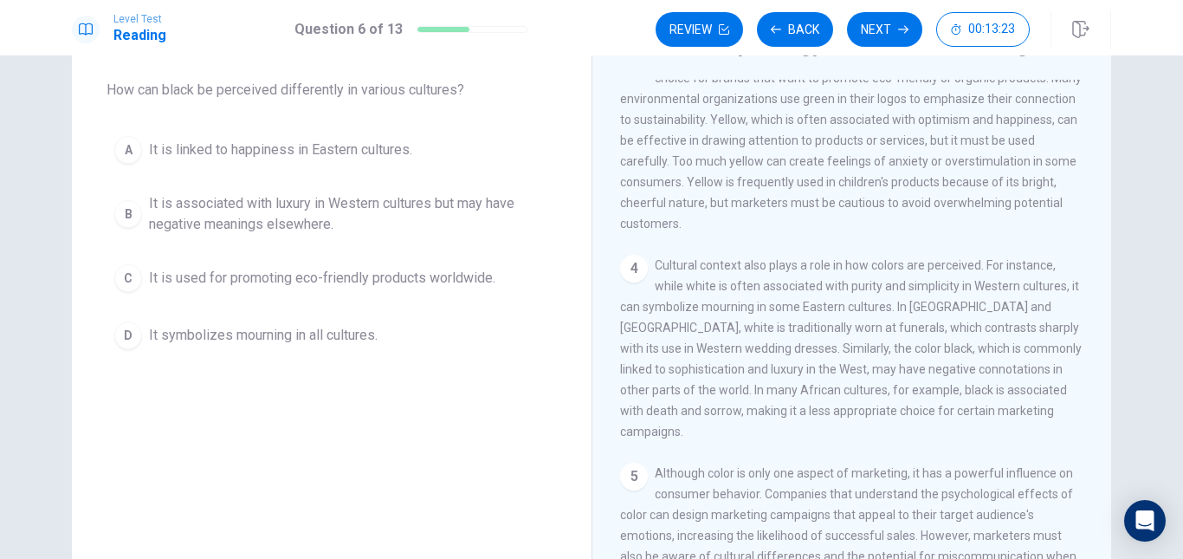
scroll to position [0, 0]
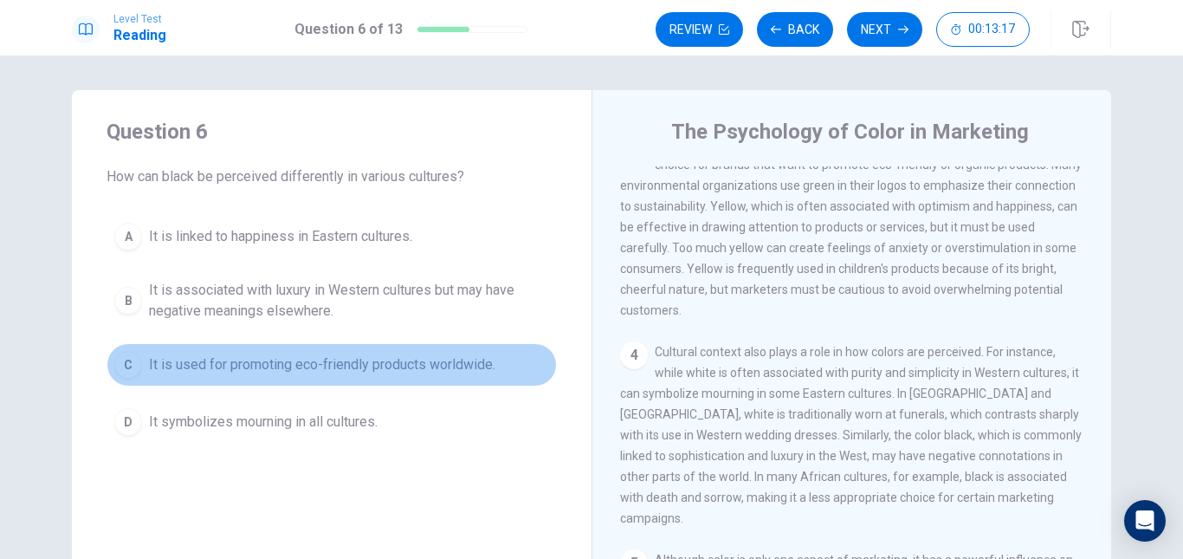
click at [302, 367] on span "It is used for promoting eco-friendly products worldwide." at bounding box center [322, 364] width 346 height 21
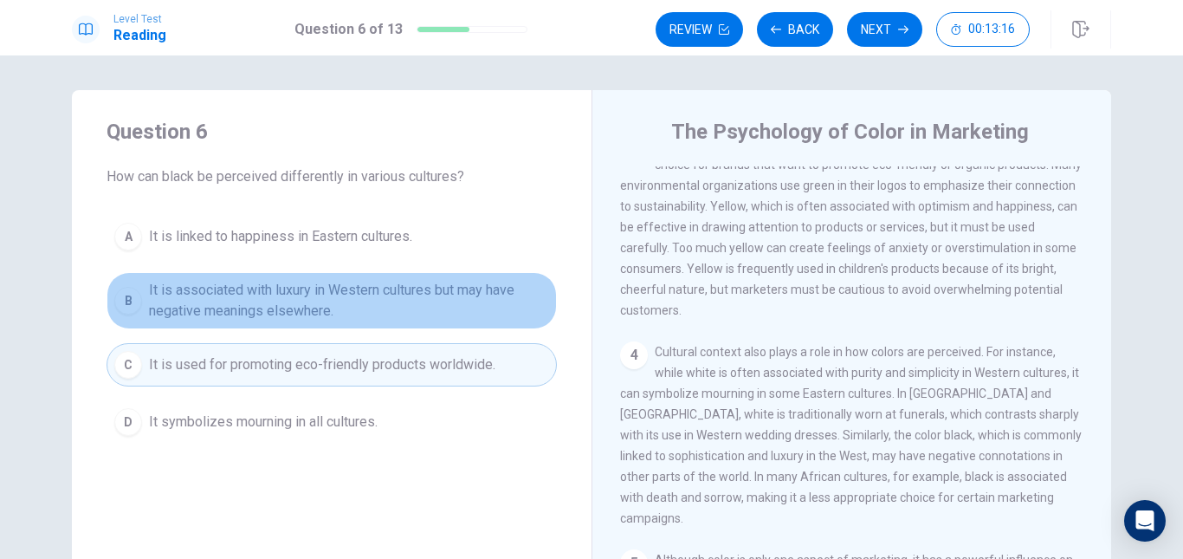
click at [306, 318] on span "It is associated with luxury in Western cultures but may have negative meanings…" at bounding box center [349, 301] width 400 height 42
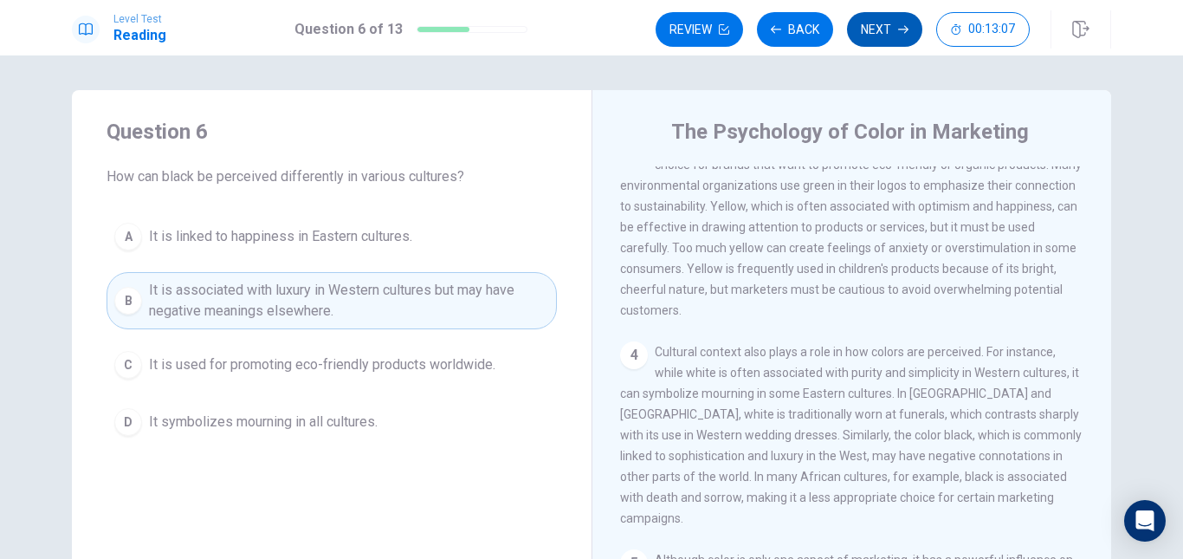
click at [903, 32] on icon "button" at bounding box center [903, 29] width 10 height 10
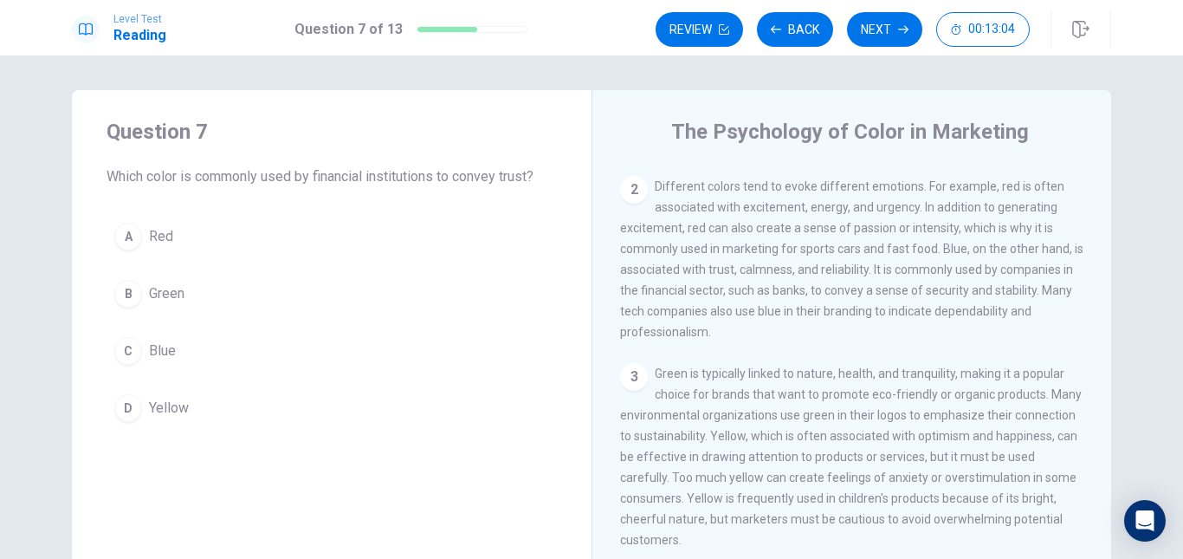
scroll to position [147, 0]
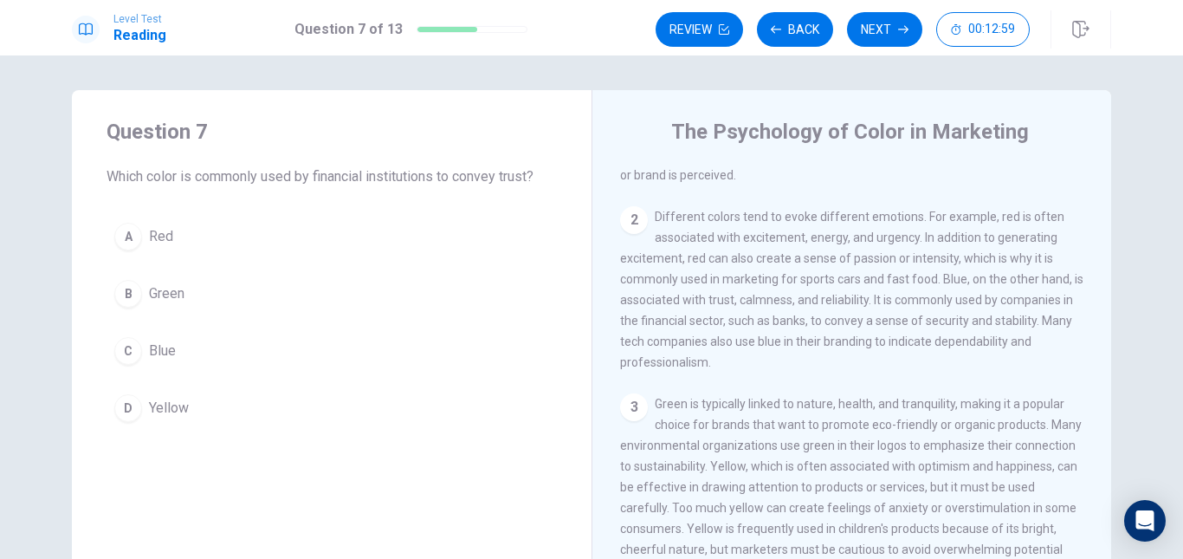
click at [149, 352] on span "Blue" at bounding box center [162, 350] width 27 height 21
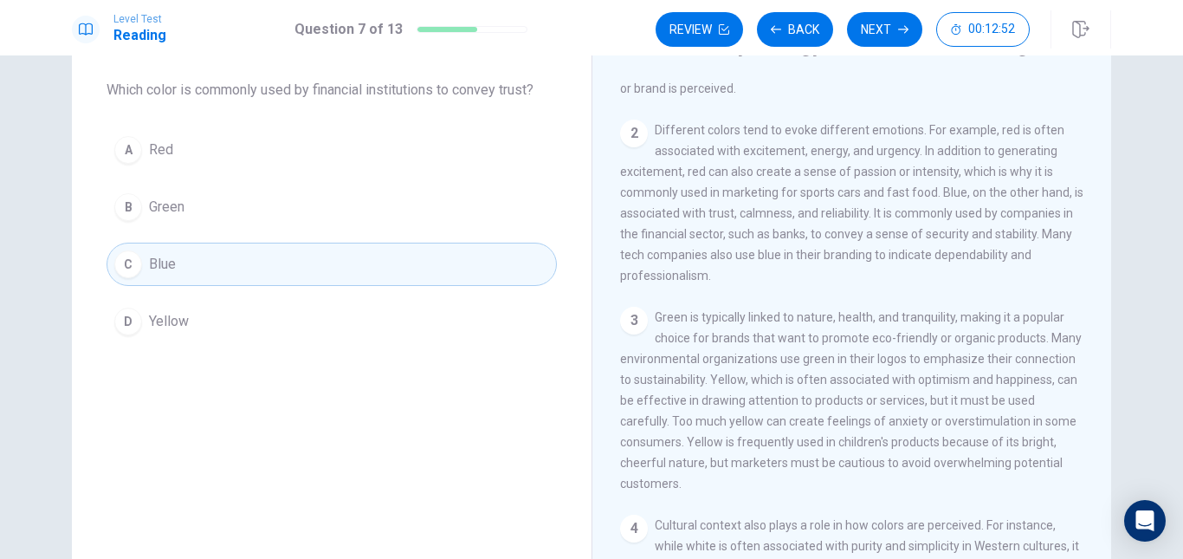
scroll to position [0, 0]
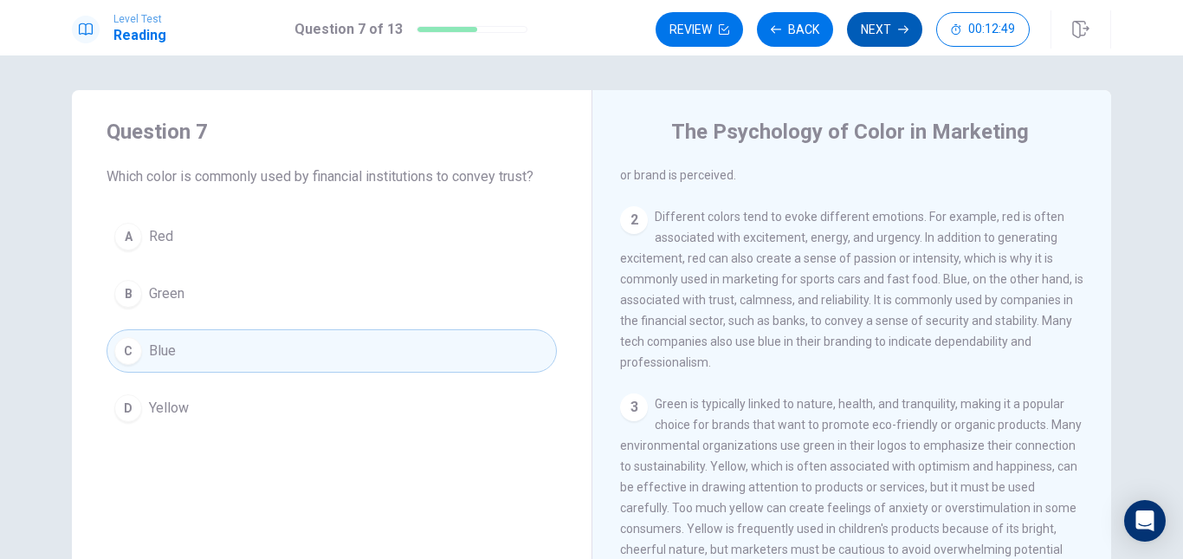
click at [869, 28] on button "Next" at bounding box center [884, 29] width 75 height 35
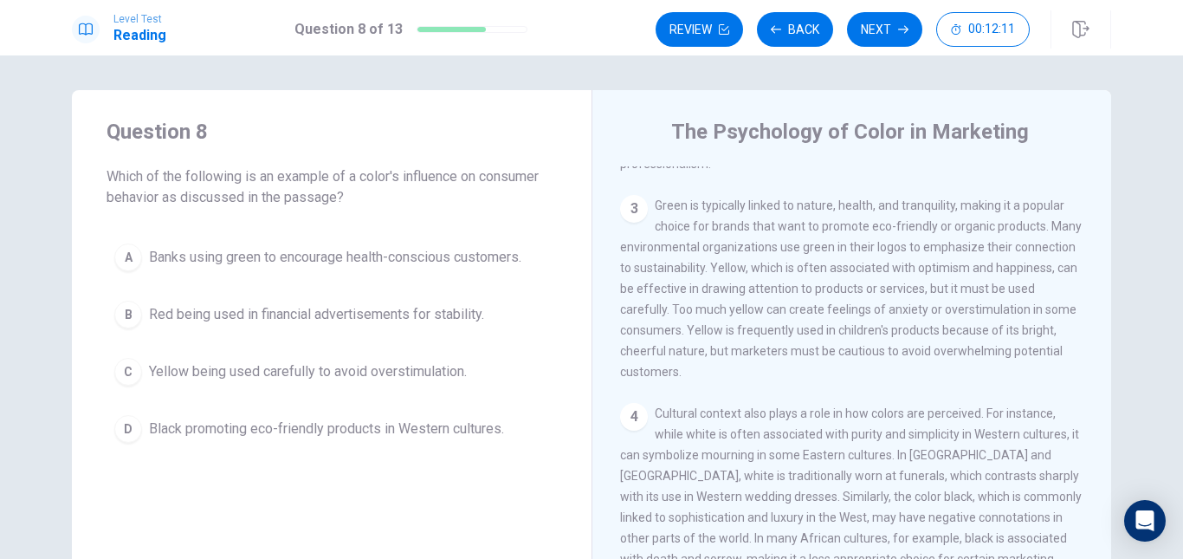
scroll to position [346, 0]
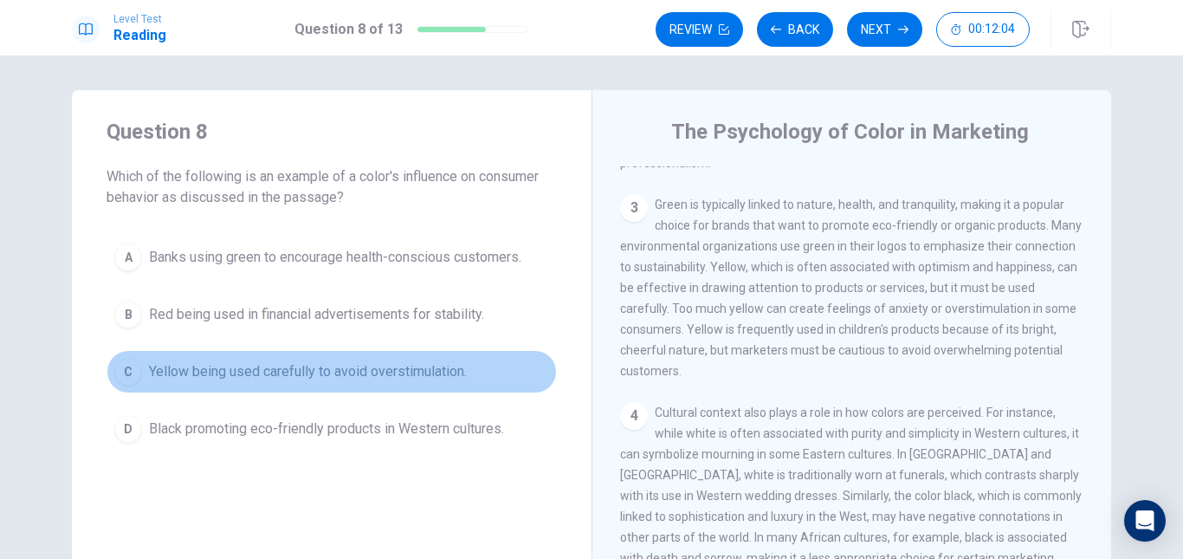
click at [335, 372] on span "Yellow being used carefully to avoid overstimulation." at bounding box center [308, 371] width 318 height 21
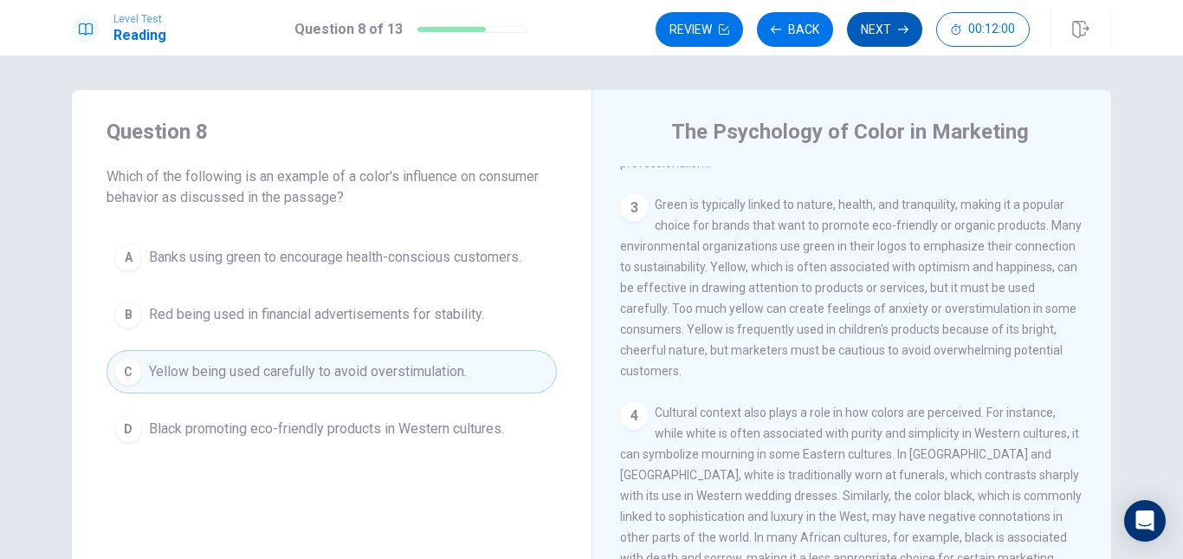
click at [888, 32] on button "Next" at bounding box center [884, 29] width 75 height 35
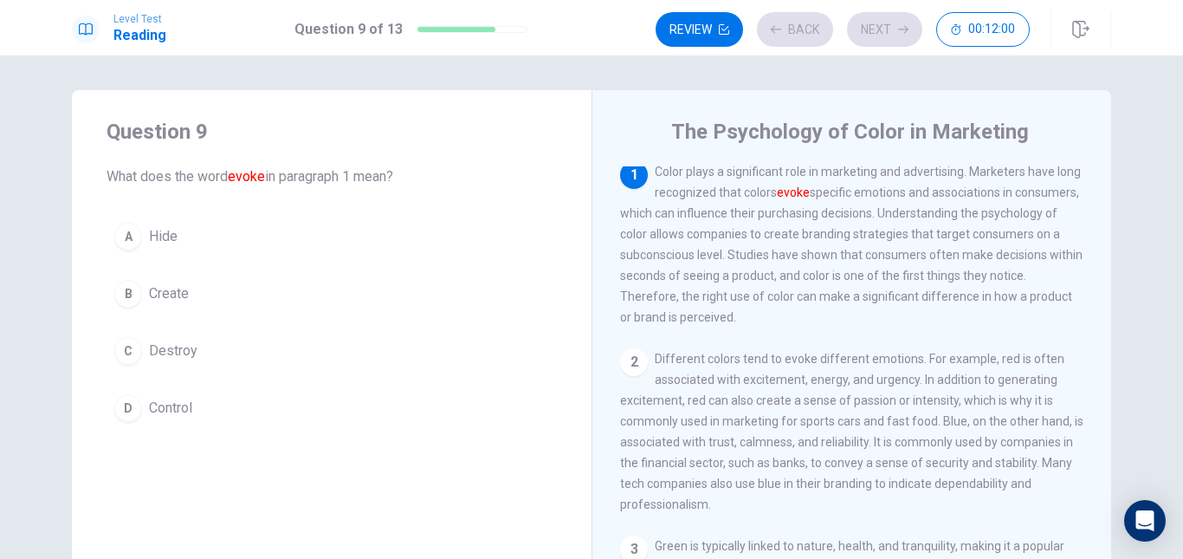
scroll to position [0, 0]
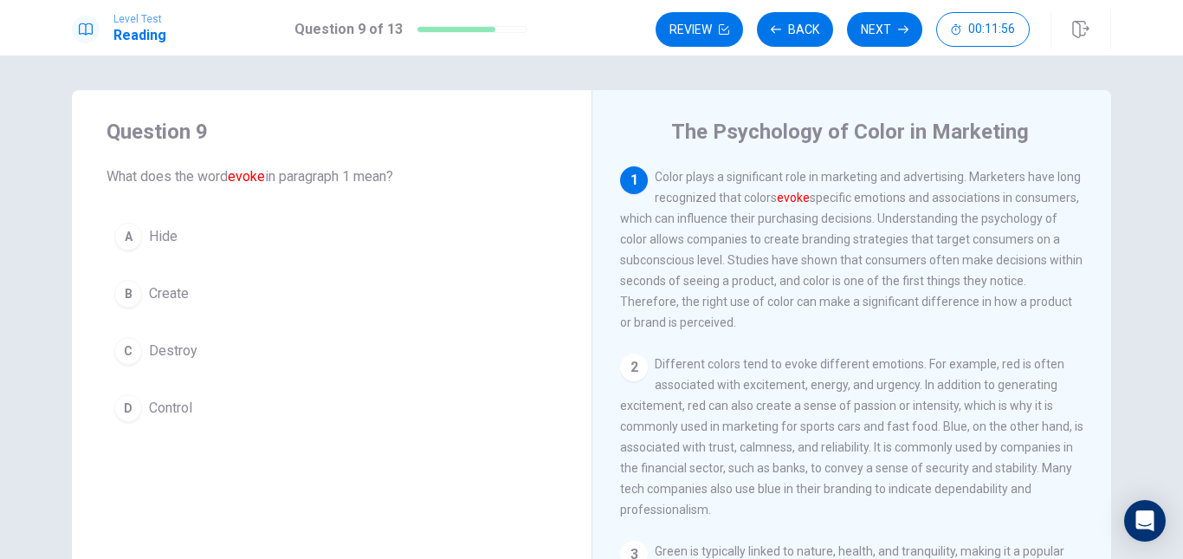
click at [178, 292] on span "Create" at bounding box center [169, 293] width 40 height 21
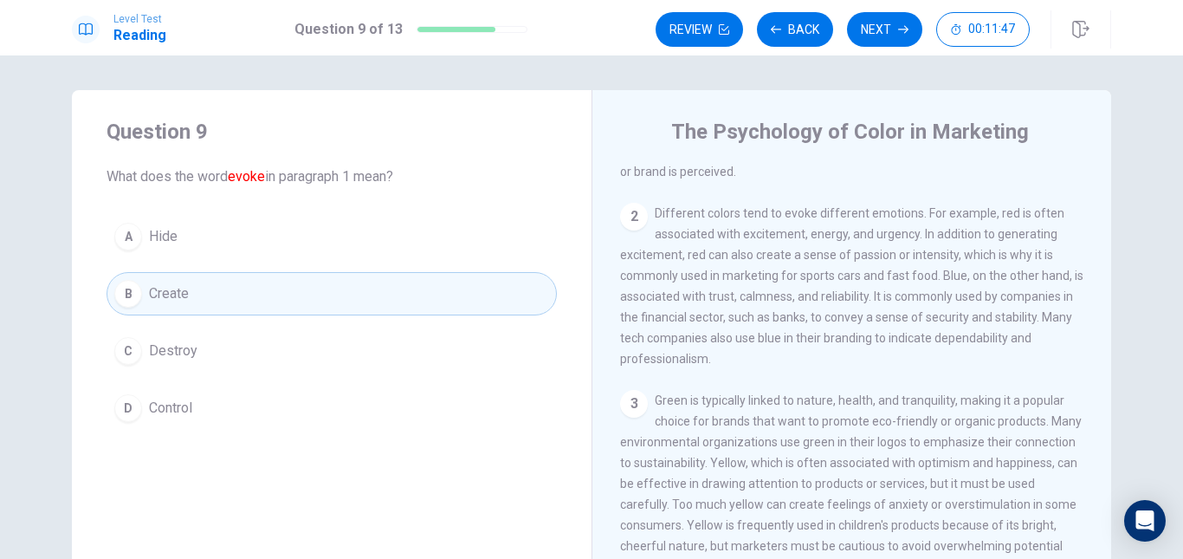
scroll to position [173, 0]
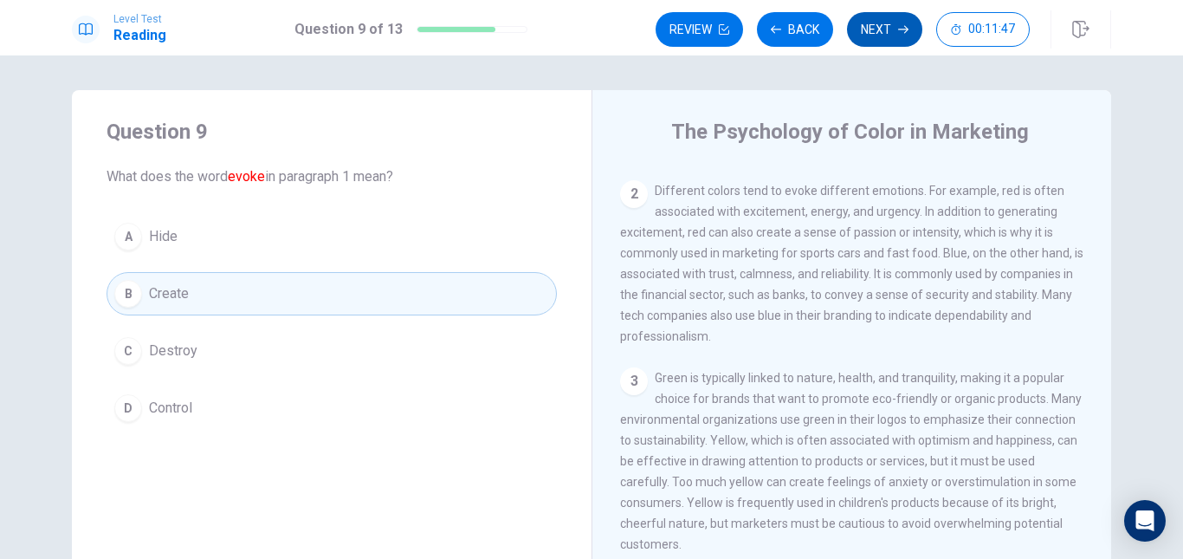
click at [907, 40] on button "Next" at bounding box center [884, 29] width 75 height 35
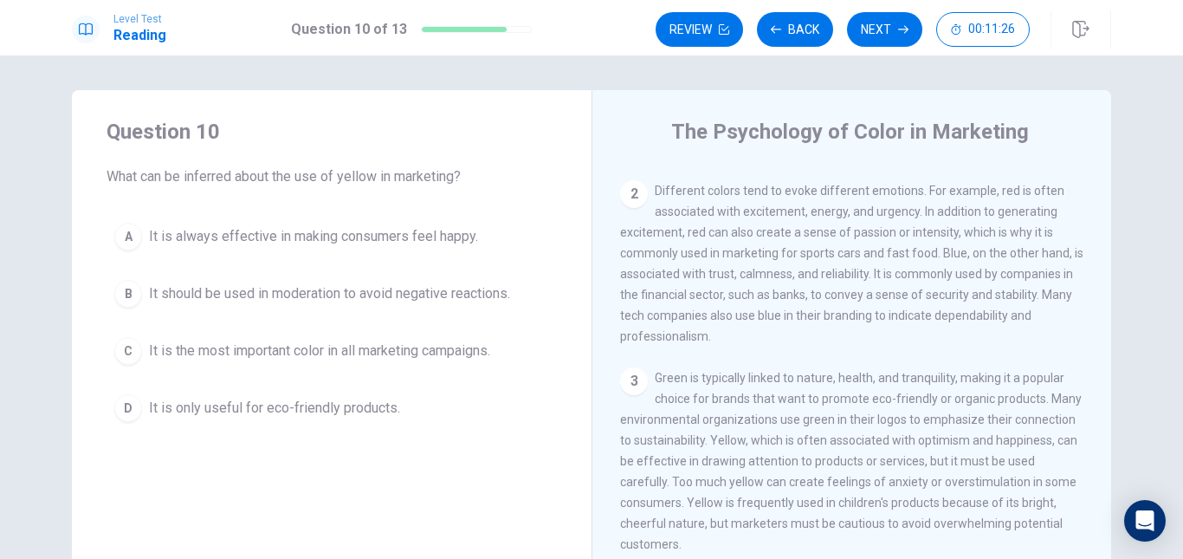
scroll to position [260, 0]
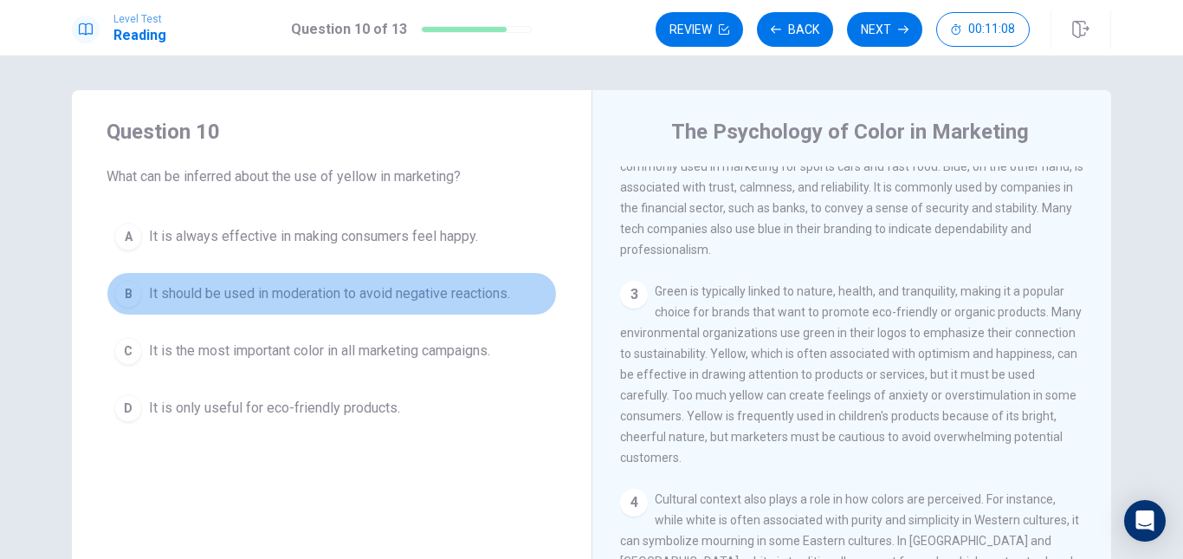
click at [256, 294] on span "It should be used in moderation to avoid negative reactions." at bounding box center [329, 293] width 361 height 21
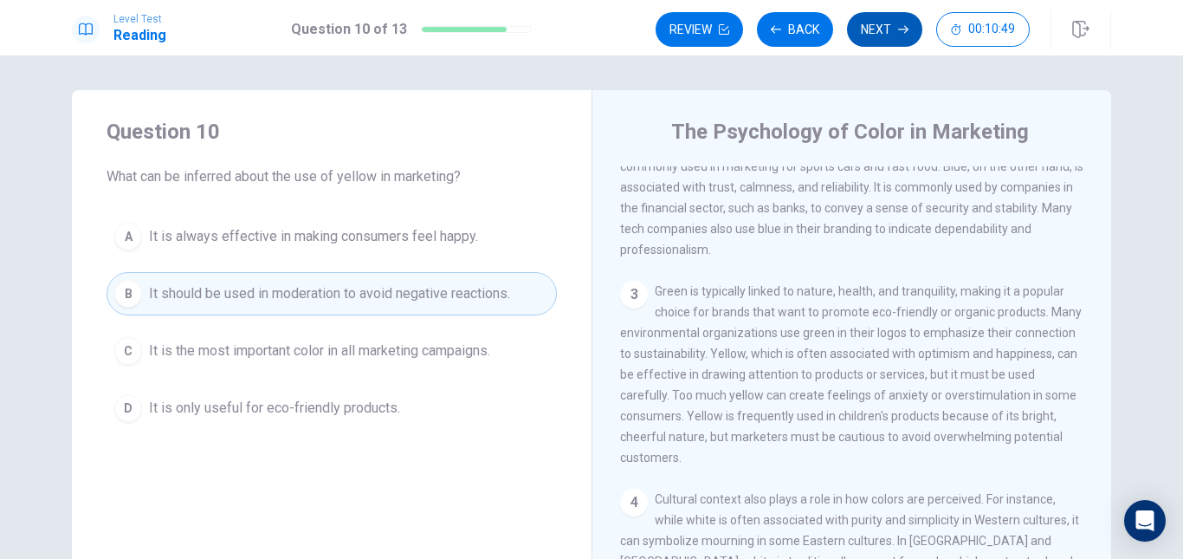
click at [877, 33] on button "Next" at bounding box center [884, 29] width 75 height 35
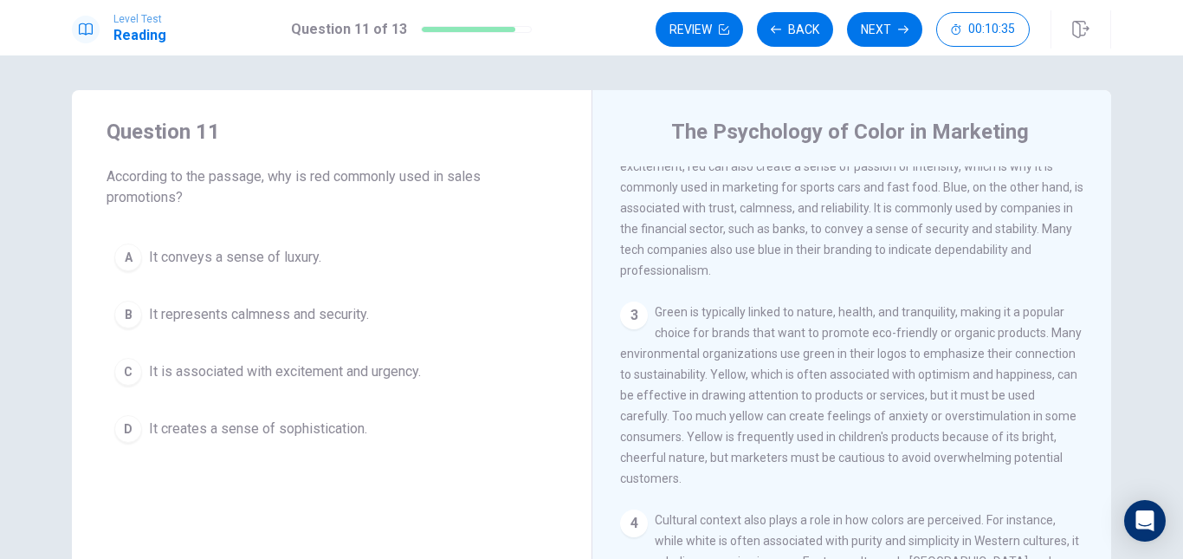
scroll to position [87, 0]
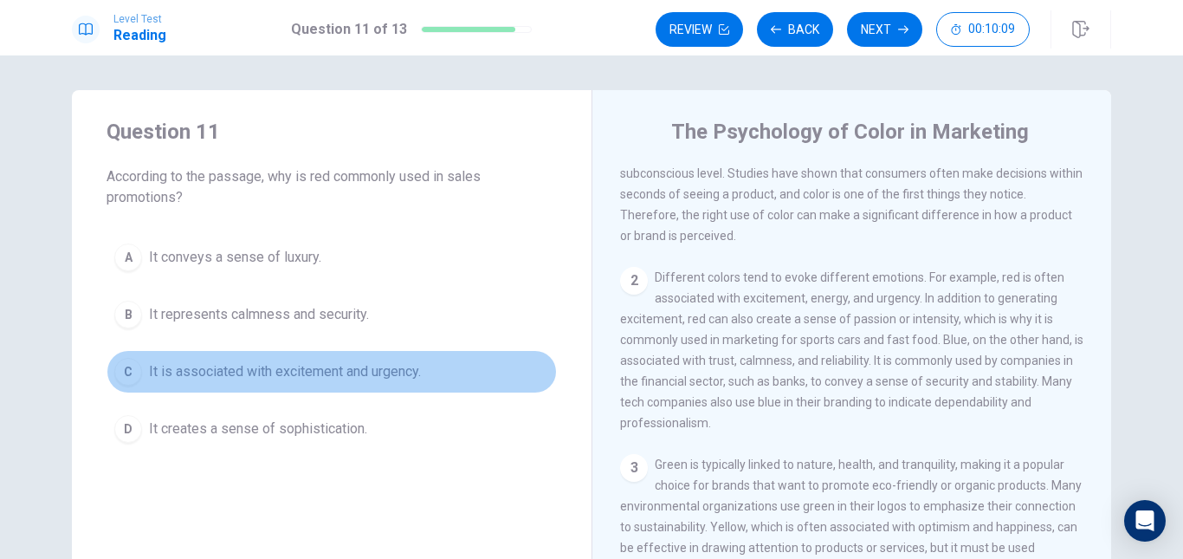
click at [303, 371] on span "It is associated with excitement and urgency." at bounding box center [285, 371] width 272 height 21
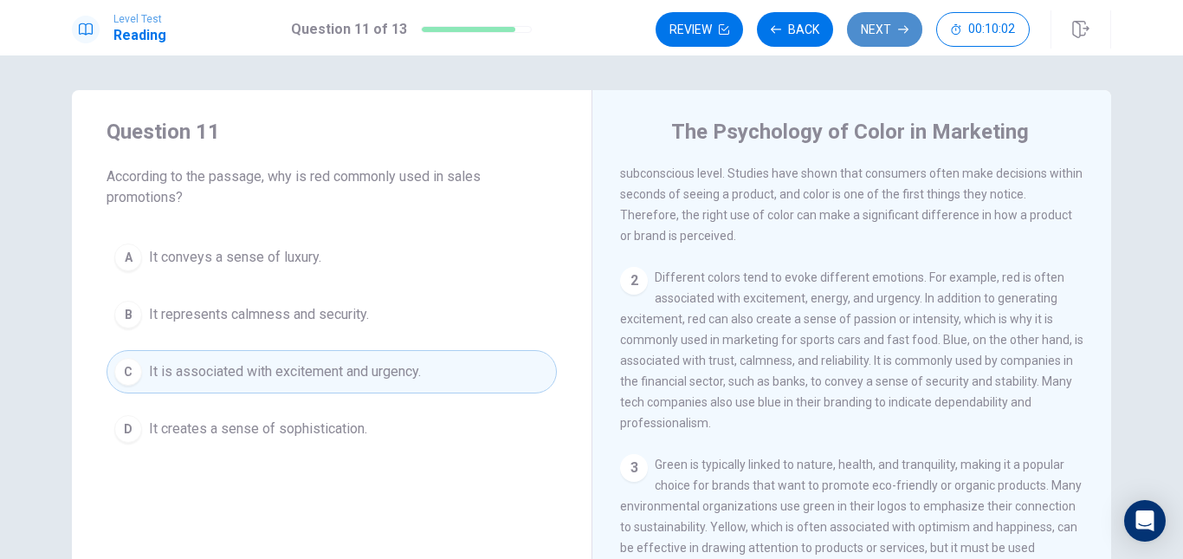
click at [877, 42] on button "Next" at bounding box center [884, 29] width 75 height 35
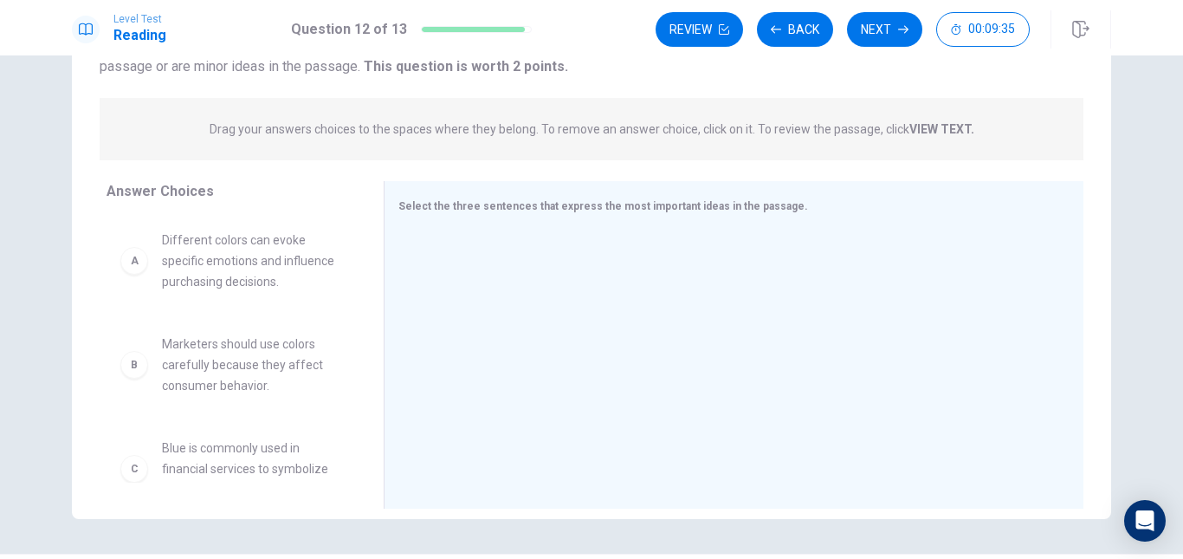
scroll to position [223, 0]
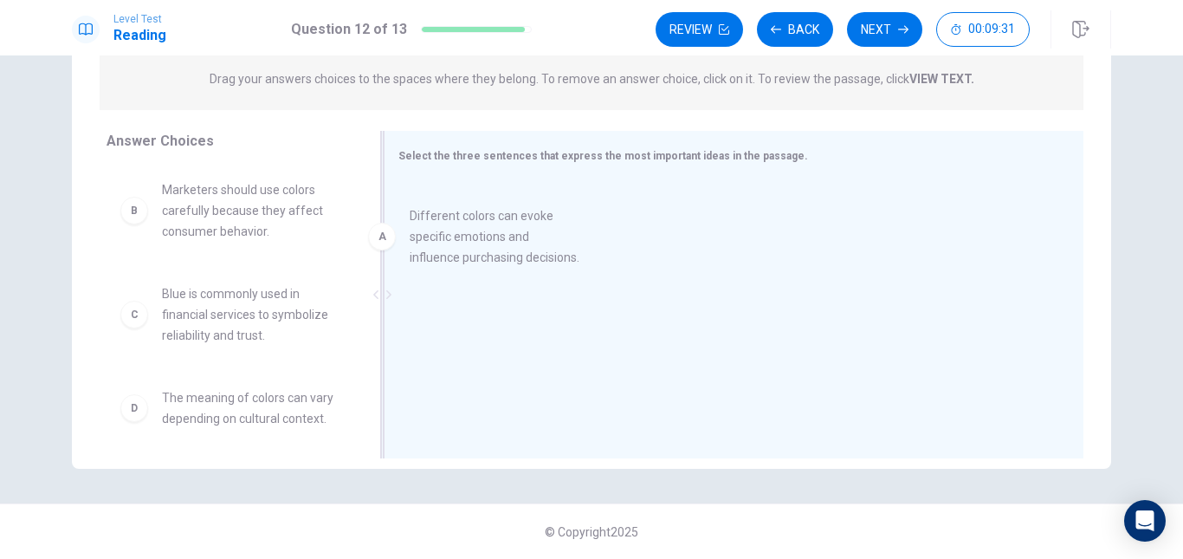
drag, startPoint x: 225, startPoint y: 217, endPoint x: 490, endPoint y: 243, distance: 266.3
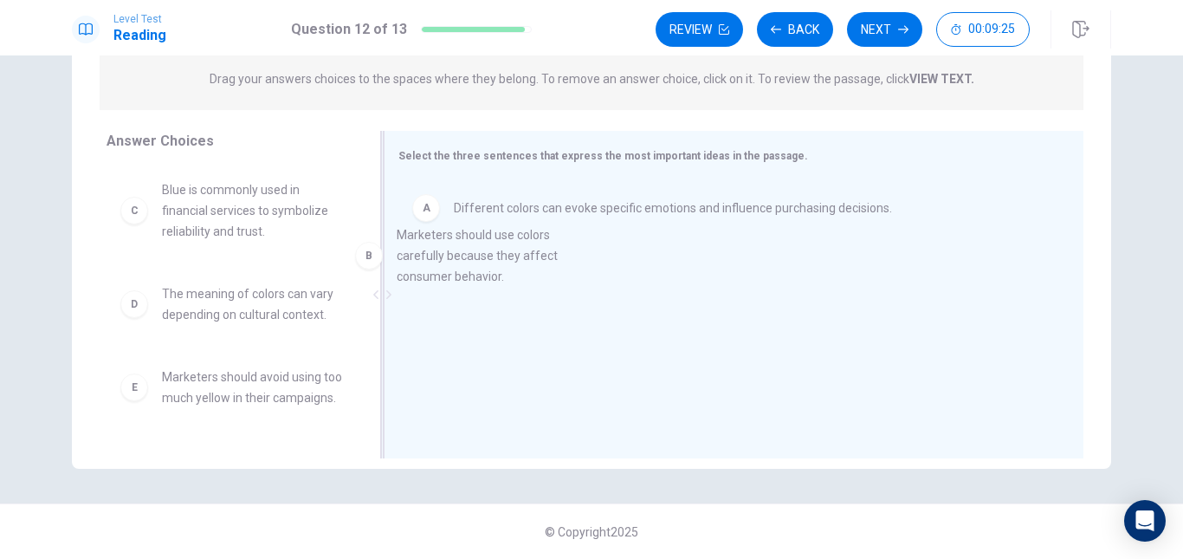
drag, startPoint x: 236, startPoint y: 217, endPoint x: 504, endPoint y: 264, distance: 272.5
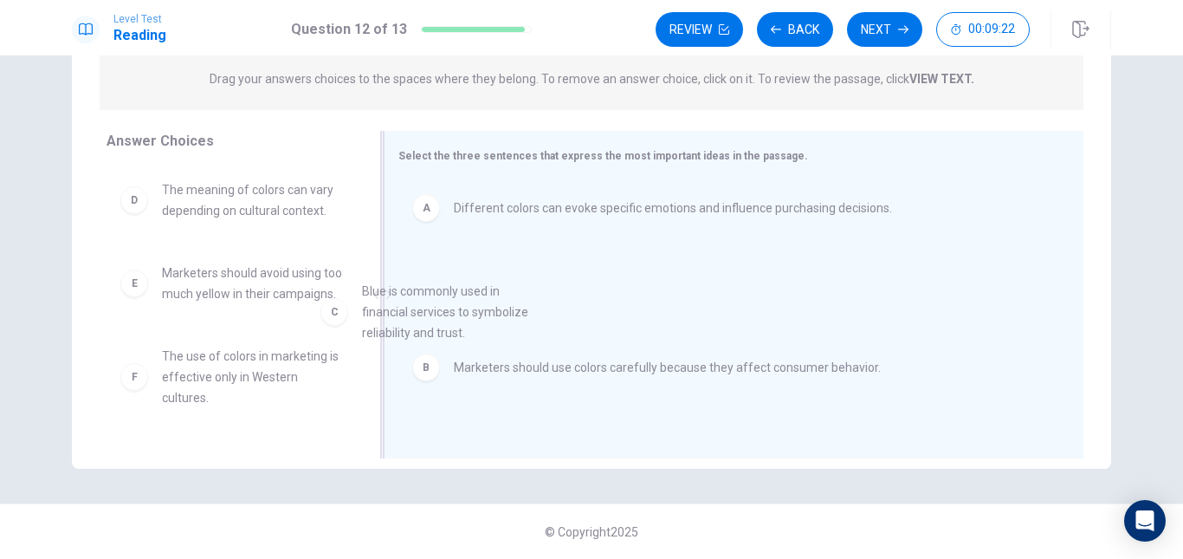
drag, startPoint x: 265, startPoint y: 227, endPoint x: 515, endPoint y: 340, distance: 274.8
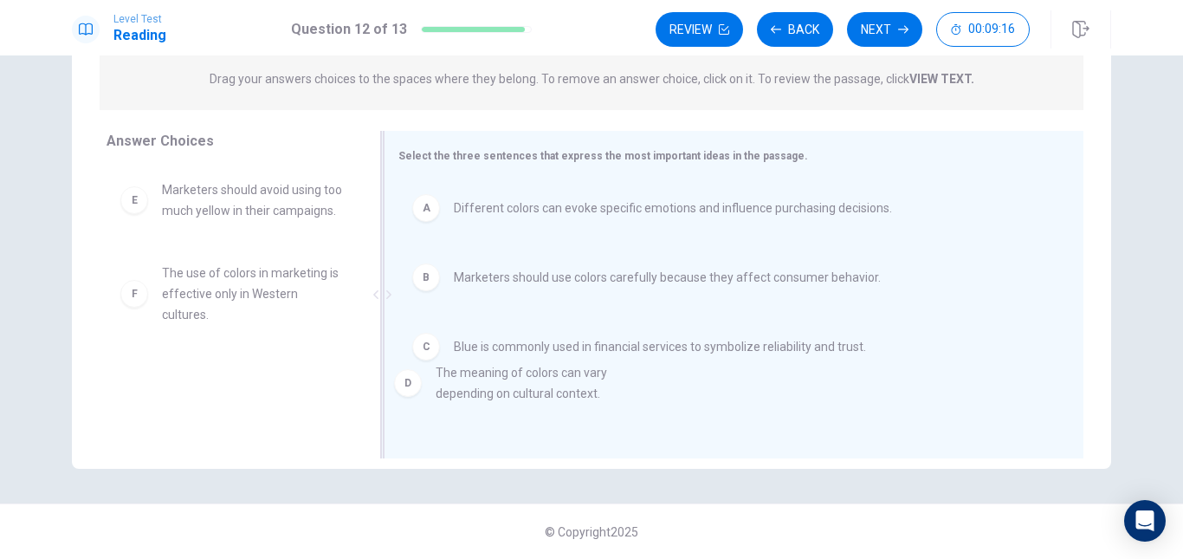
drag, startPoint x: 287, startPoint y: 213, endPoint x: 569, endPoint y: 398, distance: 337.8
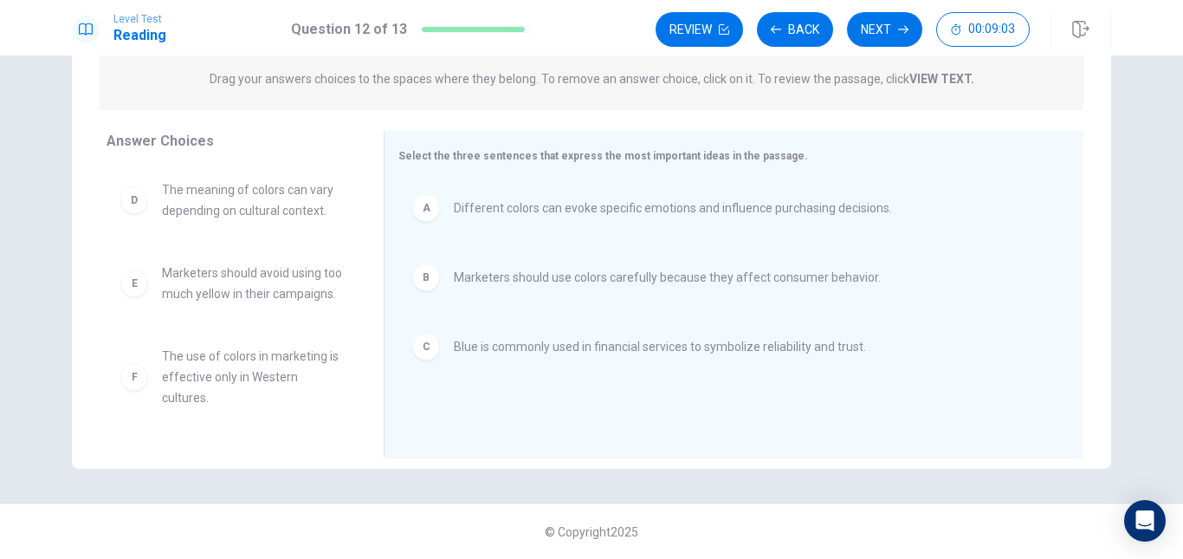
click at [913, 81] on strong "VIEW TEXT." at bounding box center [941, 79] width 65 height 14
click at [943, 76] on strong "VIEW TEXT." at bounding box center [941, 79] width 65 height 14
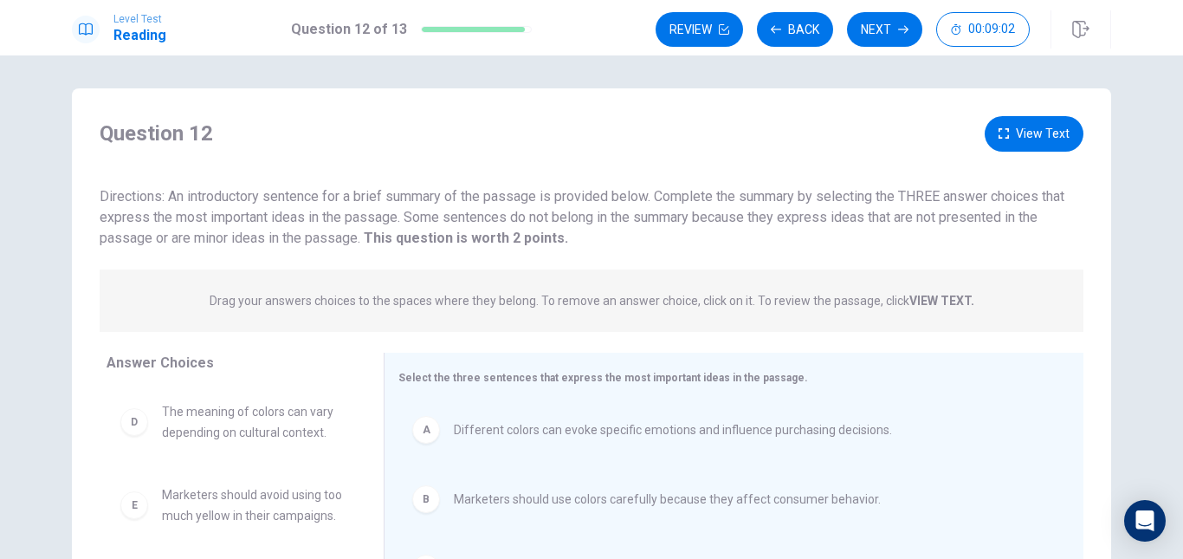
scroll to position [0, 0]
click at [1016, 129] on button "View Text" at bounding box center [1034, 136] width 99 height 36
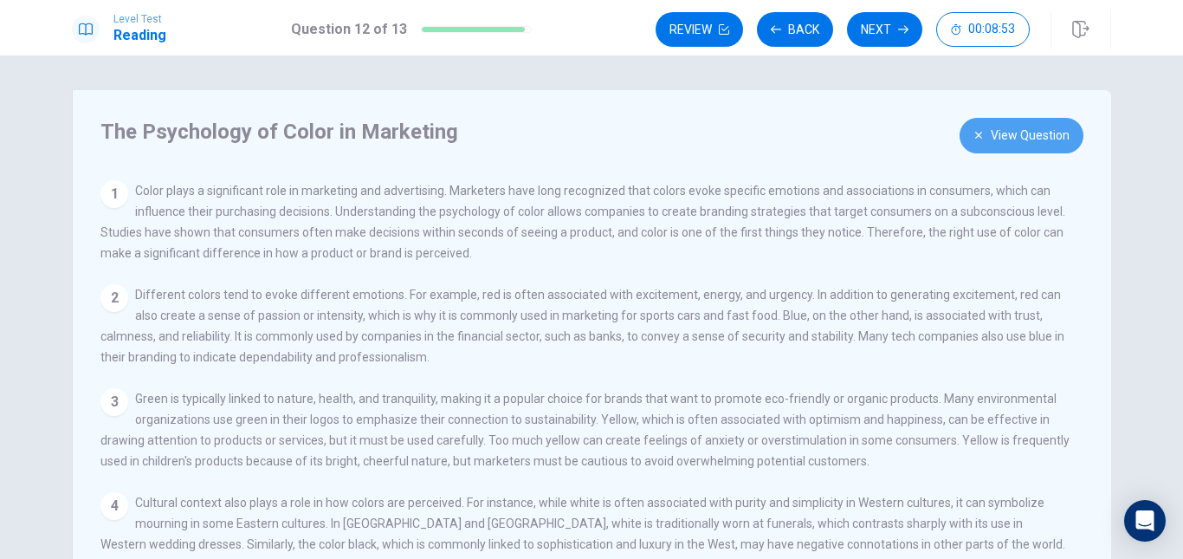
click at [975, 133] on icon "button" at bounding box center [978, 135] width 7 height 7
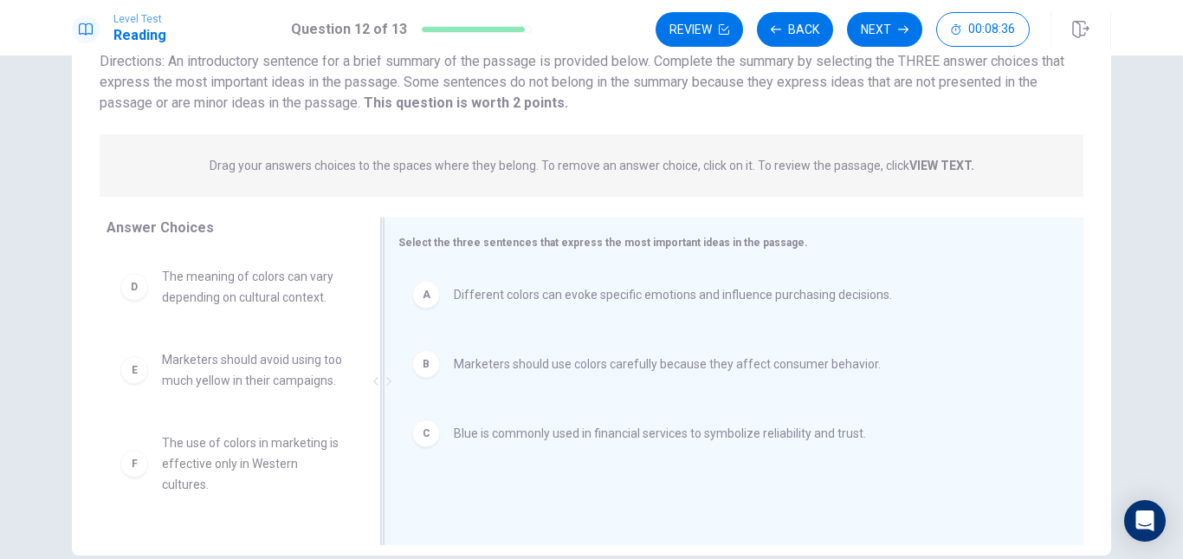
scroll to position [223, 0]
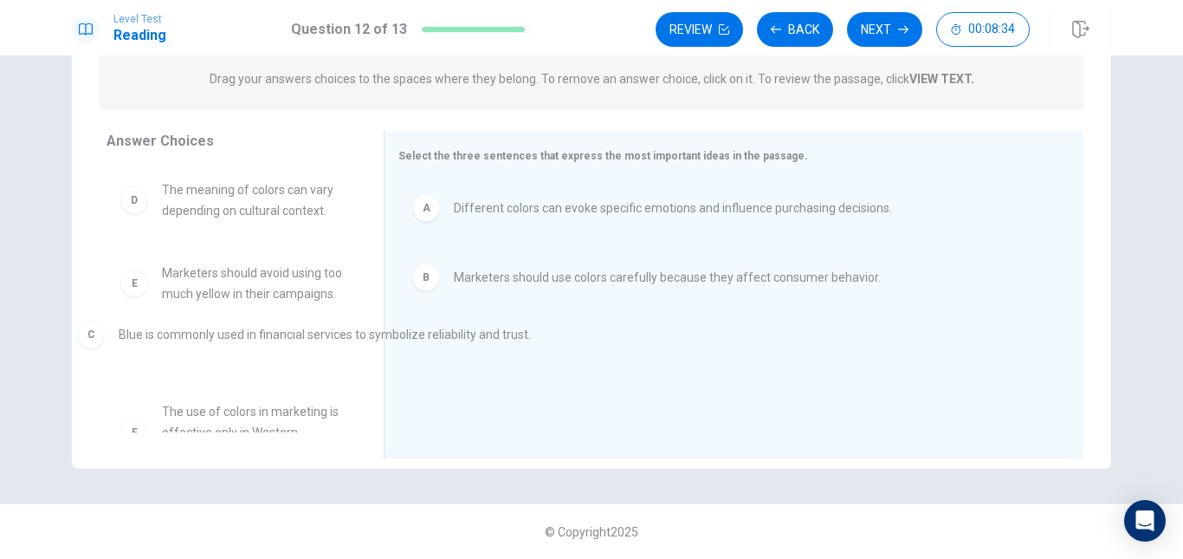
drag, startPoint x: 512, startPoint y: 357, endPoint x: 191, endPoint y: 345, distance: 320.7
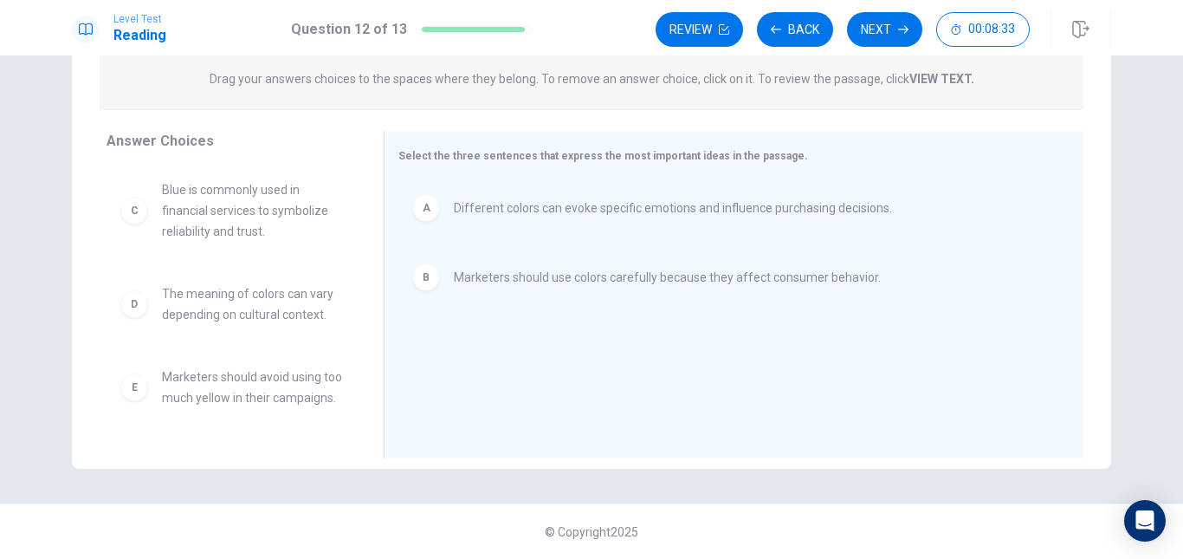
scroll to position [137, 0]
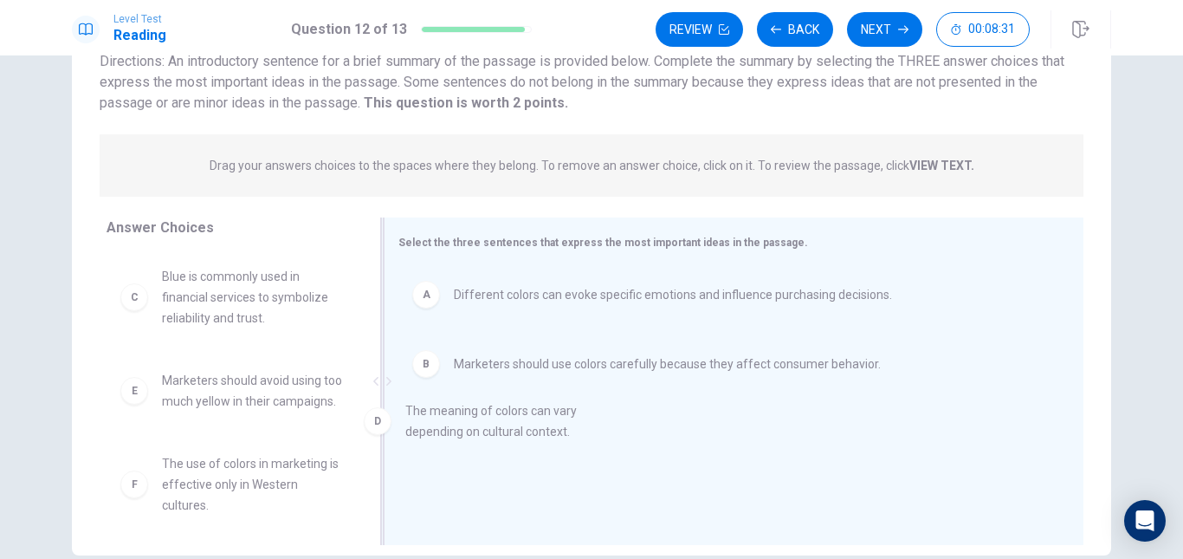
drag, startPoint x: 250, startPoint y: 387, endPoint x: 590, endPoint y: 420, distance: 341.1
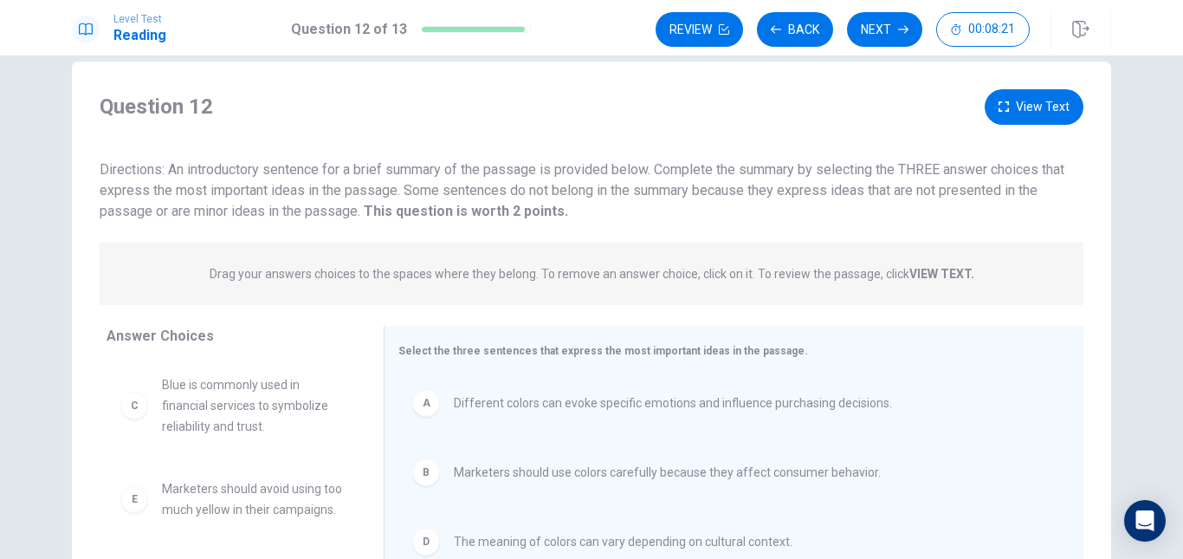
scroll to position [0, 0]
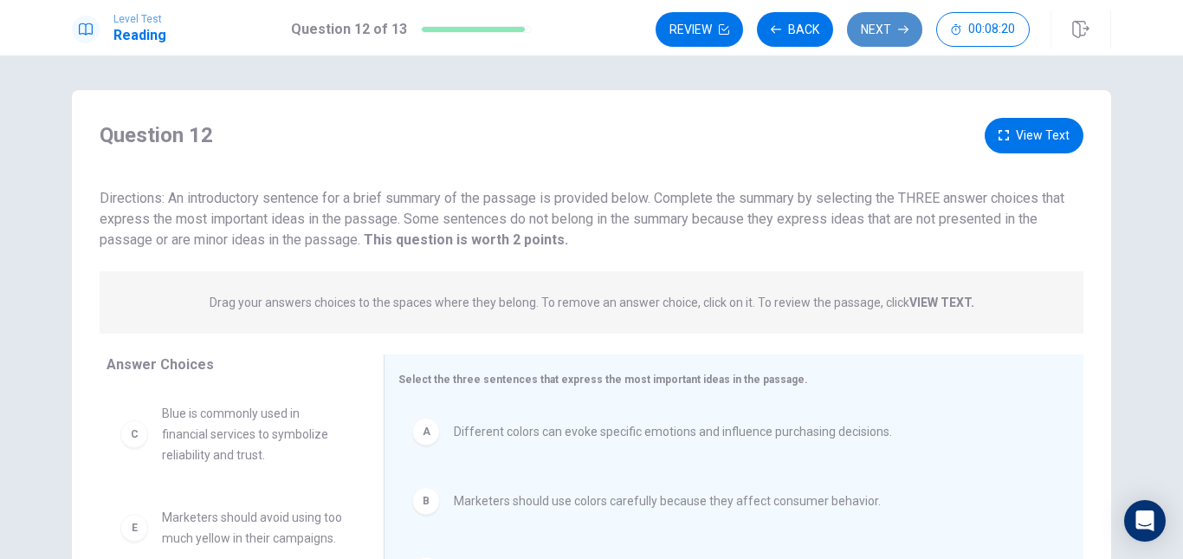
click at [876, 30] on button "Next" at bounding box center [884, 29] width 75 height 35
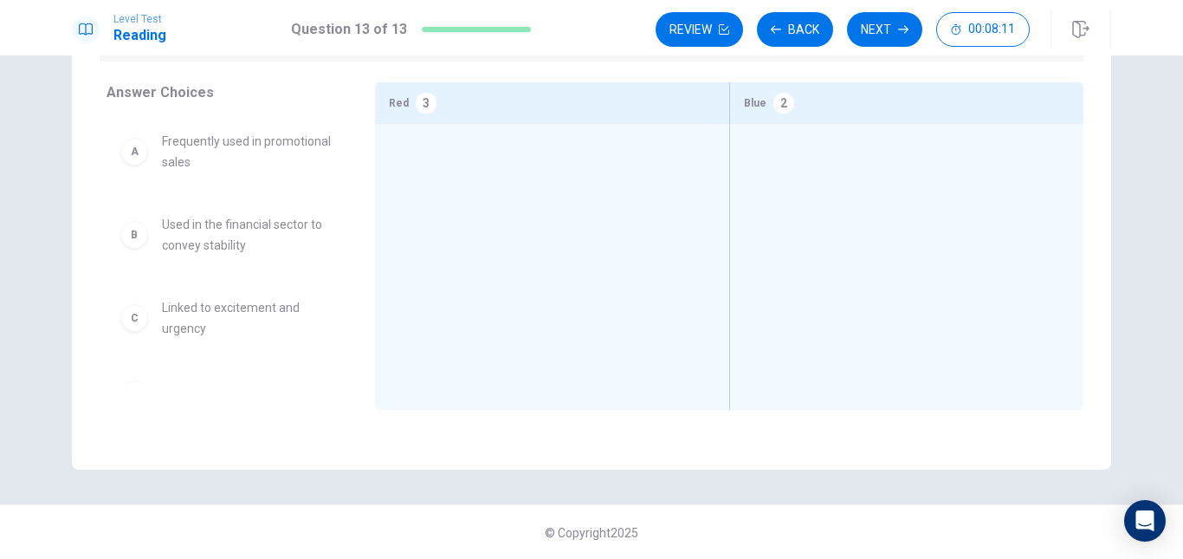
scroll to position [223, 0]
drag, startPoint x: 256, startPoint y: 184, endPoint x: 494, endPoint y: 217, distance: 239.6
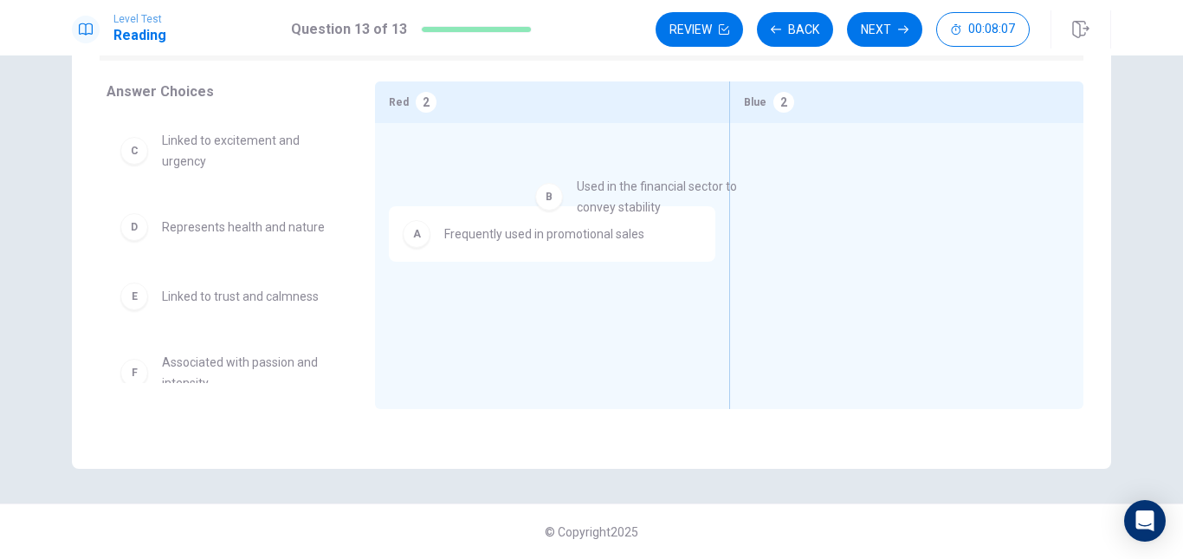
drag, startPoint x: 282, startPoint y: 181, endPoint x: 1000, endPoint y: 211, distance: 718.7
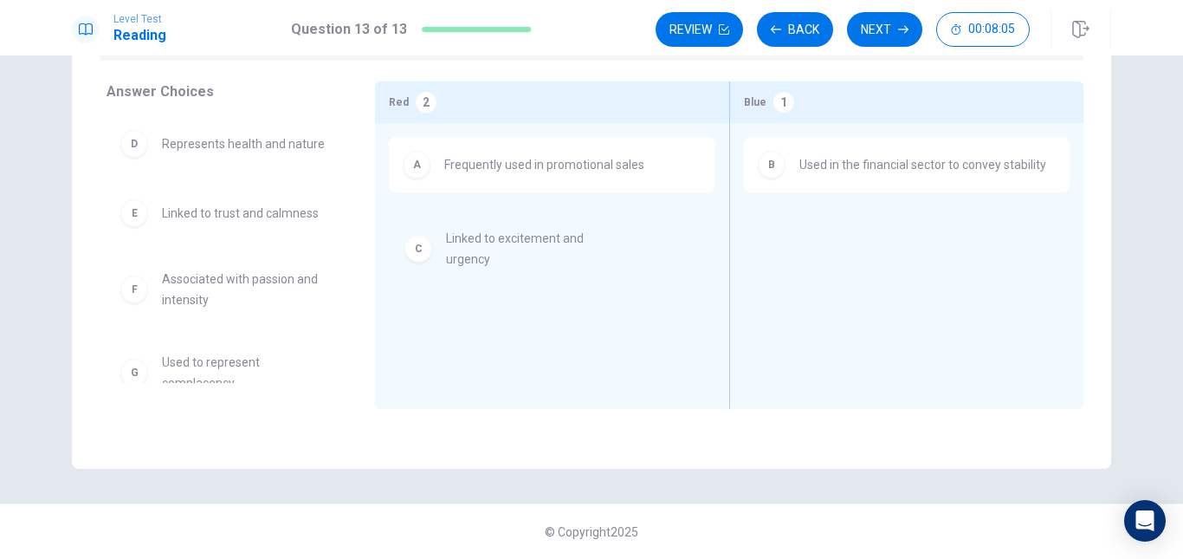
drag, startPoint x: 262, startPoint y: 187, endPoint x: 579, endPoint y: 273, distance: 328.4
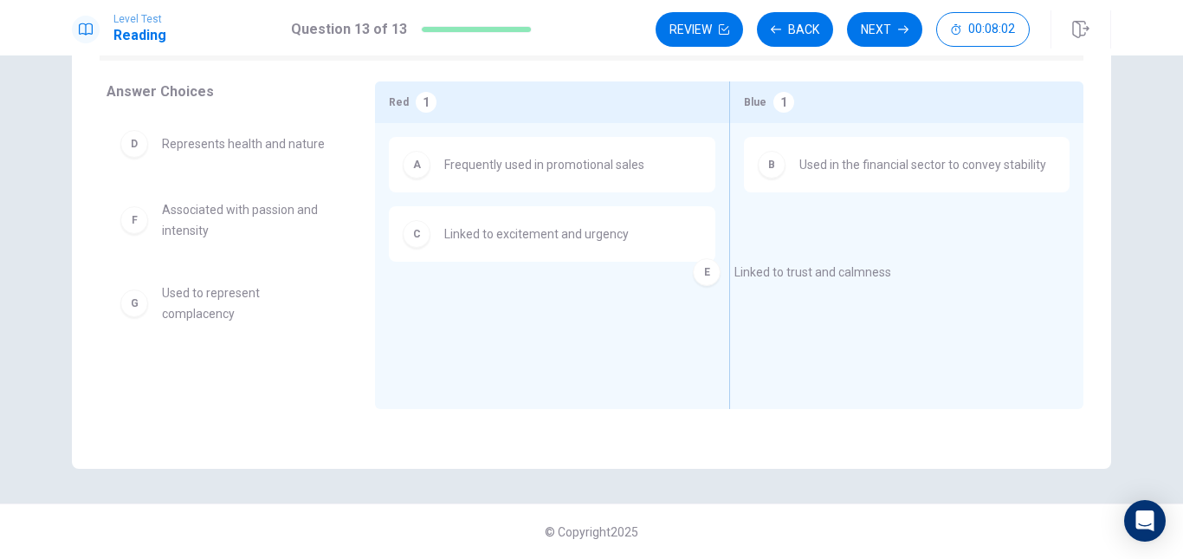
drag, startPoint x: 247, startPoint y: 237, endPoint x: 860, endPoint y: 276, distance: 614.5
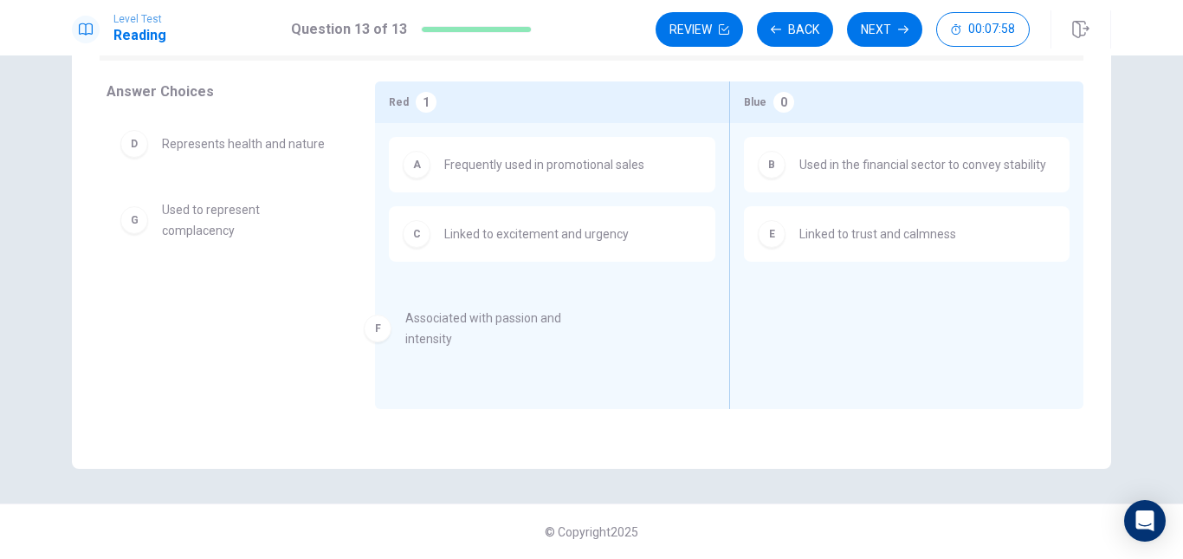
drag, startPoint x: 271, startPoint y: 247, endPoint x: 545, endPoint y: 339, distance: 288.7
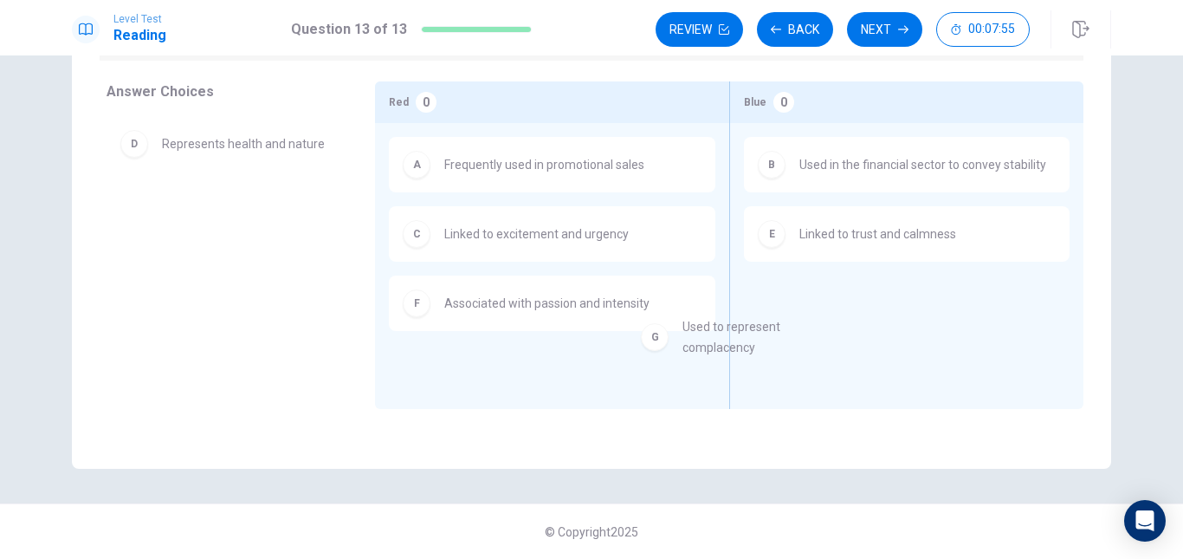
drag, startPoint x: 289, startPoint y: 244, endPoint x: 858, endPoint y: 346, distance: 578.2
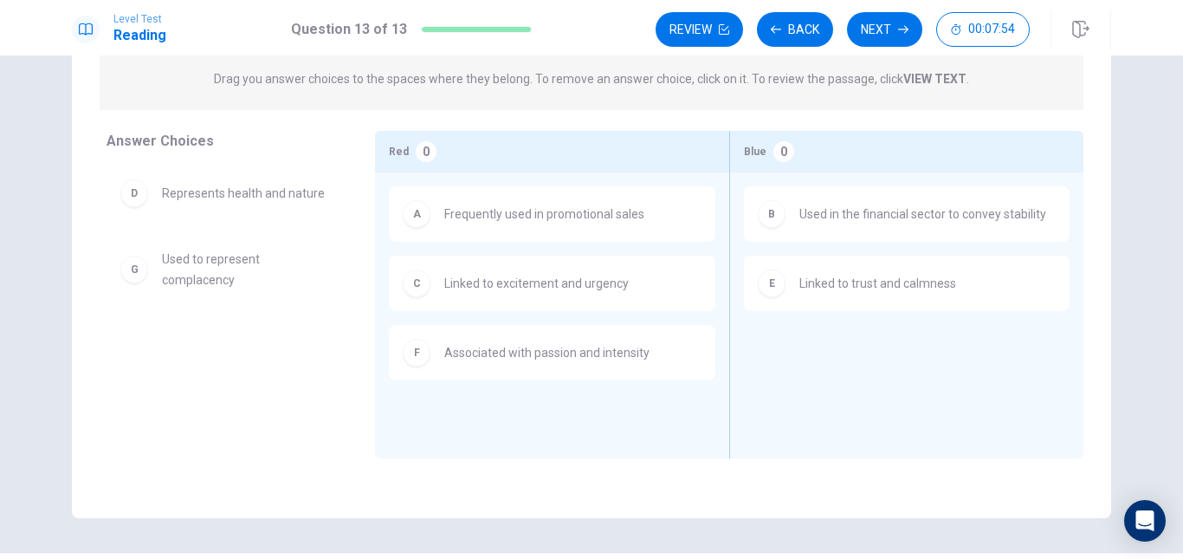
scroll to position [50, 0]
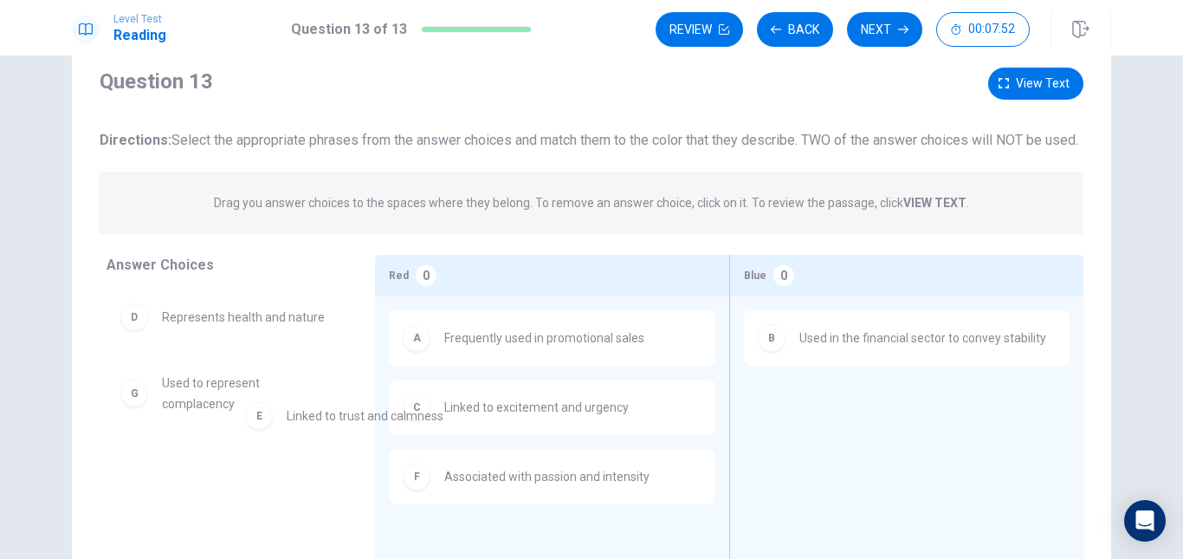
drag, startPoint x: 663, startPoint y: 414, endPoint x: 358, endPoint y: 437, distance: 306.6
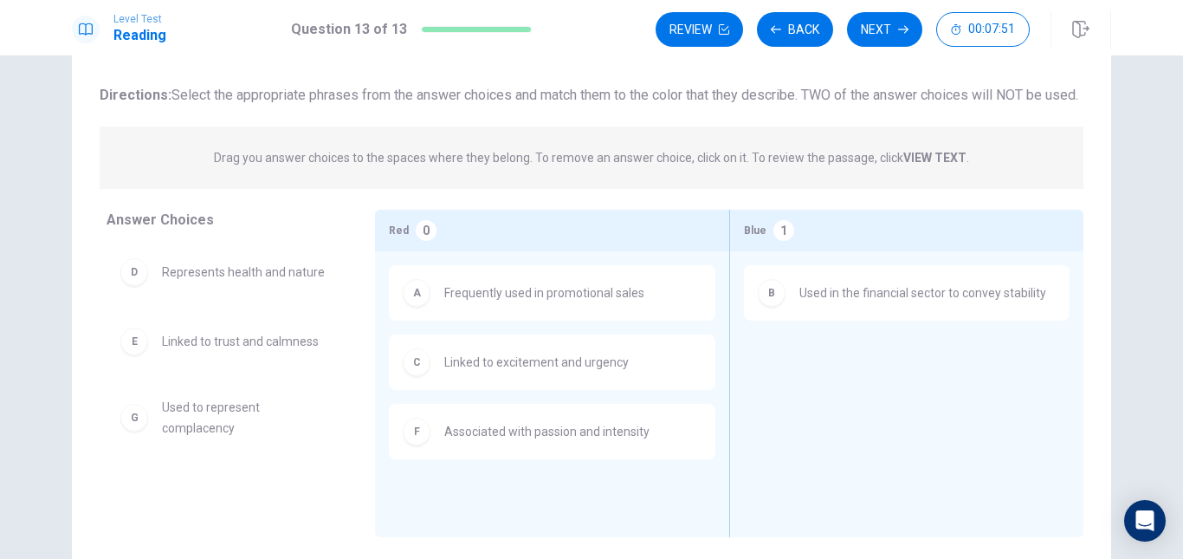
scroll to position [137, 0]
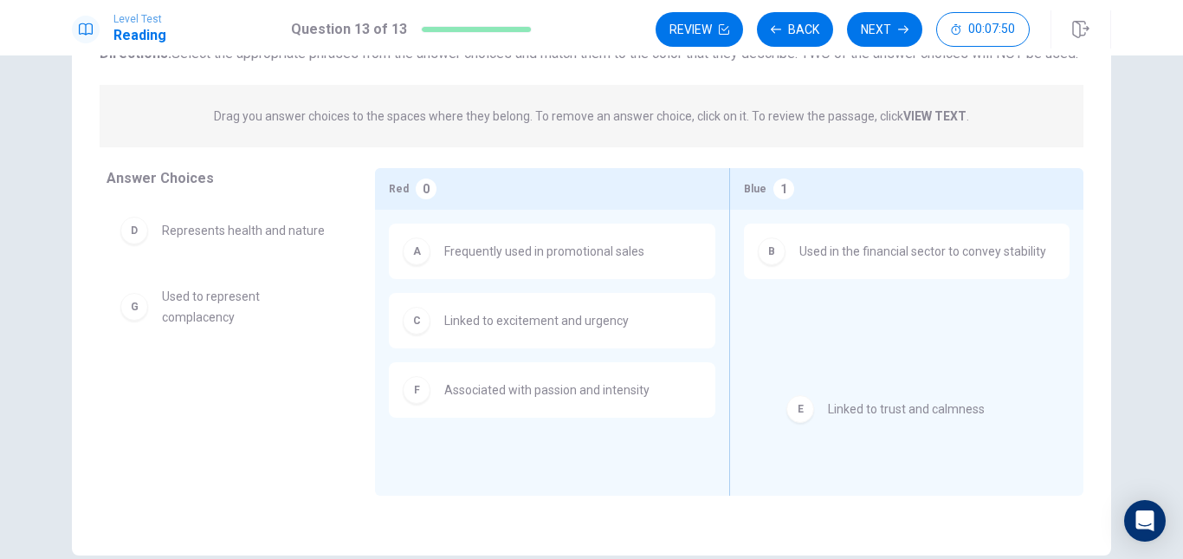
drag, startPoint x: 262, startPoint y: 331, endPoint x: 966, endPoint y: 416, distance: 708.4
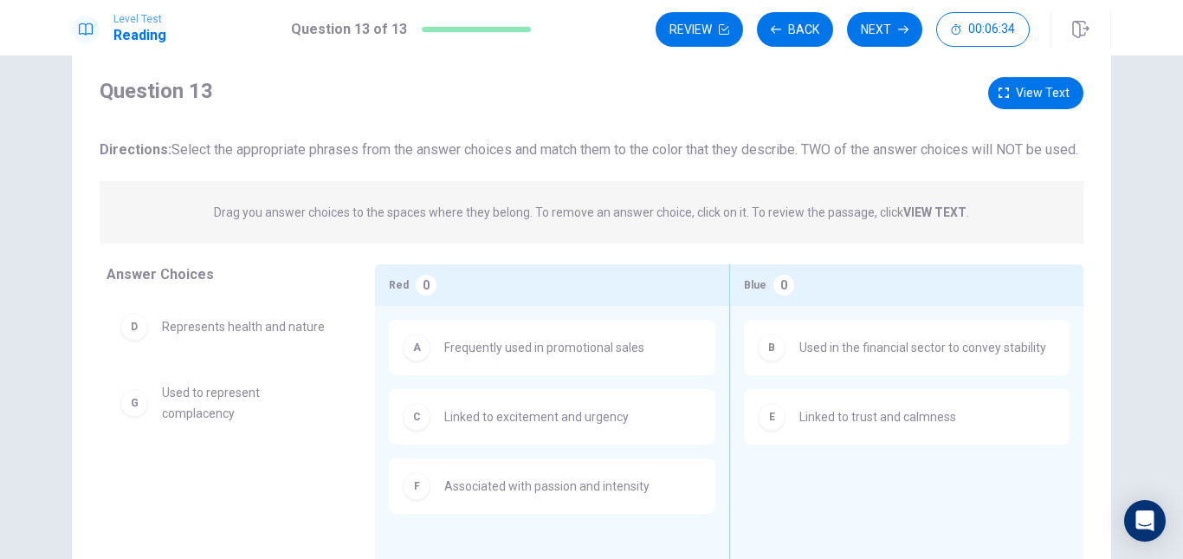
scroll to position [0, 0]
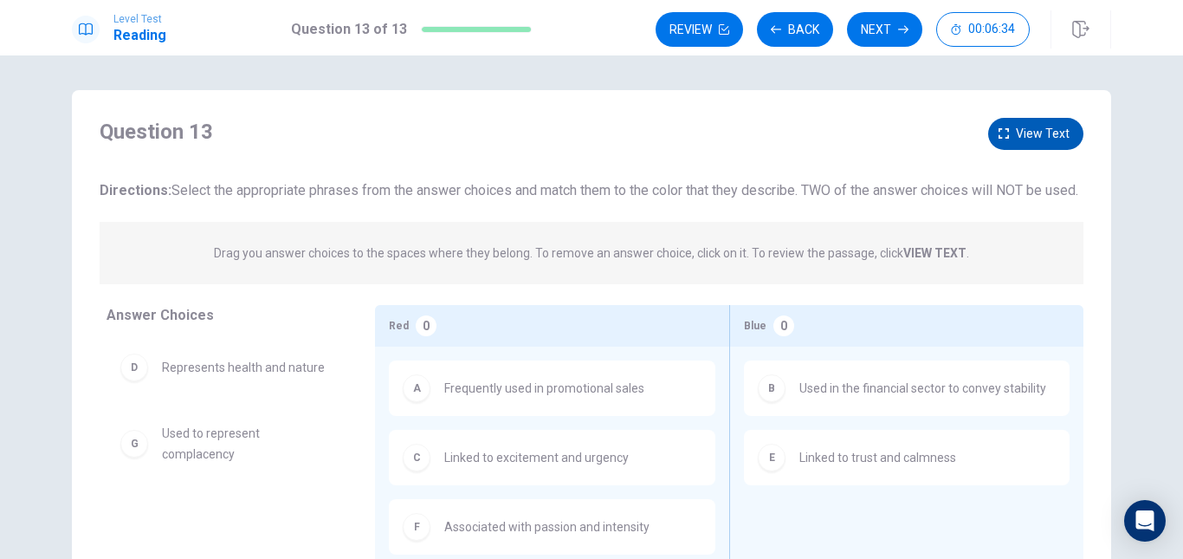
click at [1055, 139] on span "View text" at bounding box center [1043, 134] width 54 height 22
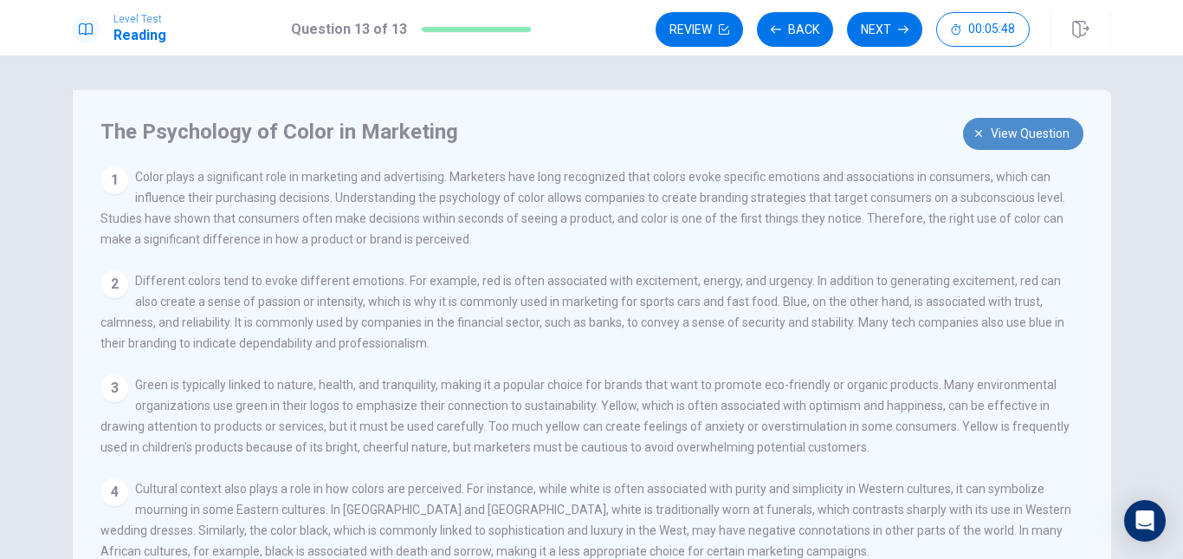
click at [975, 129] on icon "button" at bounding box center [979, 133] width 10 height 10
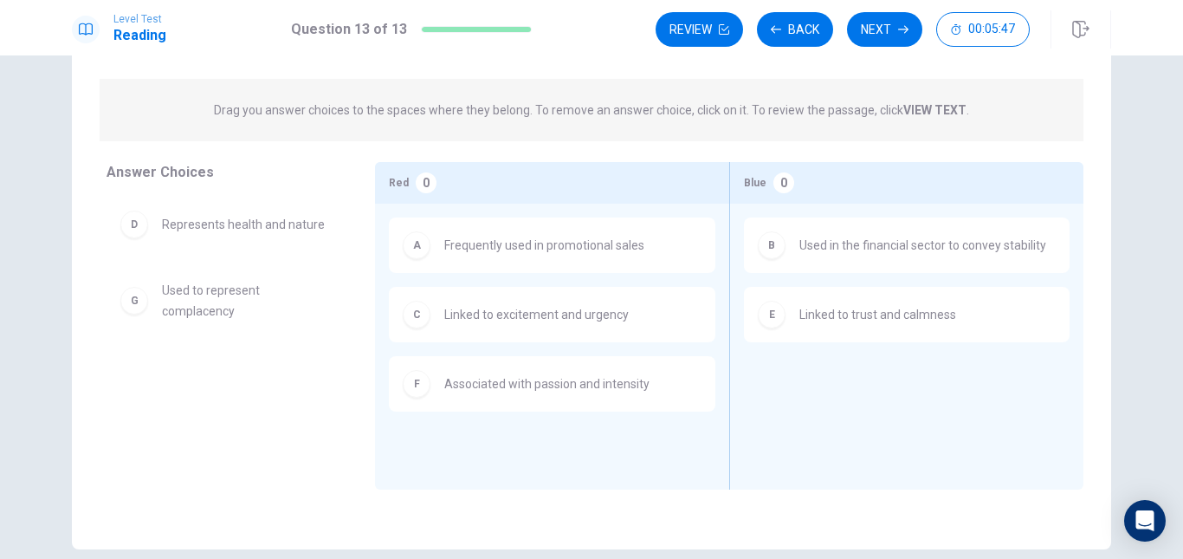
scroll to position [173, 0]
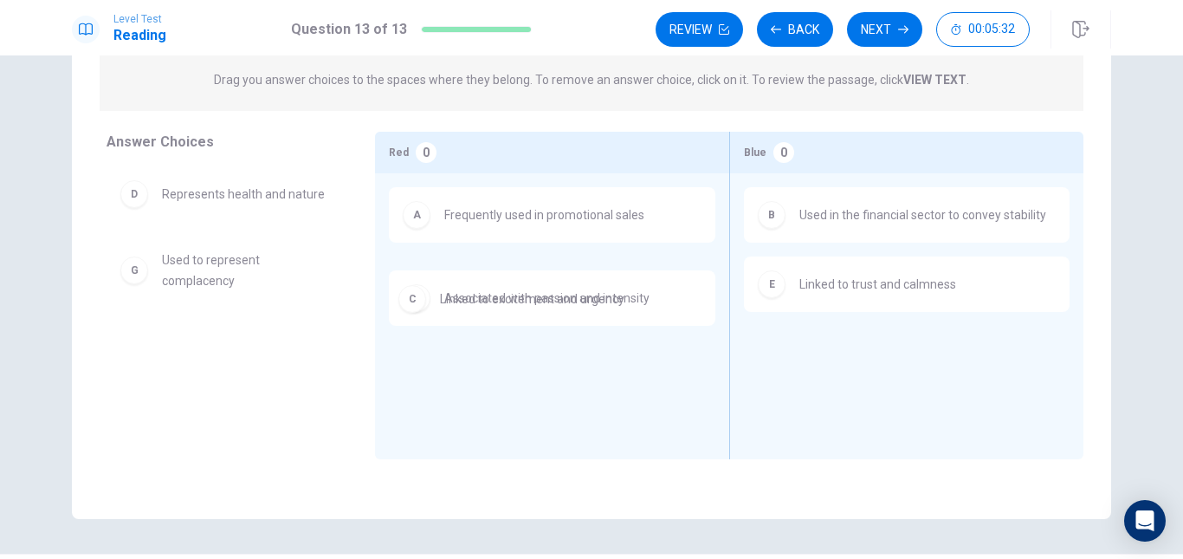
drag, startPoint x: 464, startPoint y: 322, endPoint x: 460, endPoint y: 309, distance: 13.7
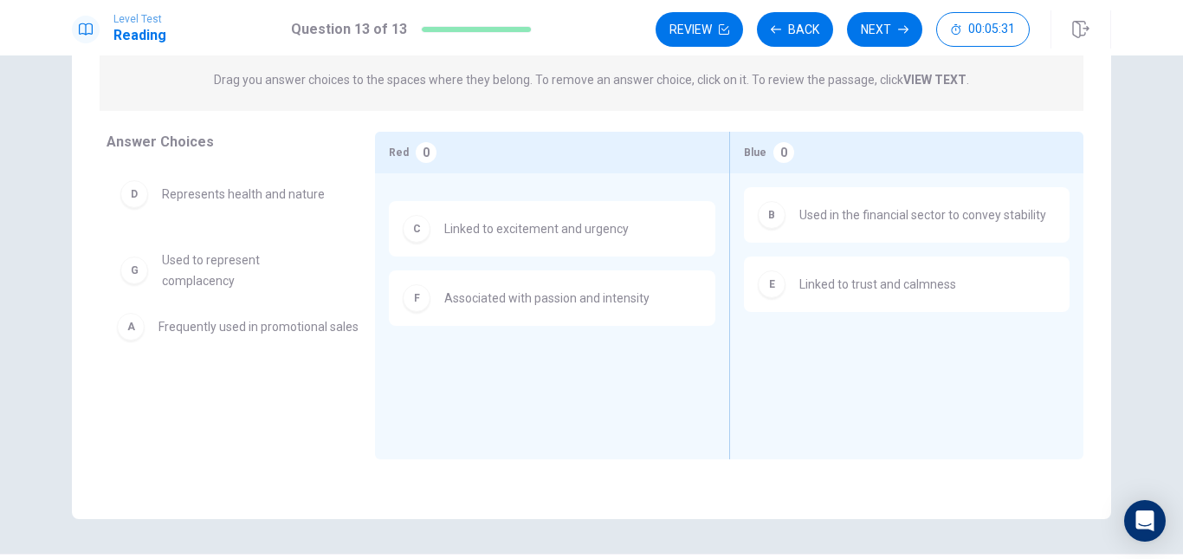
drag, startPoint x: 506, startPoint y: 242, endPoint x: 214, endPoint y: 333, distance: 306.0
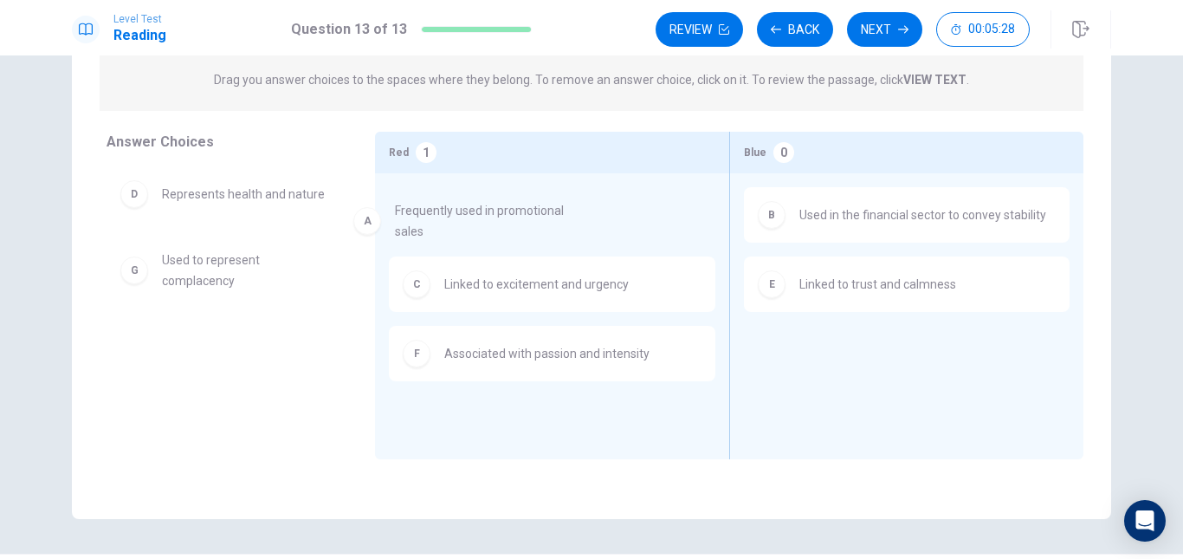
drag, startPoint x: 249, startPoint y: 235, endPoint x: 508, endPoint y: 230, distance: 259.0
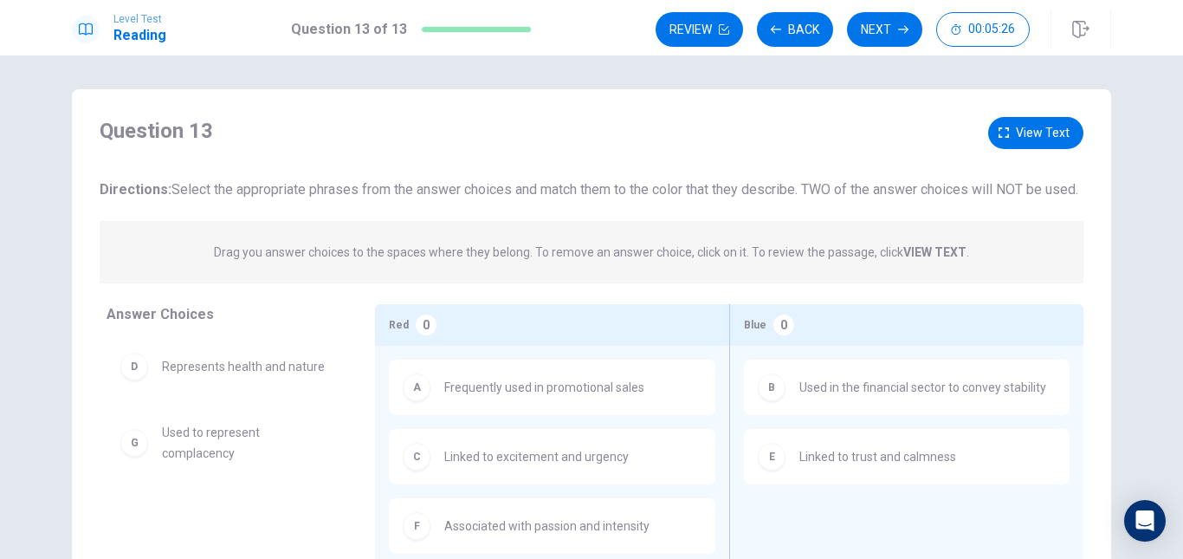
scroll to position [0, 0]
click at [1044, 119] on button "View text" at bounding box center [1035, 134] width 95 height 32
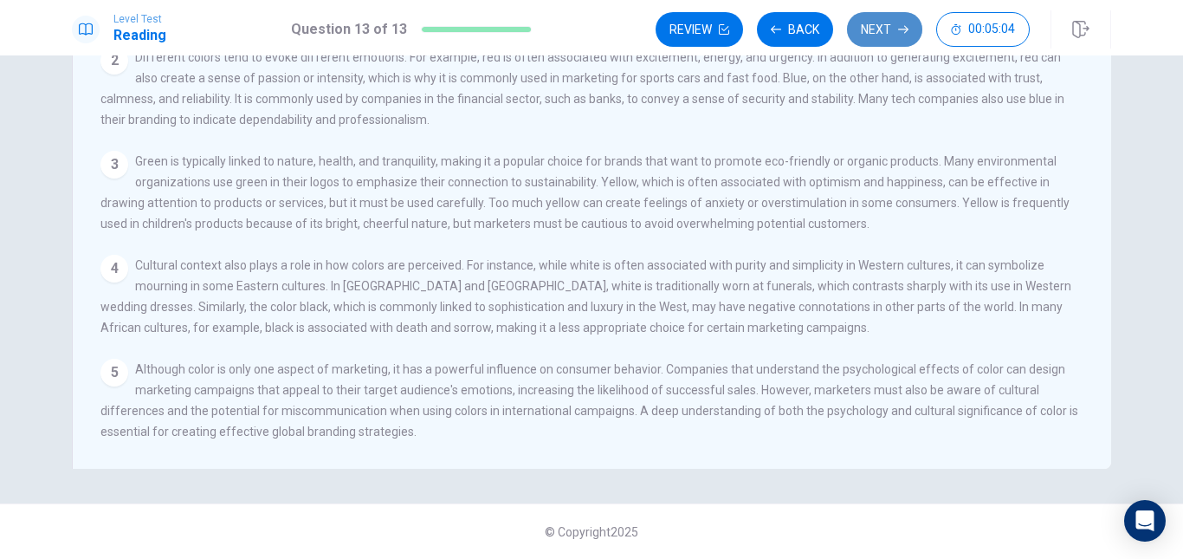
click at [888, 44] on button "Next" at bounding box center [884, 29] width 75 height 35
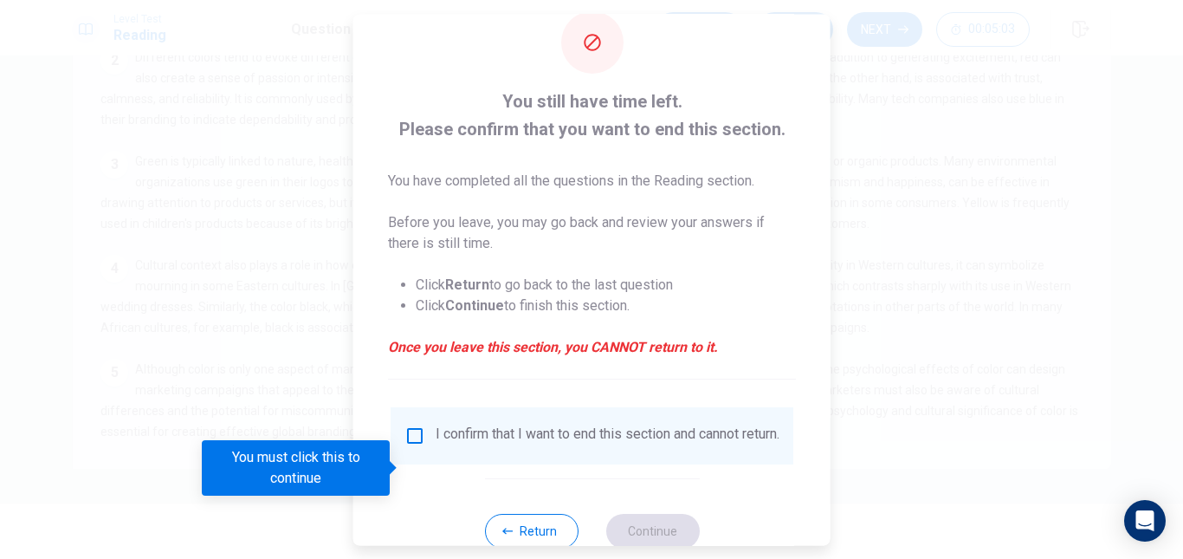
scroll to position [87, 0]
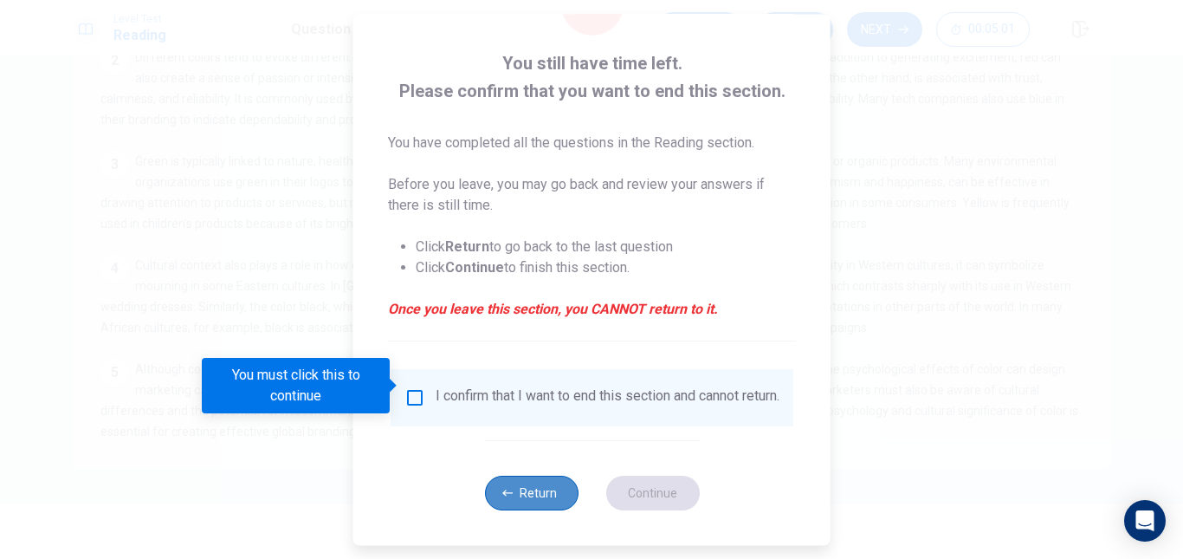
click at [542, 485] on button "Return" at bounding box center [531, 493] width 94 height 35
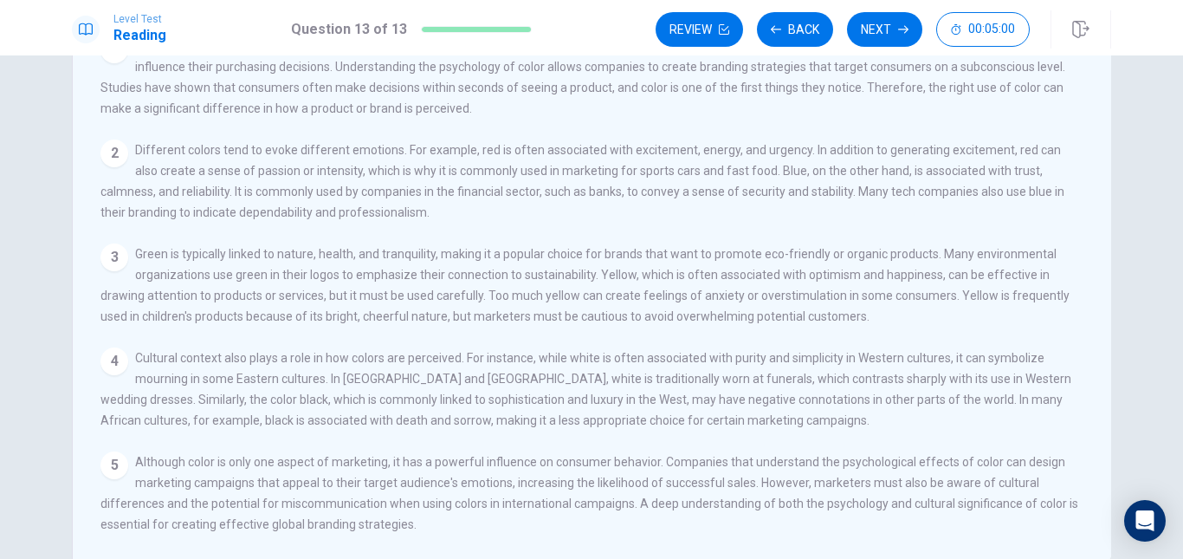
scroll to position [0, 0]
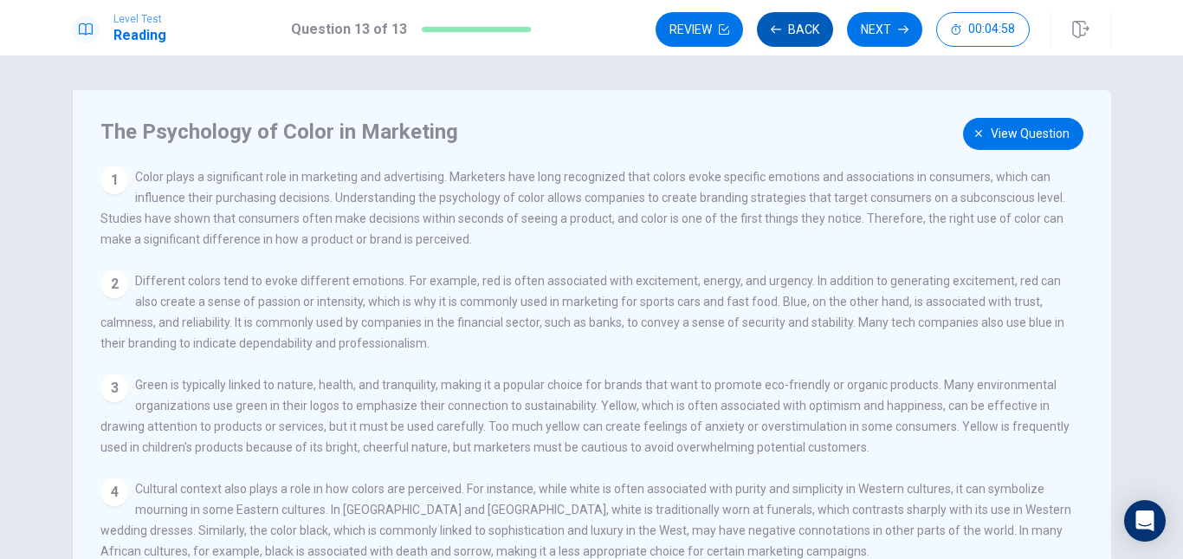
click at [793, 34] on button "Back" at bounding box center [795, 29] width 76 height 35
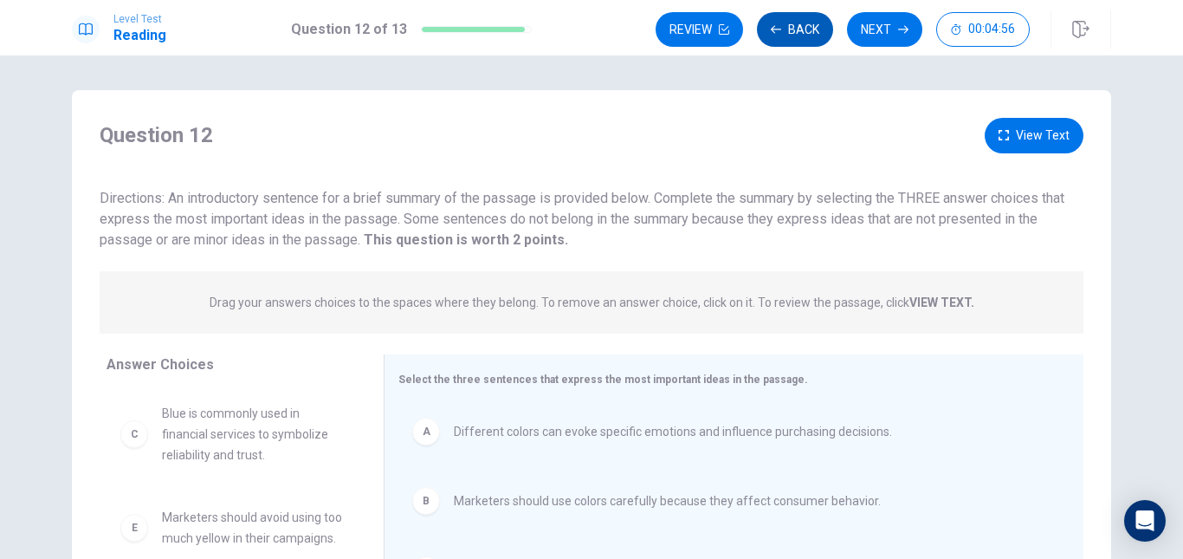
click at [779, 29] on icon "button" at bounding box center [776, 29] width 10 height 8
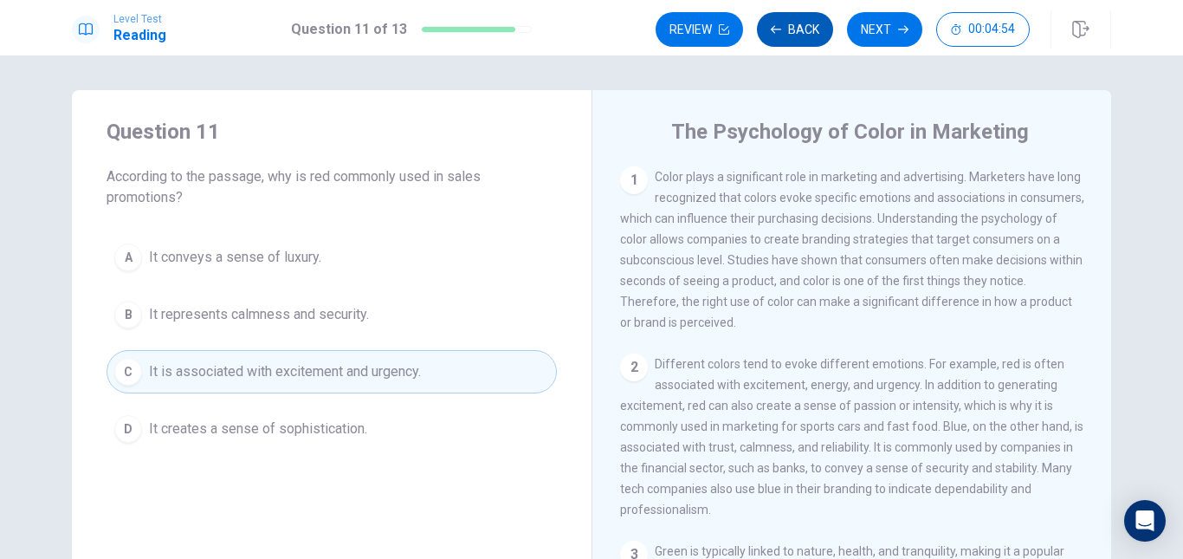
click at [799, 40] on button "Back" at bounding box center [795, 29] width 76 height 35
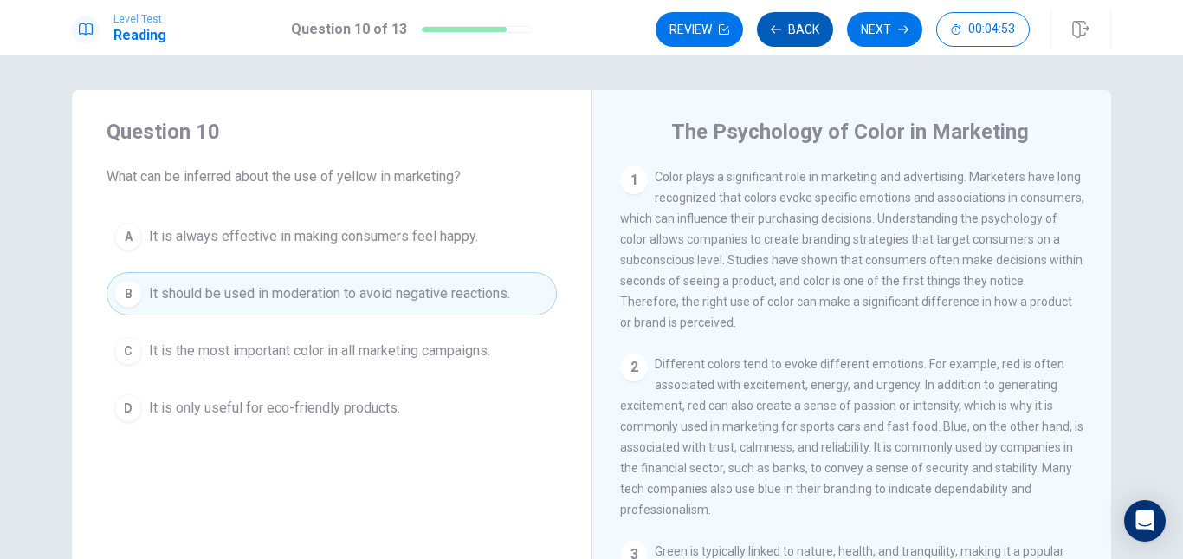
click at [799, 40] on button "Back" at bounding box center [795, 29] width 76 height 35
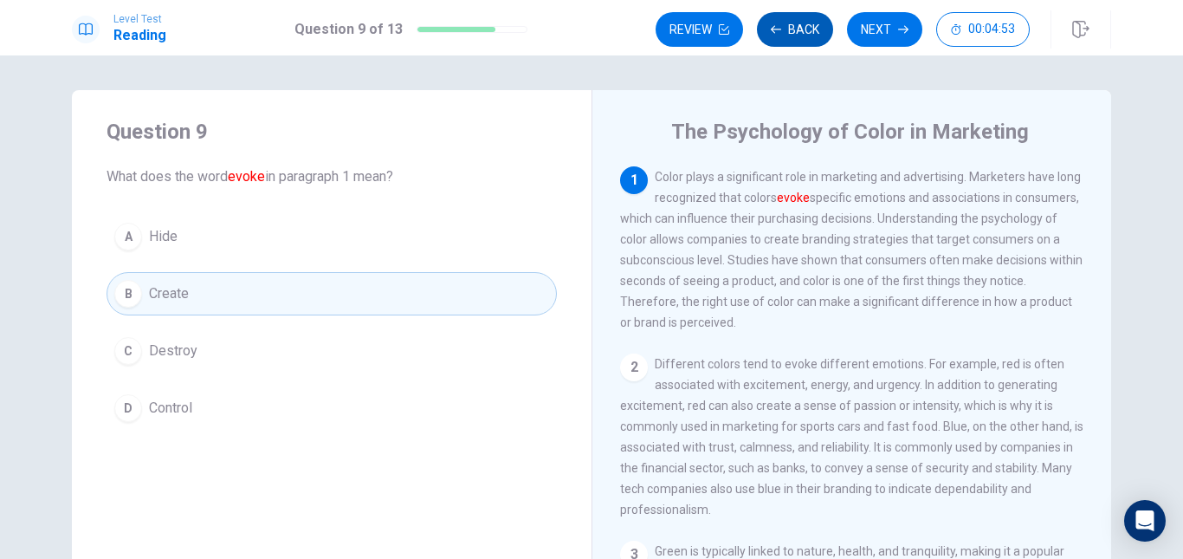
click at [799, 40] on button "Back" at bounding box center [795, 29] width 76 height 35
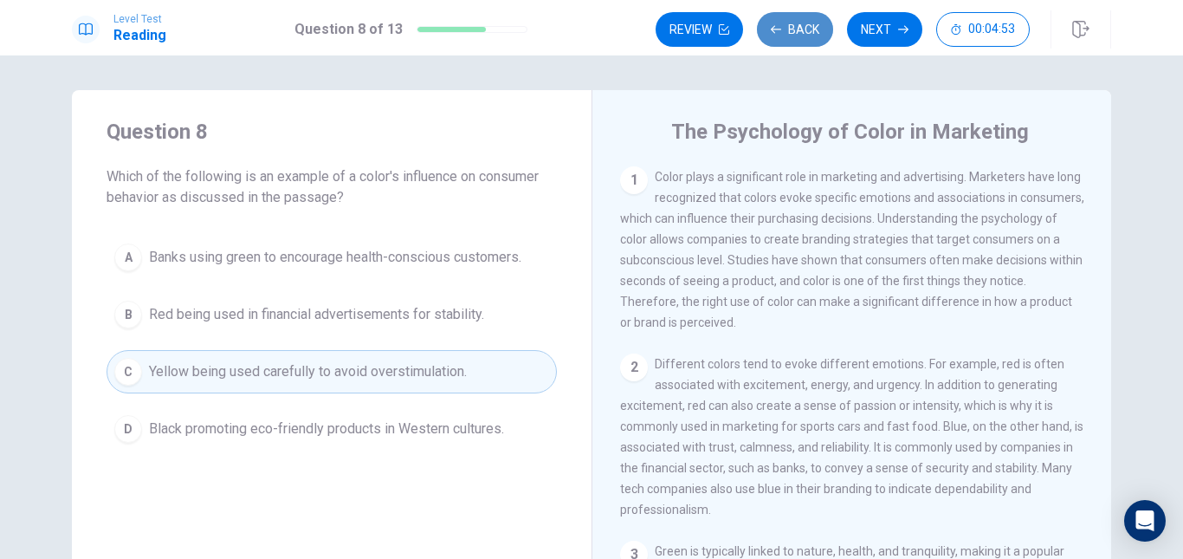
click at [799, 40] on button "Back" at bounding box center [795, 29] width 76 height 35
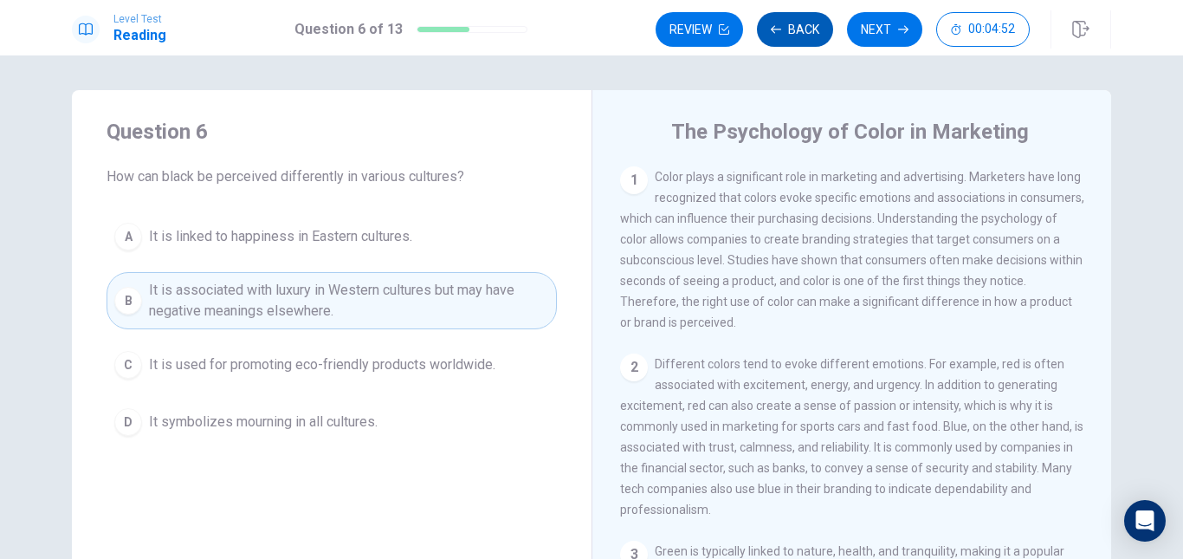
click at [799, 40] on button "Back" at bounding box center [795, 29] width 76 height 35
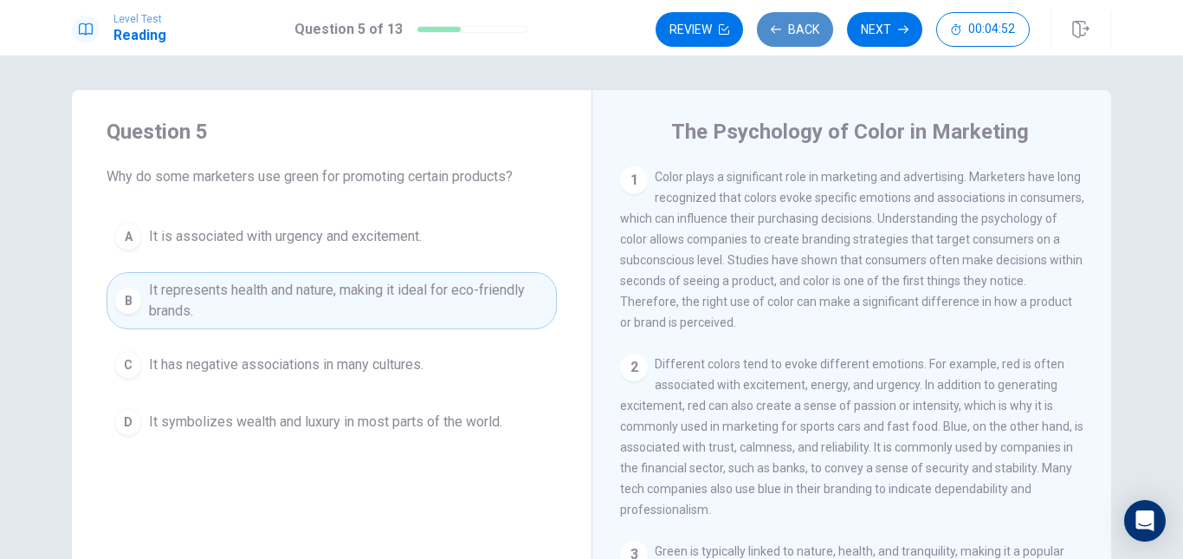
click at [799, 40] on button "Back" at bounding box center [795, 29] width 76 height 35
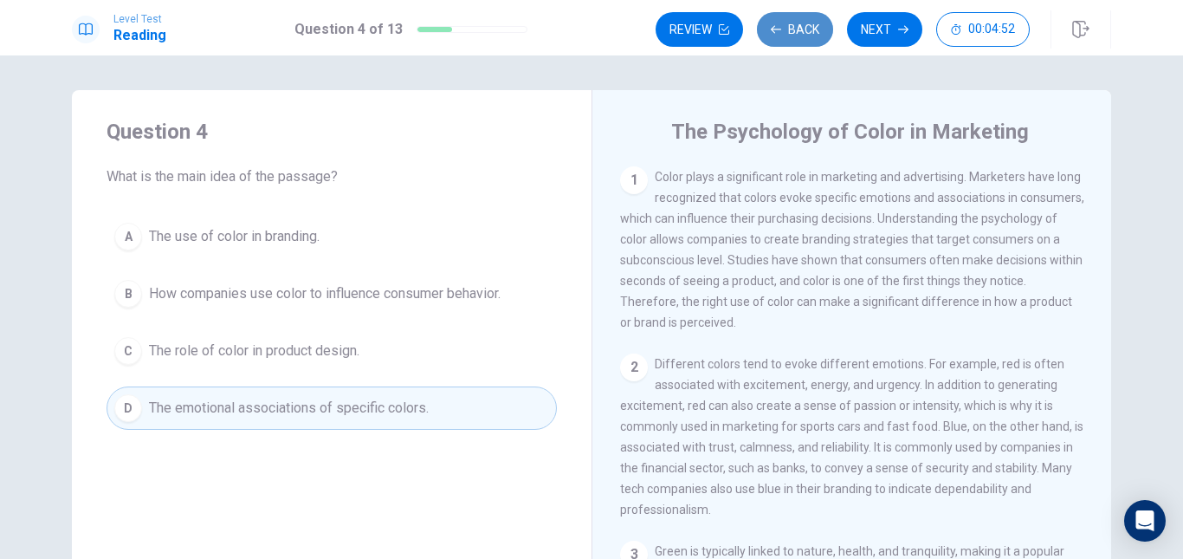
click at [799, 40] on button "Back" at bounding box center [795, 29] width 76 height 35
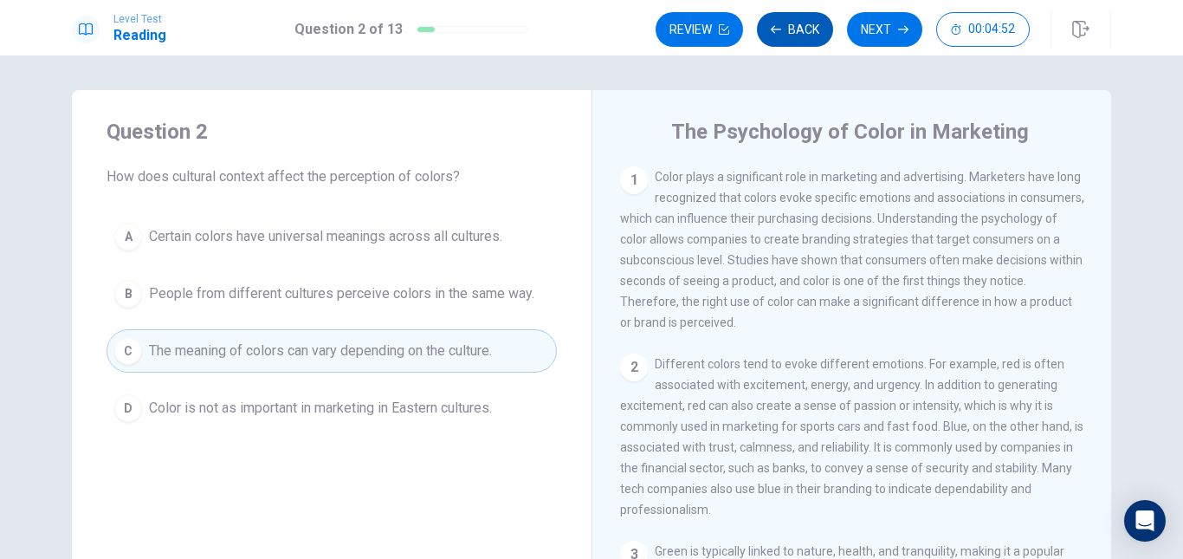
click at [799, 40] on button "Back" at bounding box center [795, 29] width 76 height 35
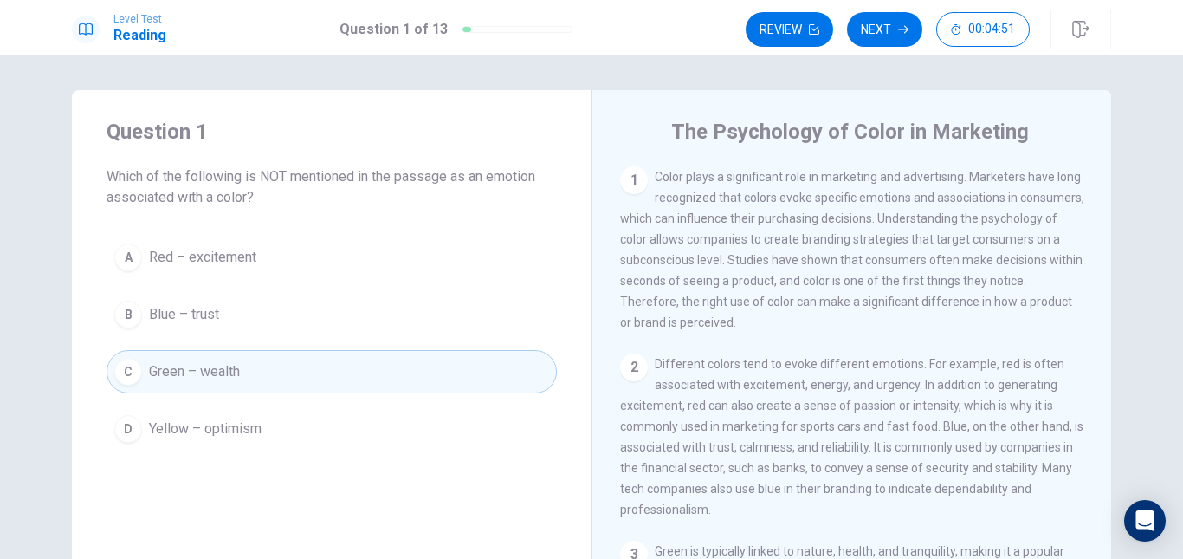
click at [799, 40] on button "Review" at bounding box center [789, 29] width 87 height 35
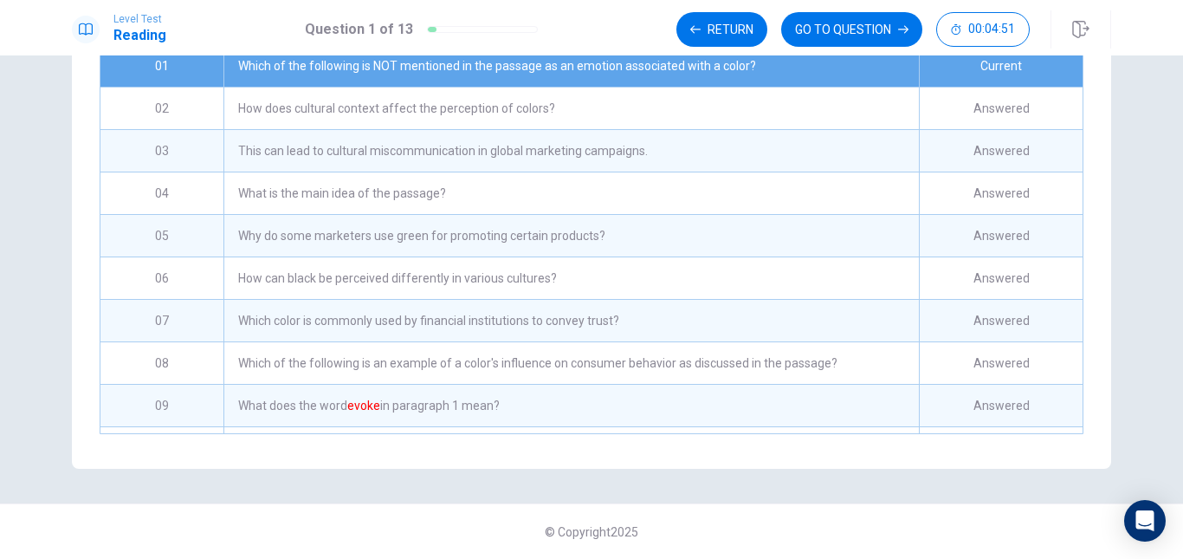
scroll to position [306, 0]
click at [859, 39] on button "GO TO QUESTION" at bounding box center [851, 29] width 141 height 35
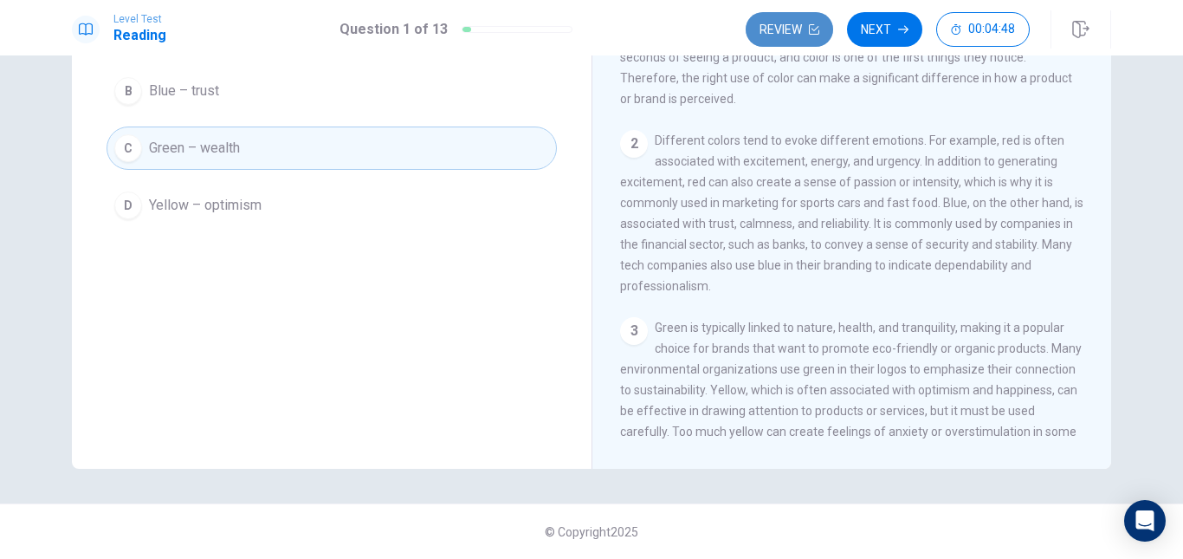
click at [816, 31] on icon "button" at bounding box center [814, 29] width 10 height 10
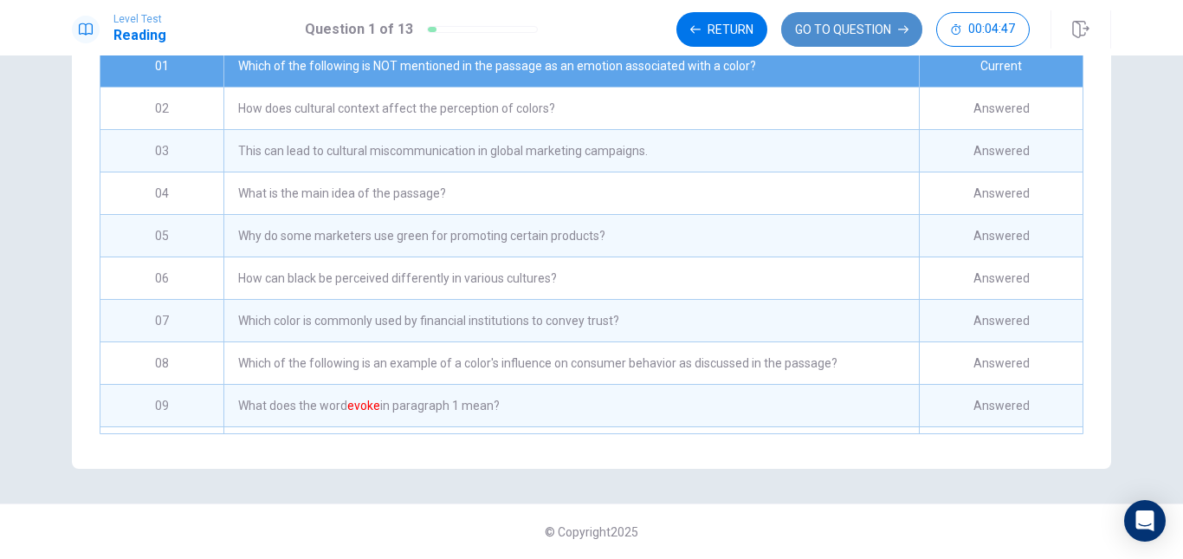
click at [853, 37] on button "GO TO QUESTION" at bounding box center [851, 29] width 141 height 35
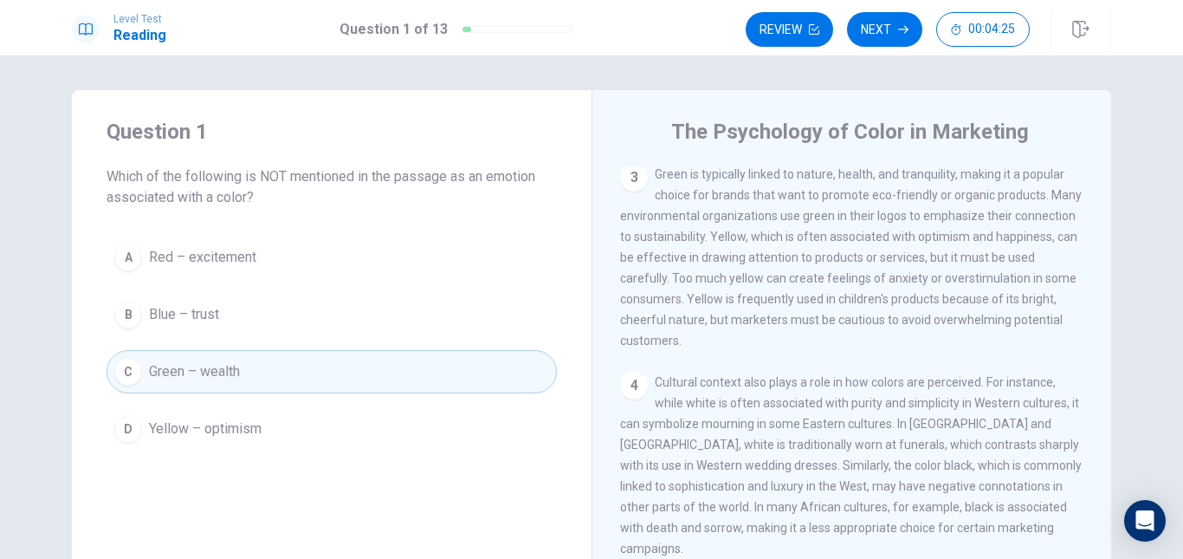
scroll to position [346, 0]
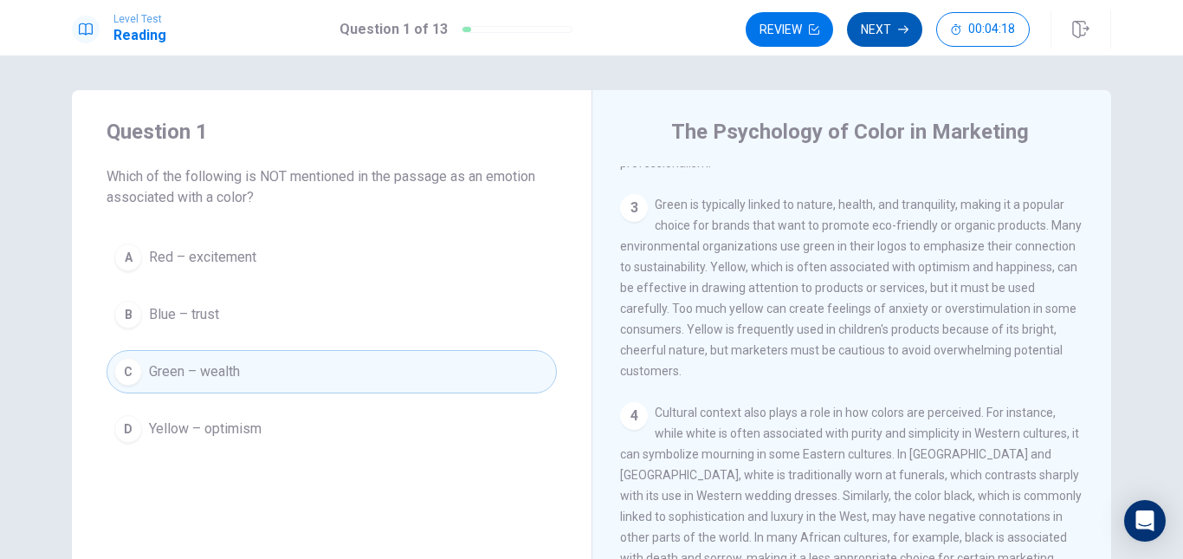
click at [897, 38] on button "Next" at bounding box center [884, 29] width 75 height 35
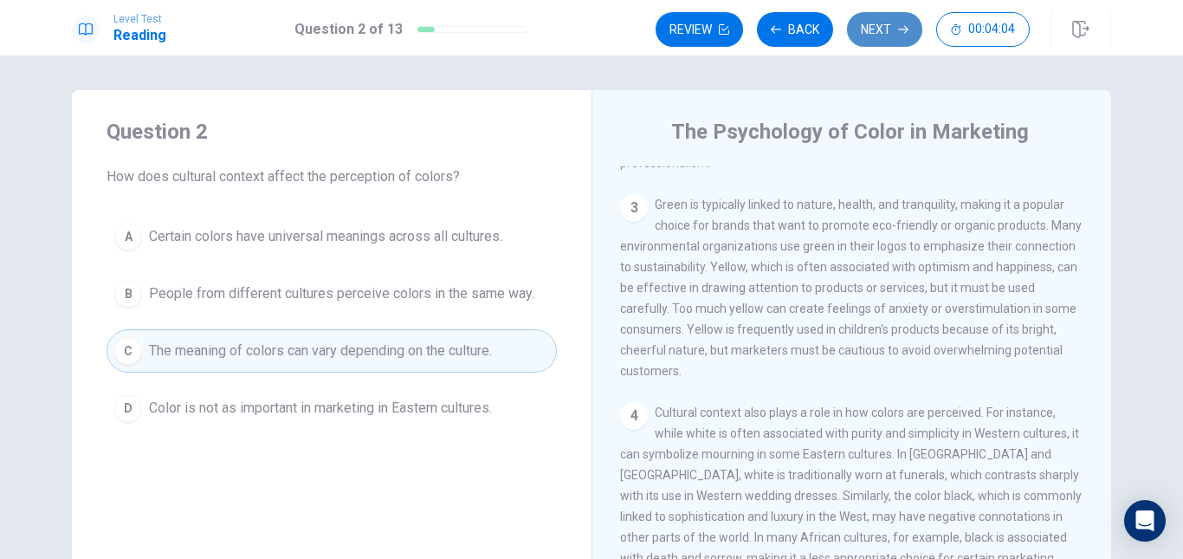
click at [868, 29] on button "Next" at bounding box center [884, 29] width 75 height 35
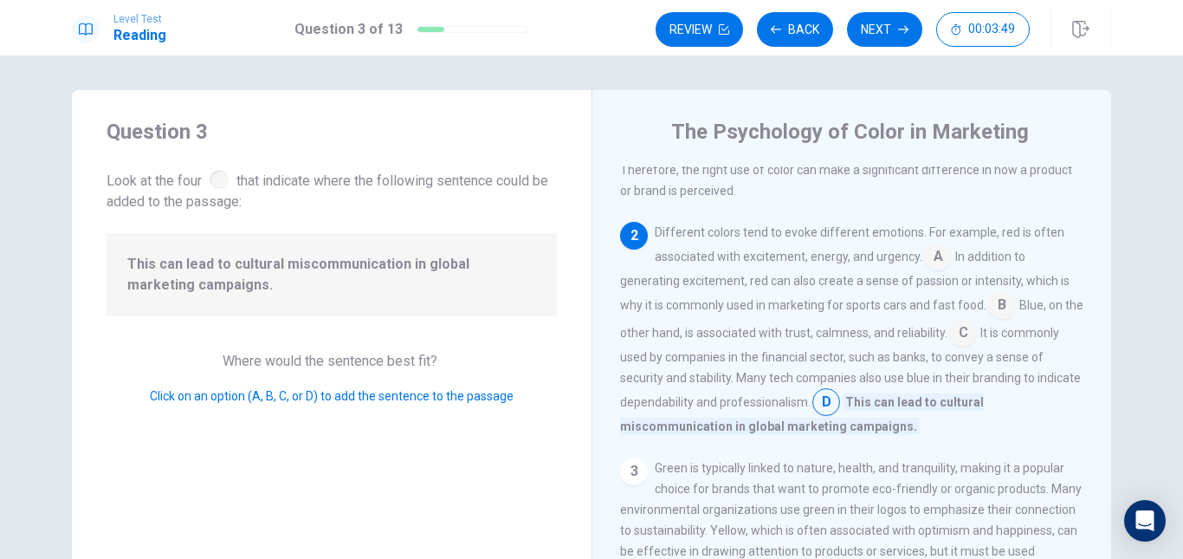
scroll to position [171, 0]
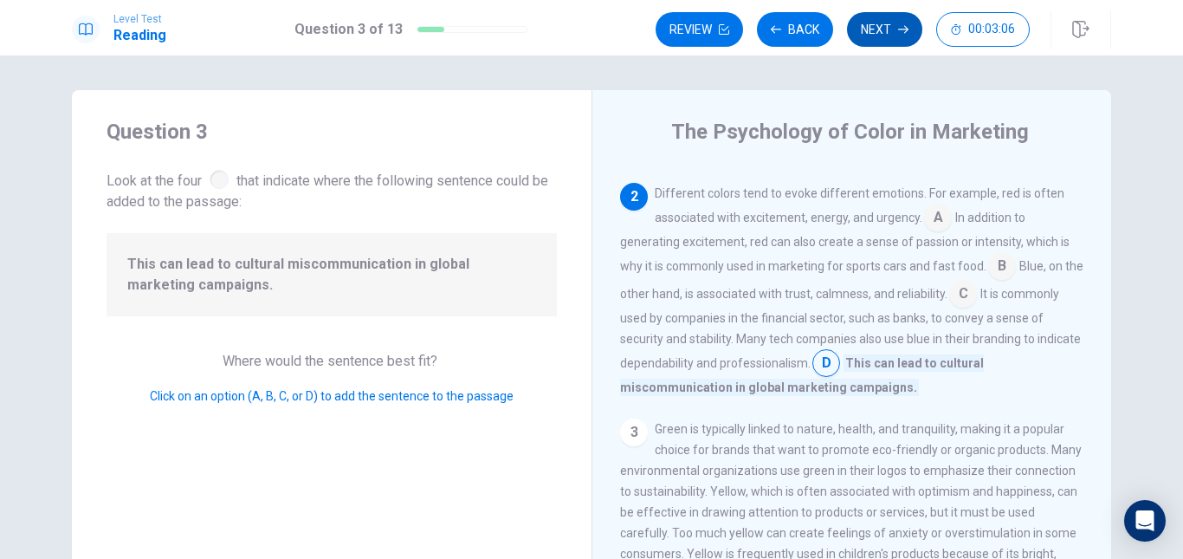
click at [873, 40] on button "Next" at bounding box center [884, 29] width 75 height 35
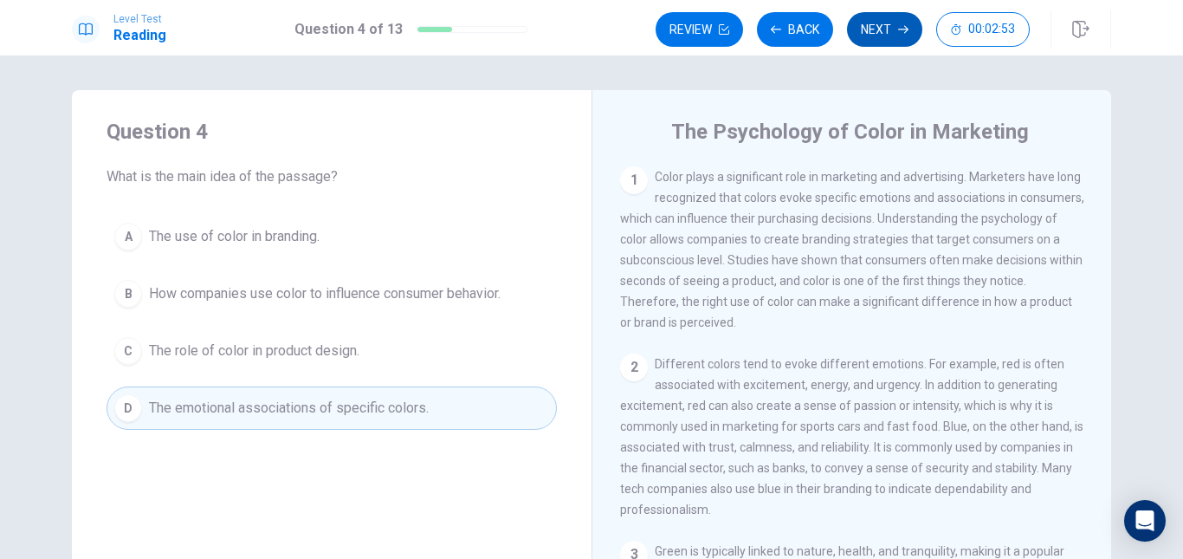
click at [910, 36] on button "Next" at bounding box center [884, 29] width 75 height 35
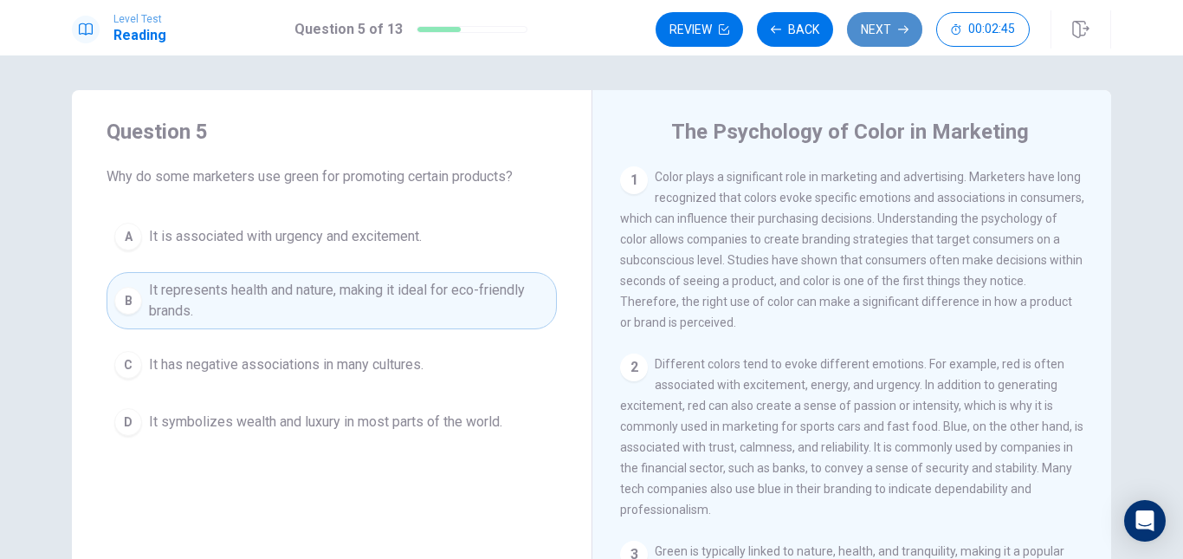
click at [885, 30] on button "Next" at bounding box center [884, 29] width 75 height 35
click at [903, 35] on button "Next" at bounding box center [884, 29] width 75 height 35
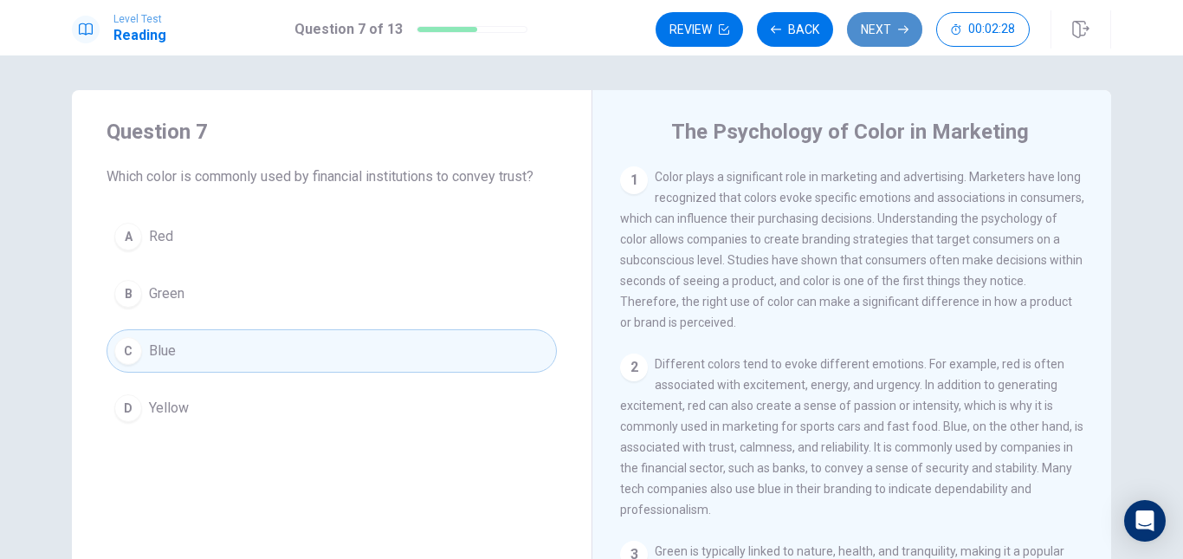
click at [890, 30] on button "Next" at bounding box center [884, 29] width 75 height 35
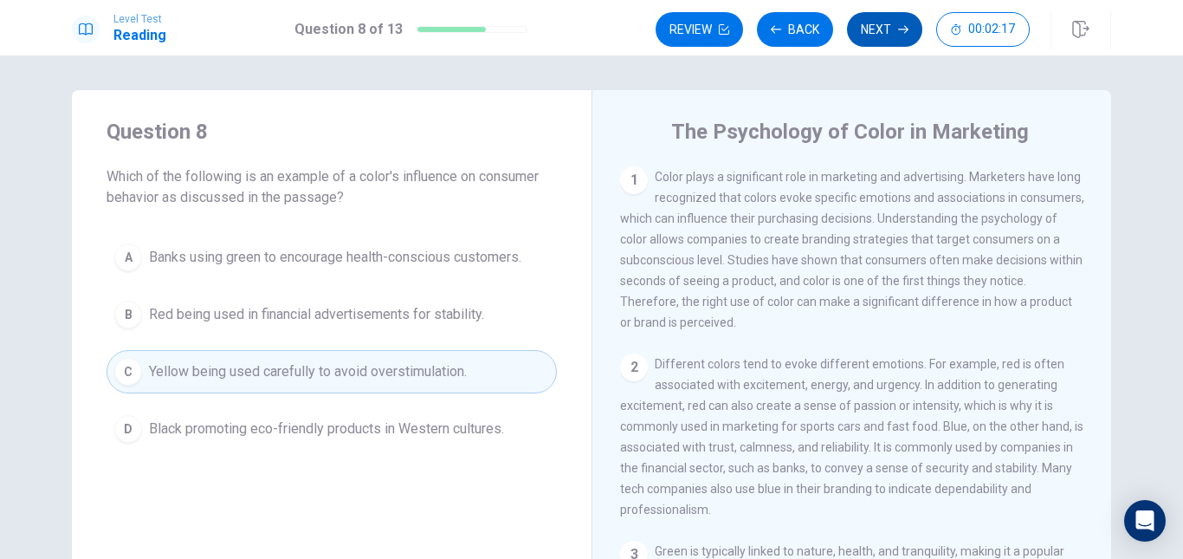
click at [900, 31] on icon "button" at bounding box center [903, 29] width 10 height 10
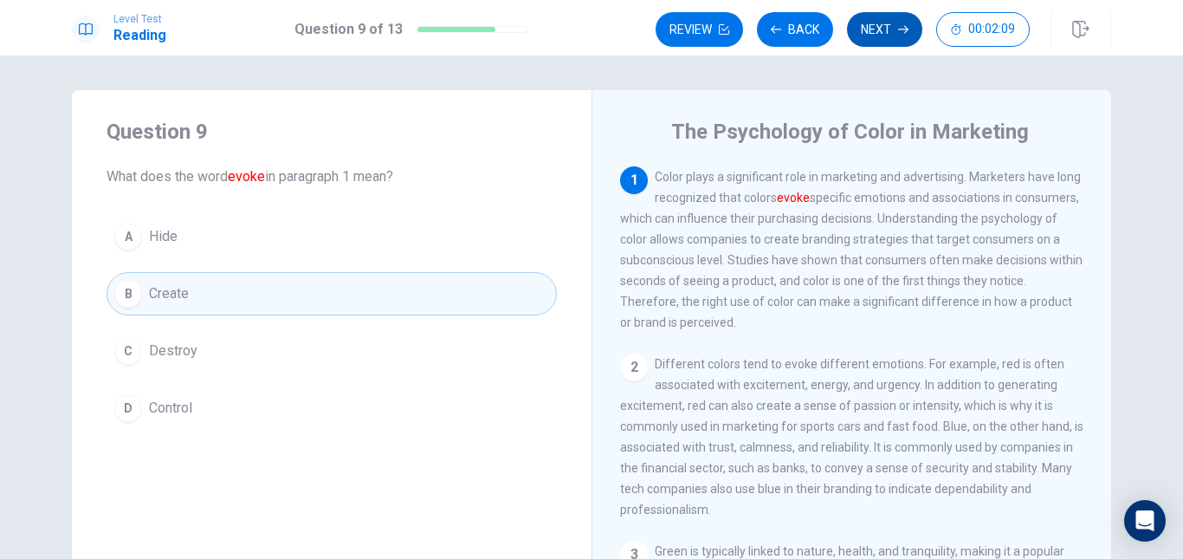
click at [896, 32] on button "Next" at bounding box center [884, 29] width 75 height 35
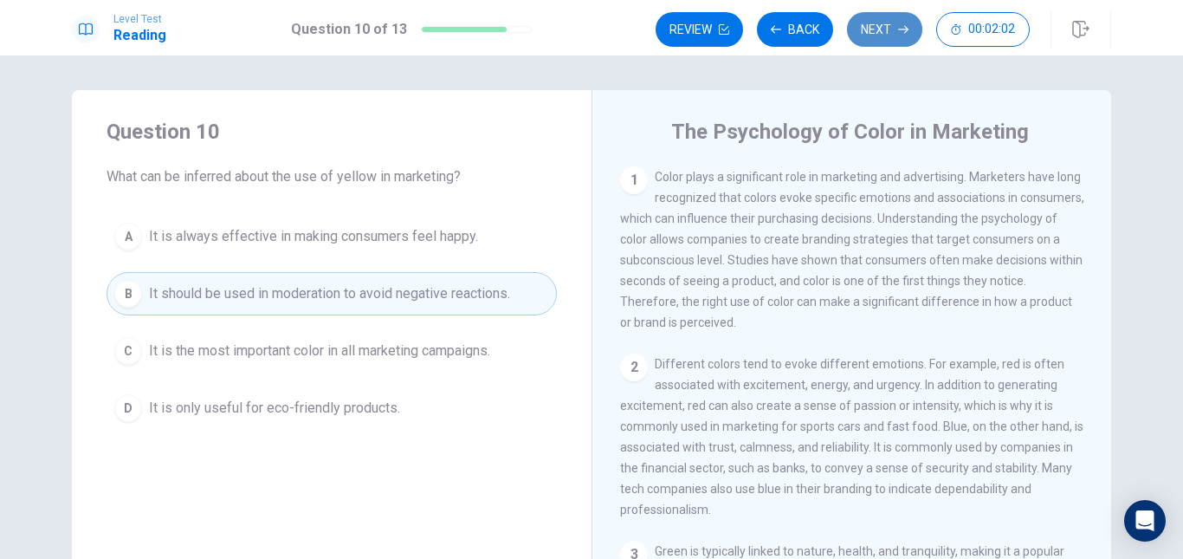
click at [870, 29] on button "Next" at bounding box center [884, 29] width 75 height 35
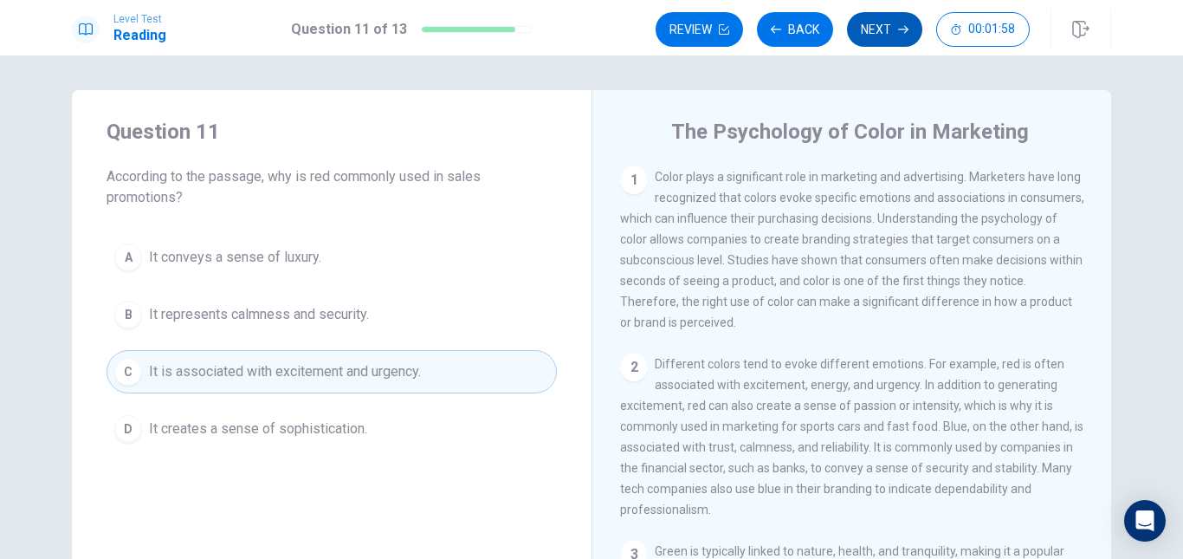
click at [869, 23] on button "Next" at bounding box center [884, 29] width 75 height 35
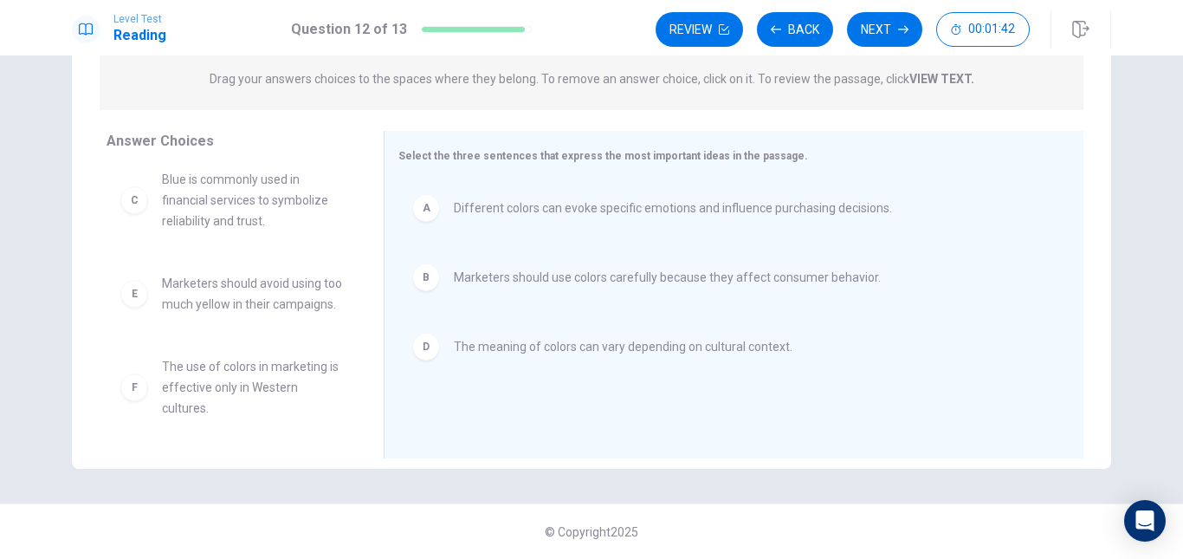
scroll to position [31, 0]
click at [908, 28] on icon "button" at bounding box center [903, 29] width 10 height 10
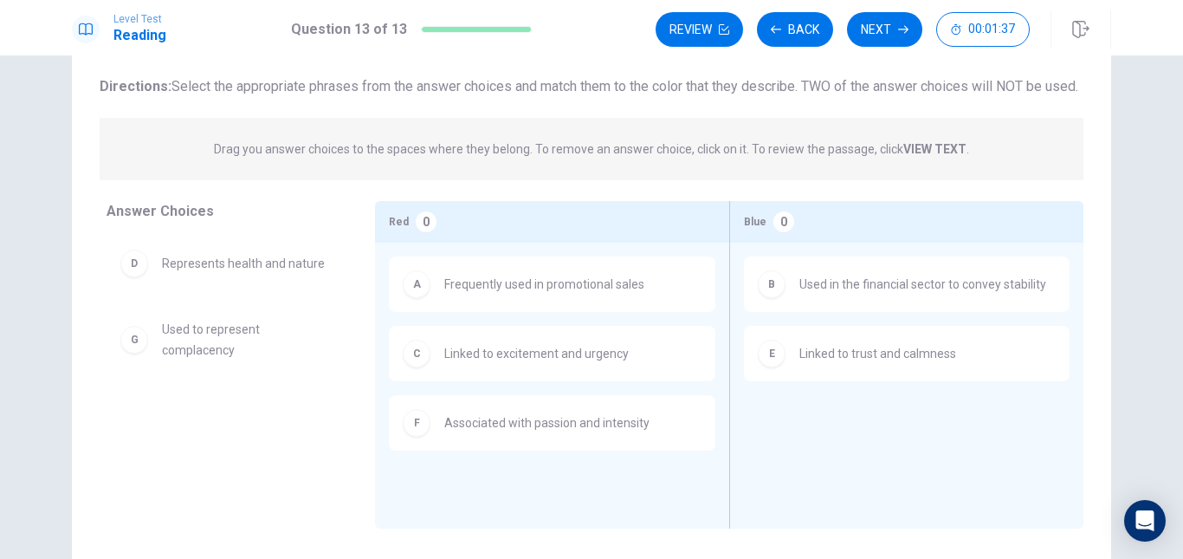
scroll to position [50, 0]
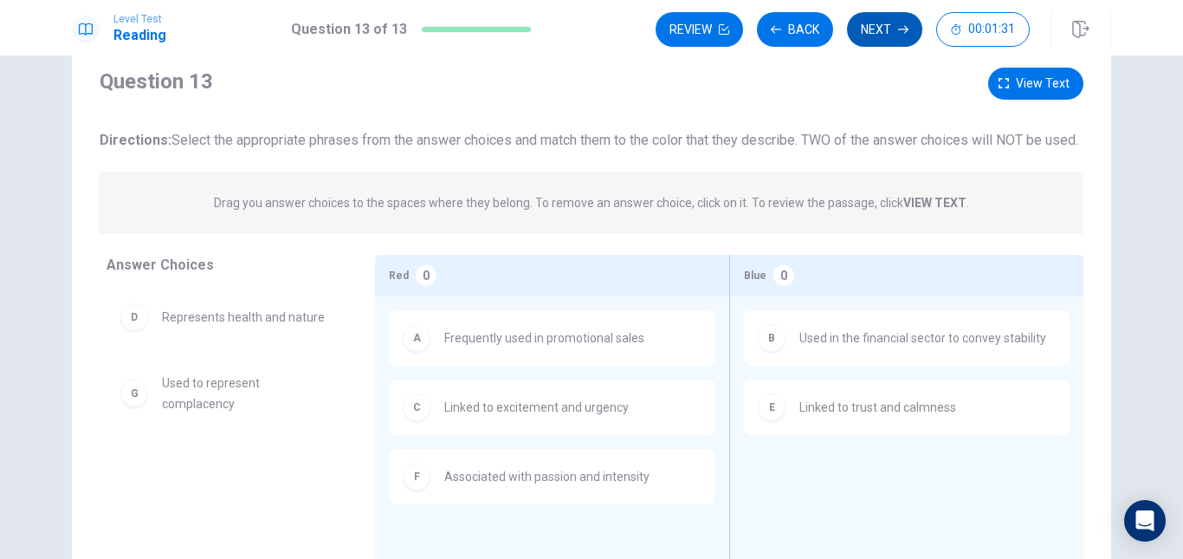
click at [900, 29] on icon "button" at bounding box center [903, 29] width 10 height 10
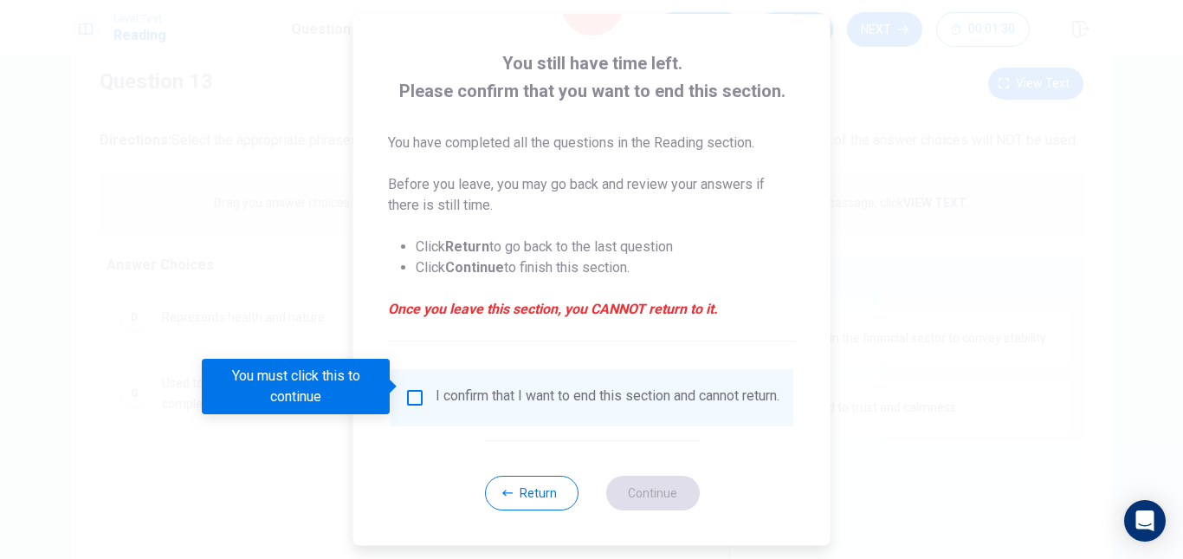
scroll to position [87, 0]
click at [423, 387] on div "I confirm that I want to end this section and cannot return." at bounding box center [591, 397] width 375 height 21
click at [419, 387] on input "You must click this to continue" at bounding box center [414, 397] width 21 height 21
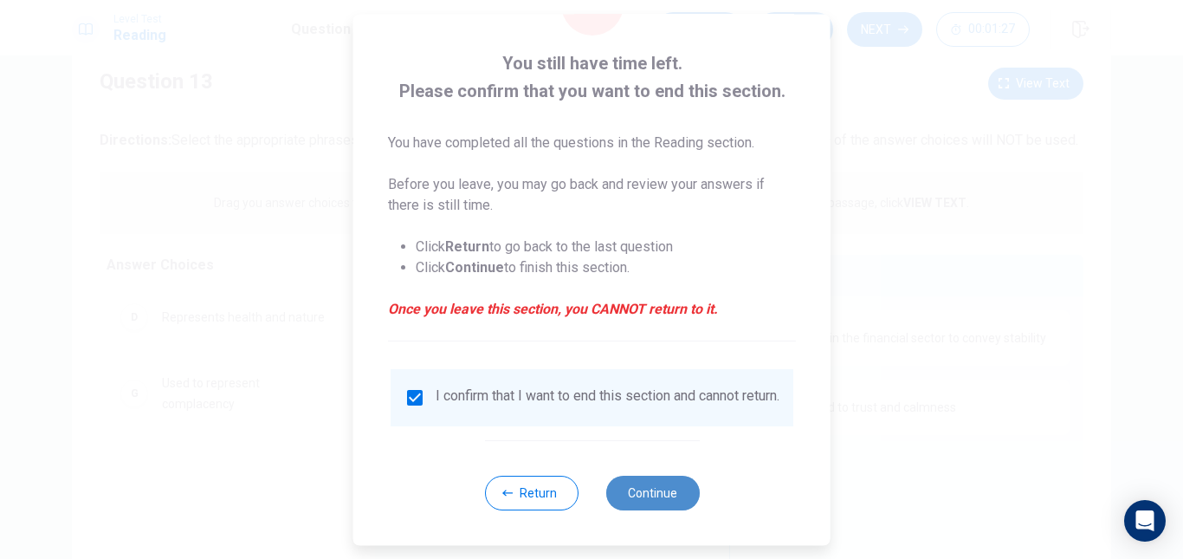
click at [639, 491] on button "Continue" at bounding box center [652, 493] width 94 height 35
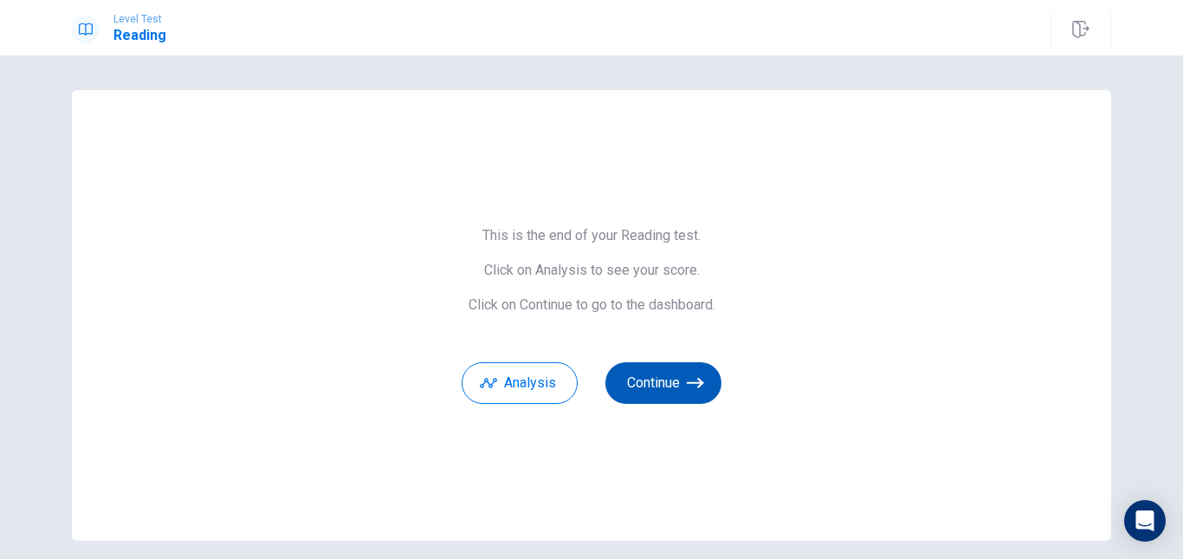
click at [665, 380] on button "Continue" at bounding box center [663, 383] width 116 height 42
